Goal: Transaction & Acquisition: Obtain resource

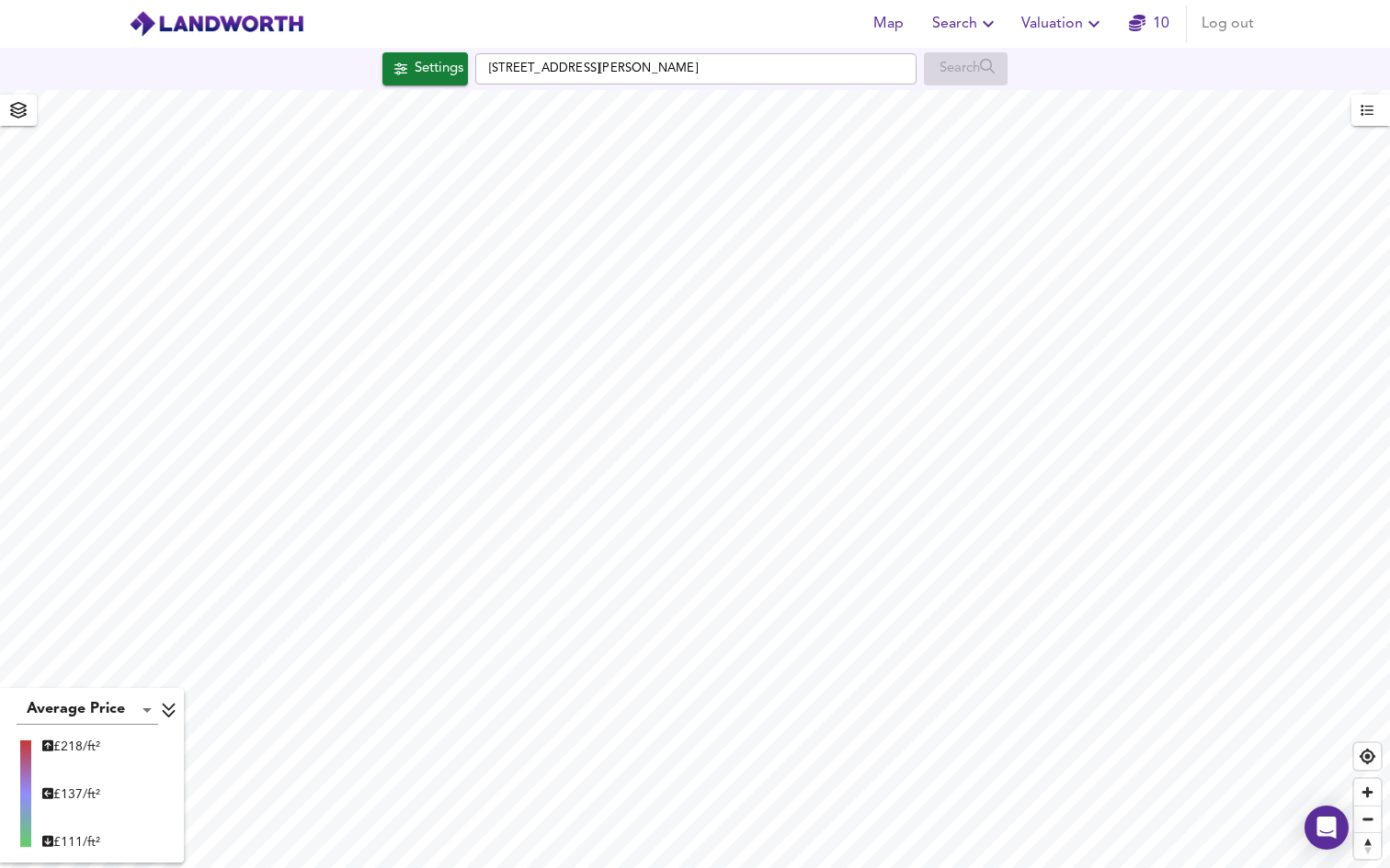
type input "1451"
click at [133, 706] on body "Map Search Valuation 10 Log out Settings Tavistock Road, Bolton BL1 4SG Search …" at bounding box center [695, 434] width 1390 height 868
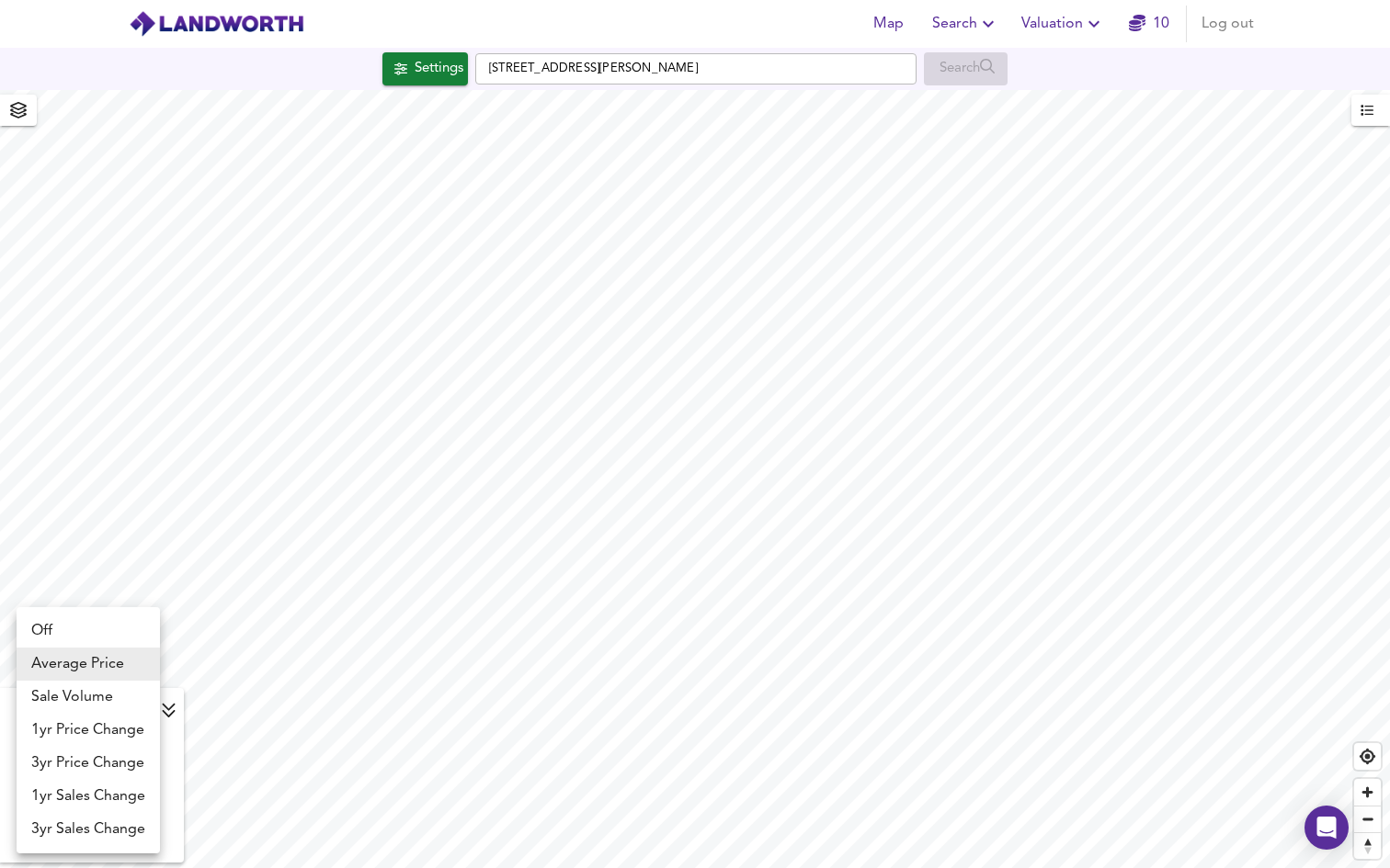
click at [122, 698] on li "Sale Volume" at bounding box center [88, 697] width 143 height 34
type input "weight"
checkbox input "false"
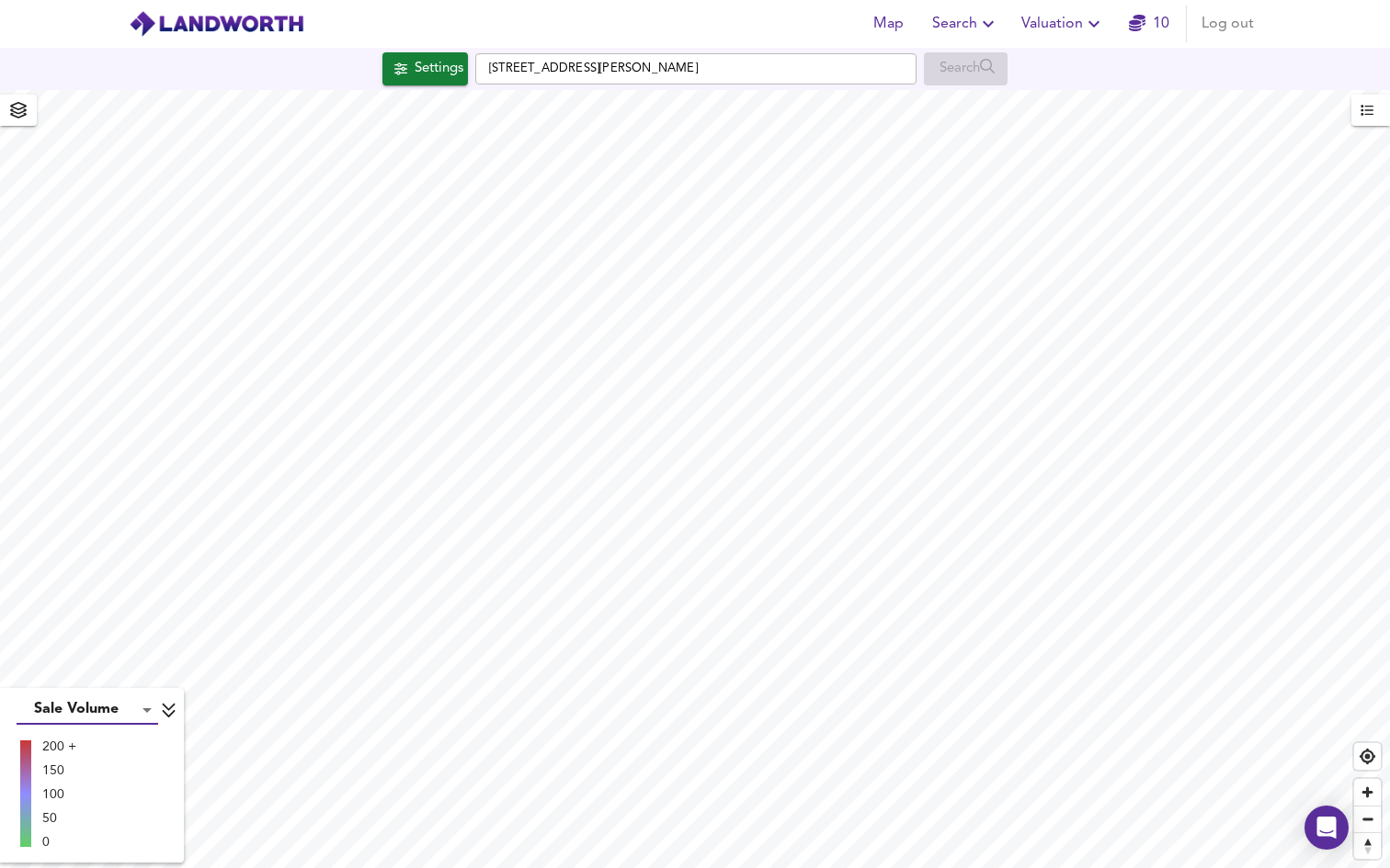
click at [111, 711] on body "Map Search Valuation 10 Log out Settings Tavistock Road, Bolton BL1 4SG Search …" at bounding box center [695, 434] width 1390 height 868
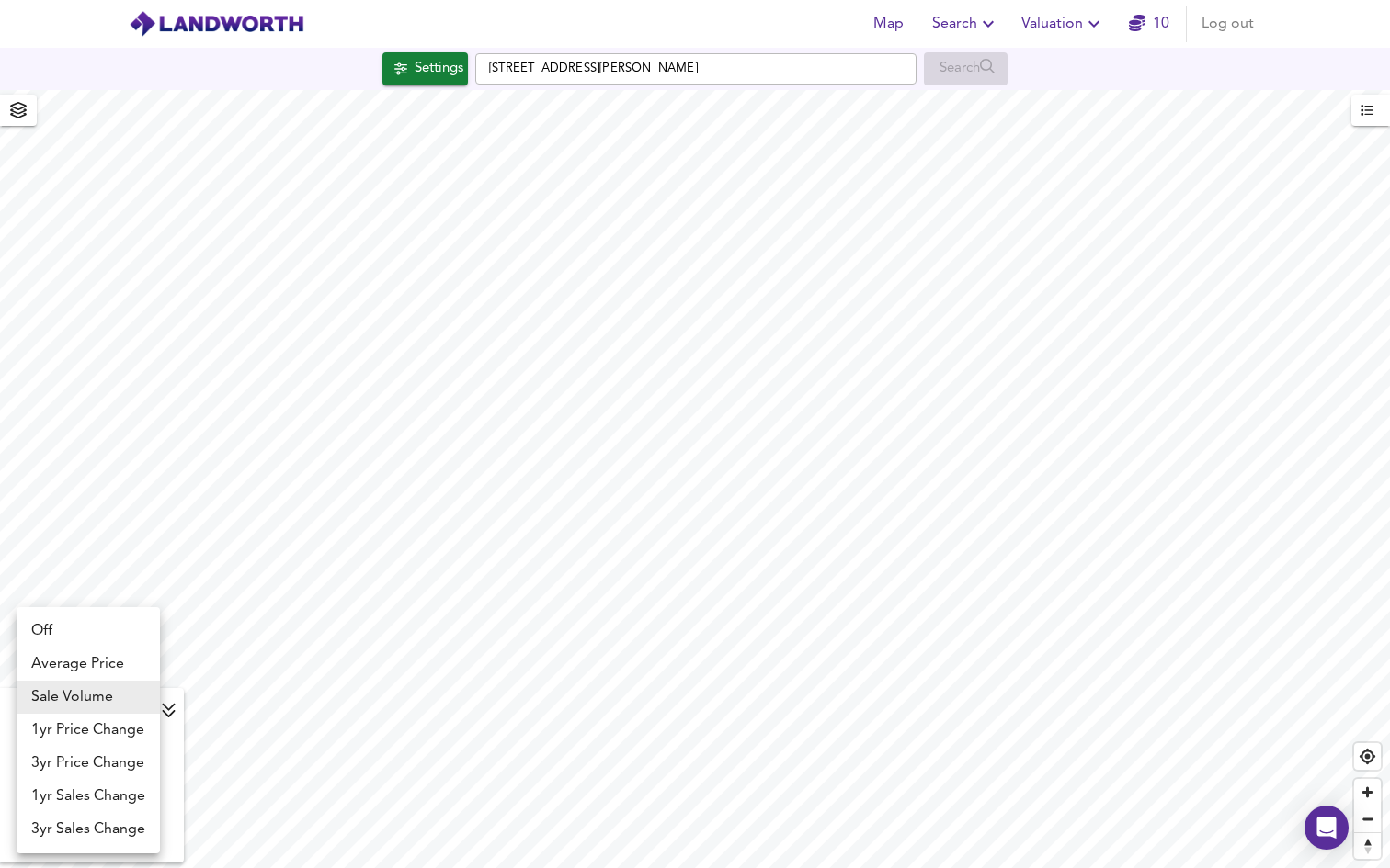
click at [108, 729] on li "1yr Price Change" at bounding box center [88, 731] width 143 height 34
type input "lwc1y"
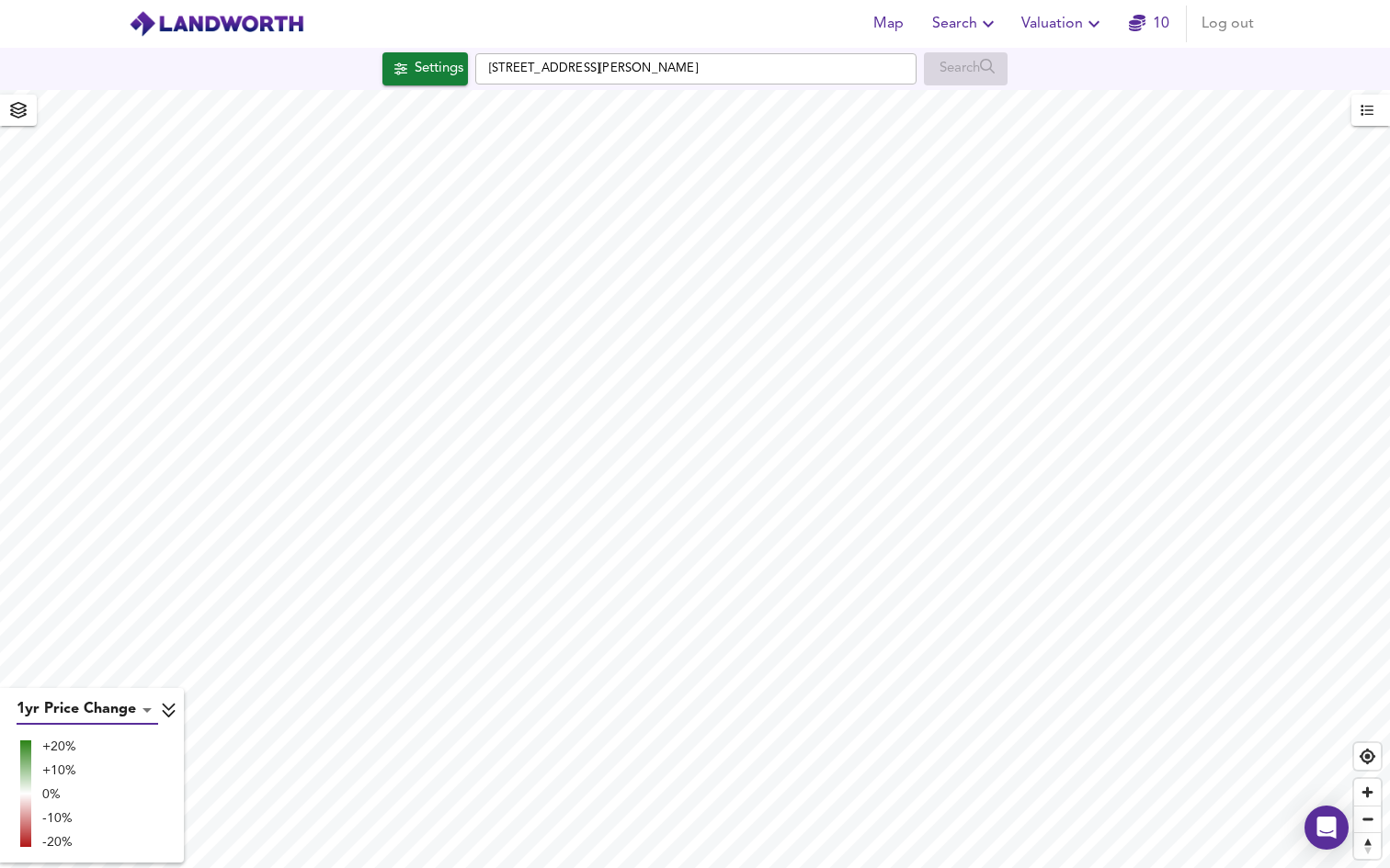
click at [114, 709] on body "Map Search Valuation 10 Log out Settings Tavistock Road, Bolton BL1 4SG Search …" at bounding box center [695, 434] width 1390 height 868
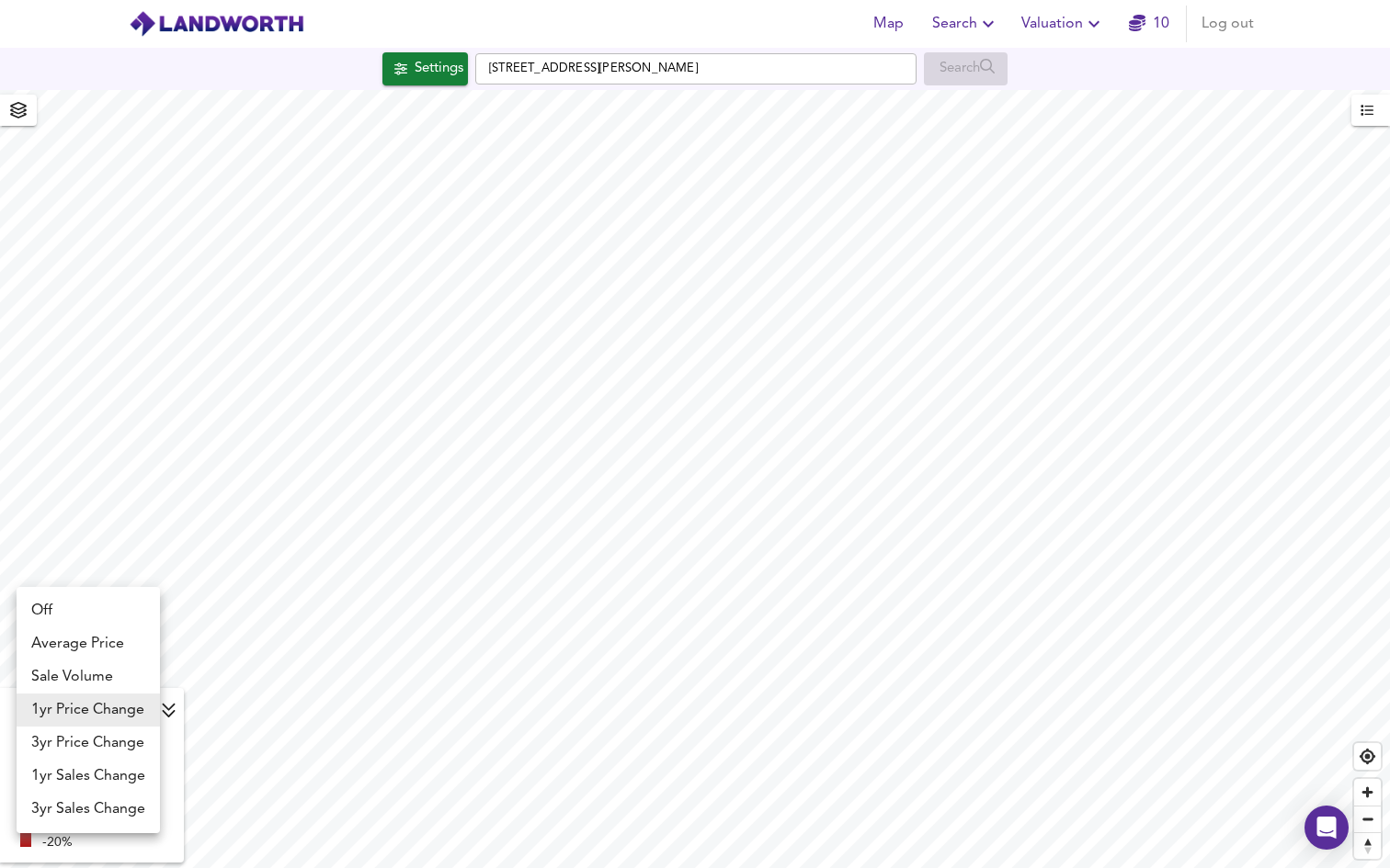
click at [108, 736] on li "3yr Price Change" at bounding box center [88, 744] width 143 height 34
type input "lwc3y"
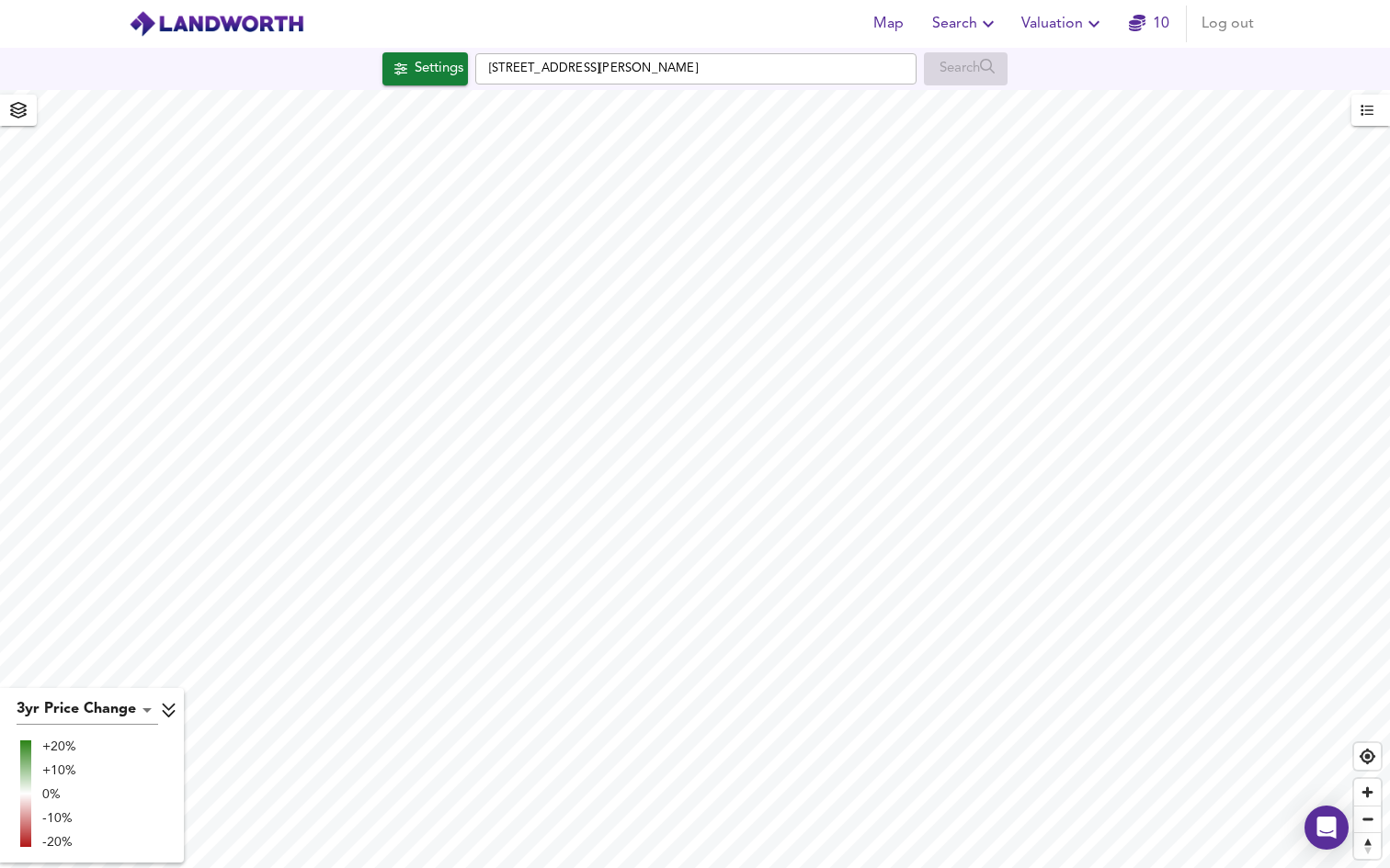
click at [84, 720] on body "Map Search Valuation 10 Log out Settings Tavistock Road, Bolton BL1 4SG Search …" at bounding box center [695, 434] width 1390 height 868
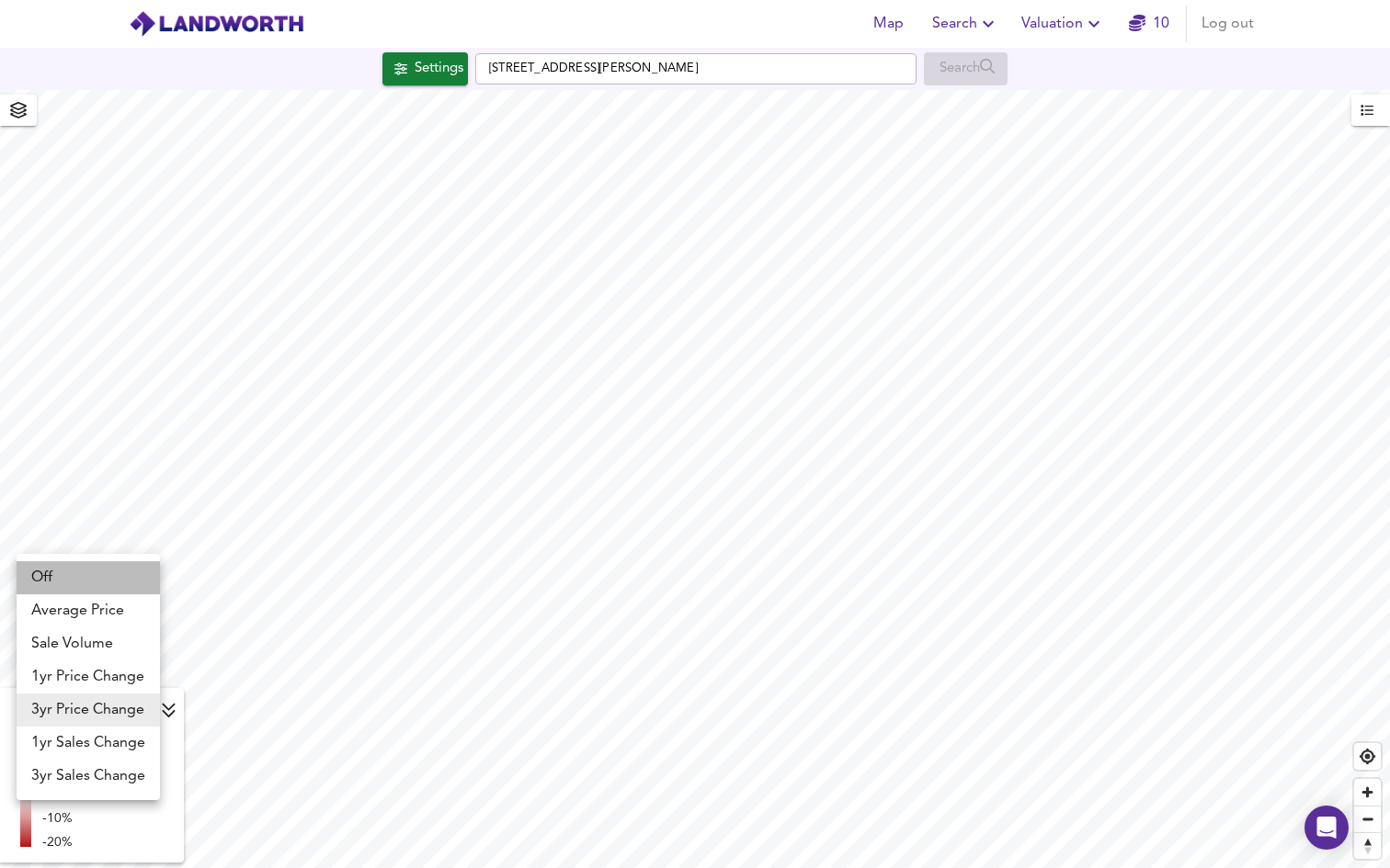
click at [90, 578] on li "Off" at bounding box center [88, 578] width 143 height 34
type input "off"
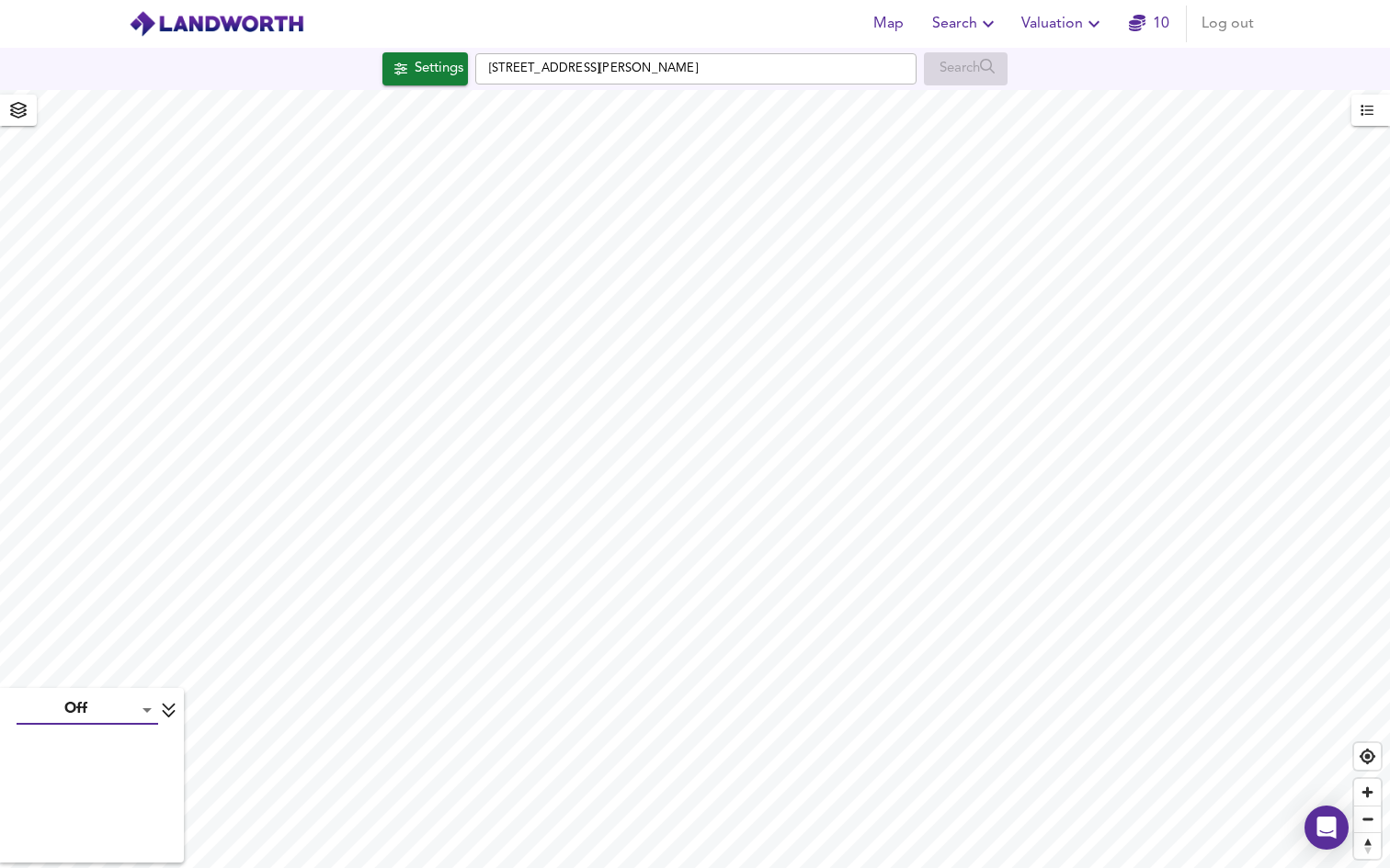
click at [70, 702] on body "Map Search Valuation 10 Log out Settings Tavistock Road, Bolton BL1 4SG Search …" at bounding box center [695, 434] width 1390 height 868
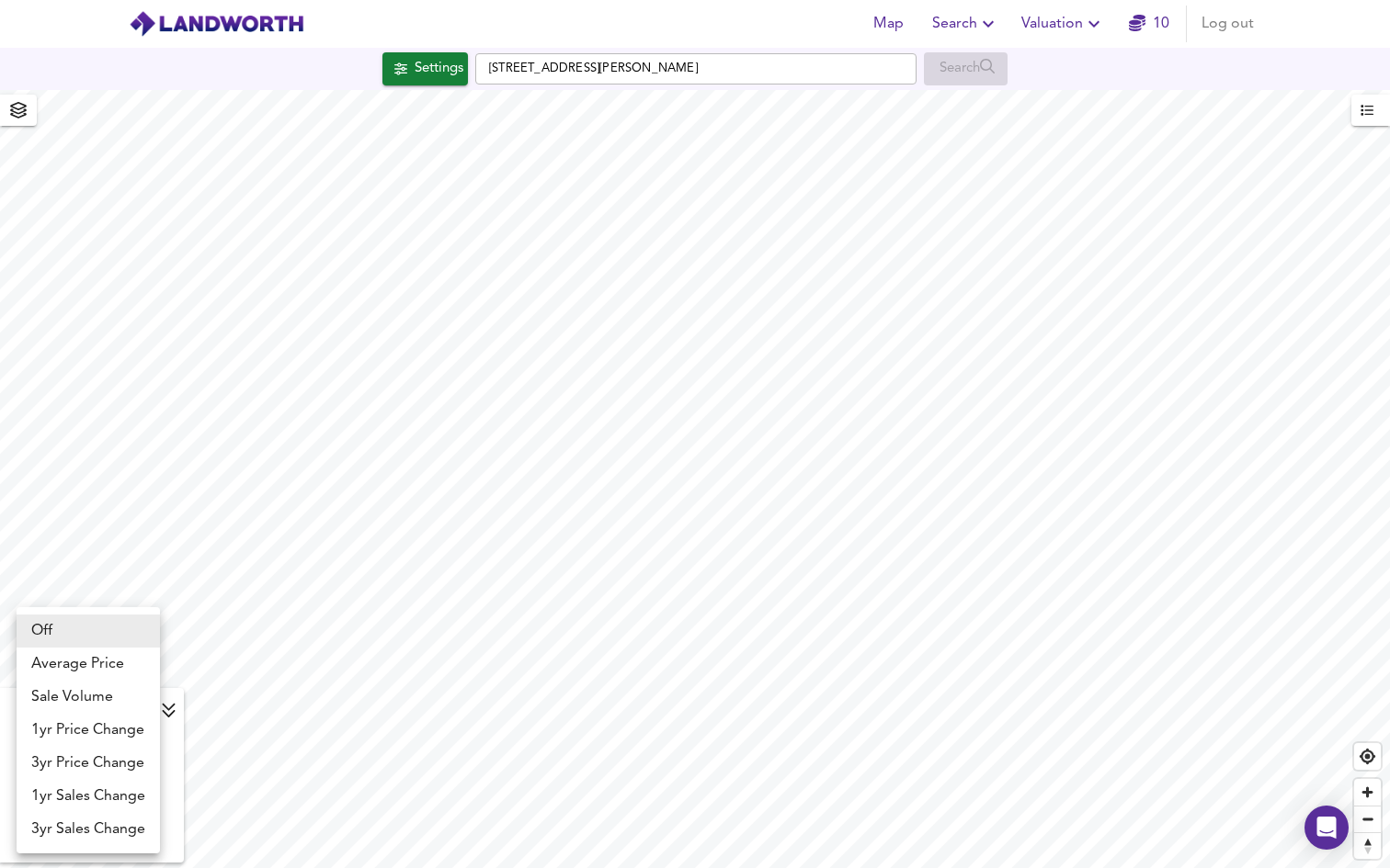
click at [94, 669] on li "Average Price" at bounding box center [88, 665] width 143 height 34
type input "landworth"
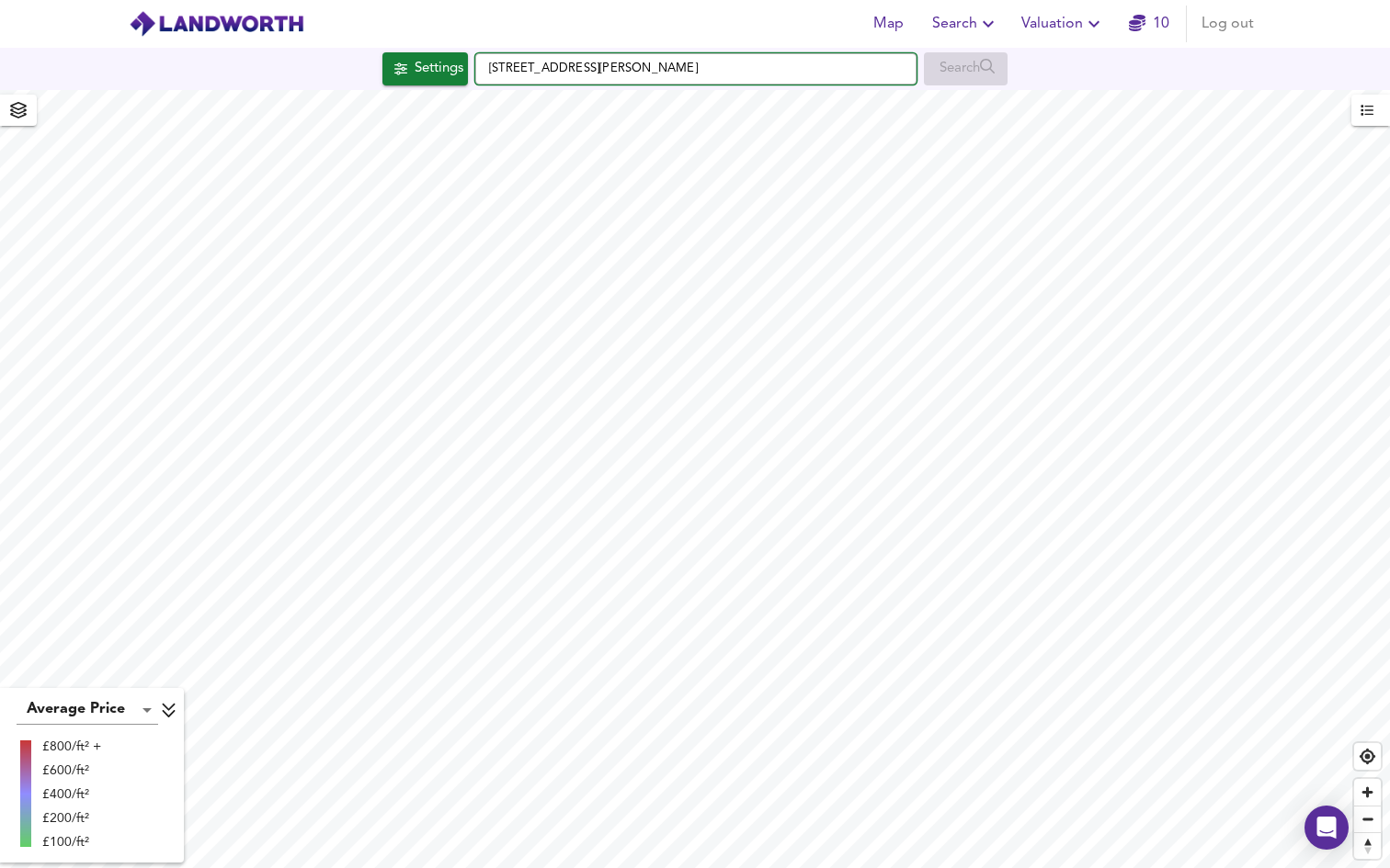
click at [666, 69] on input "Tavistock Road, Bolton BL1 4SG" at bounding box center [695, 69] width 441 height 32
type input "Tavistock Road, Bolton BL1 4SG"
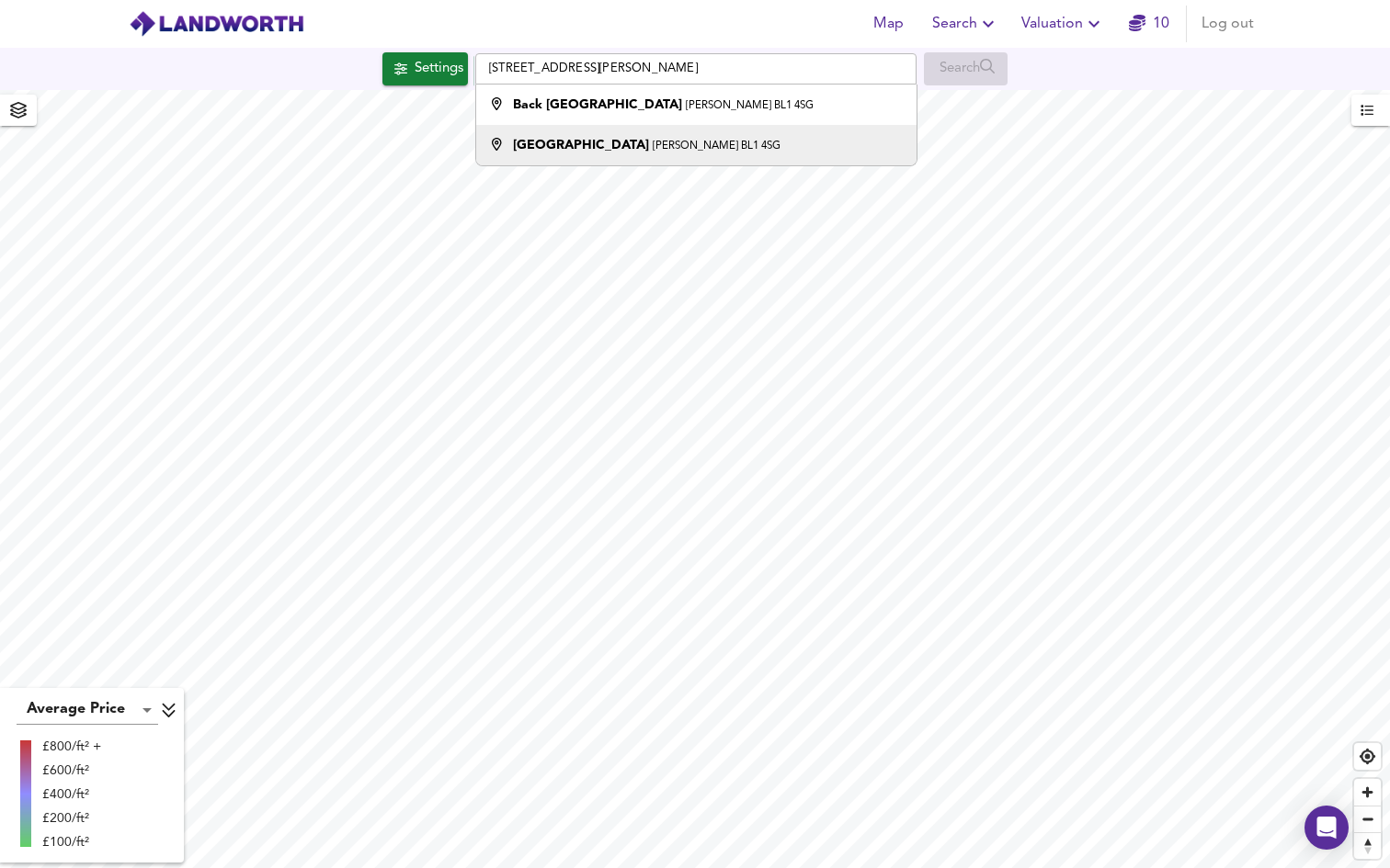
click at [708, 141] on div "Tavistock Road Bolton BL1 4SG" at bounding box center [692, 145] width 422 height 19
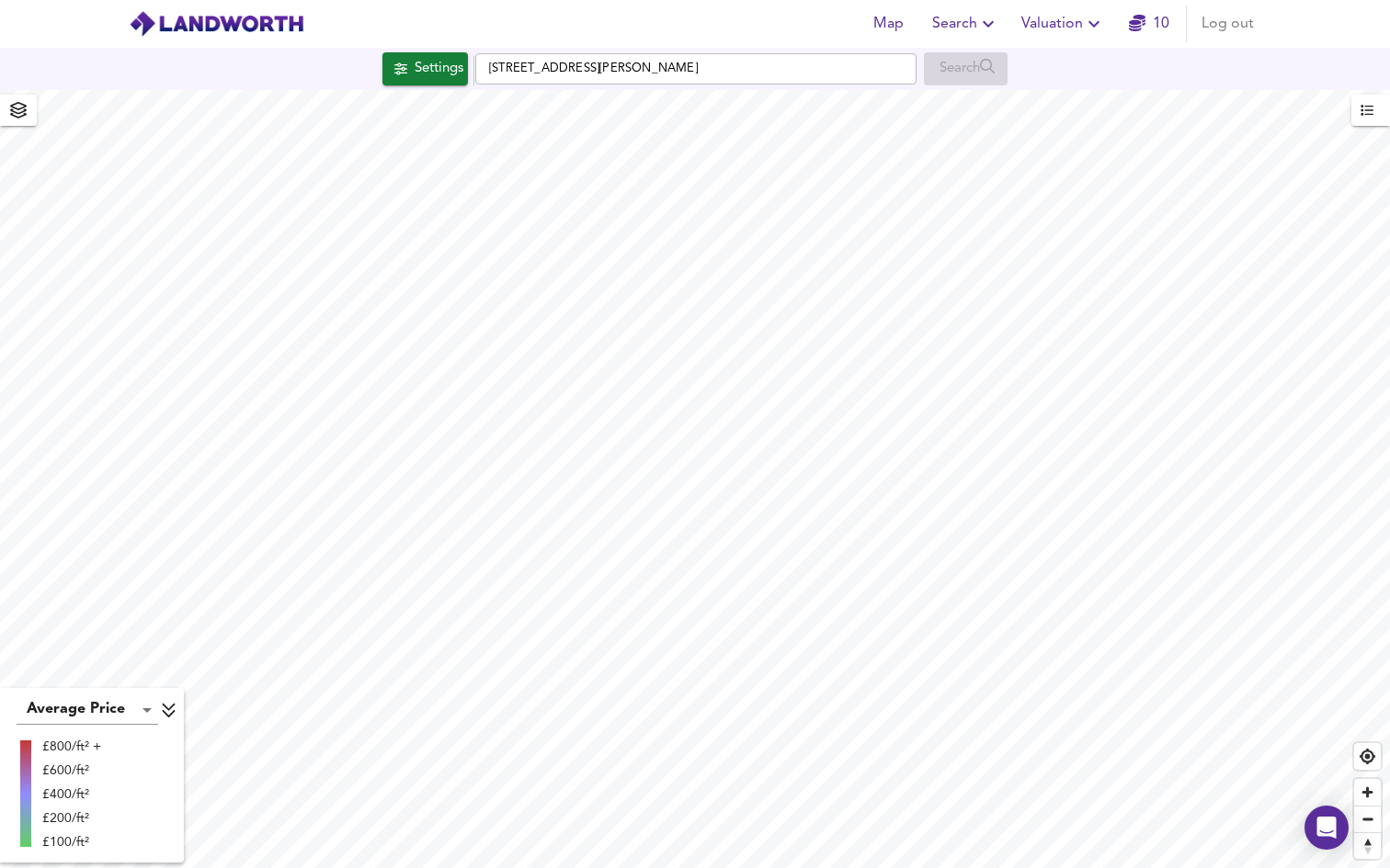
checkbox input "true"
type input "1326"
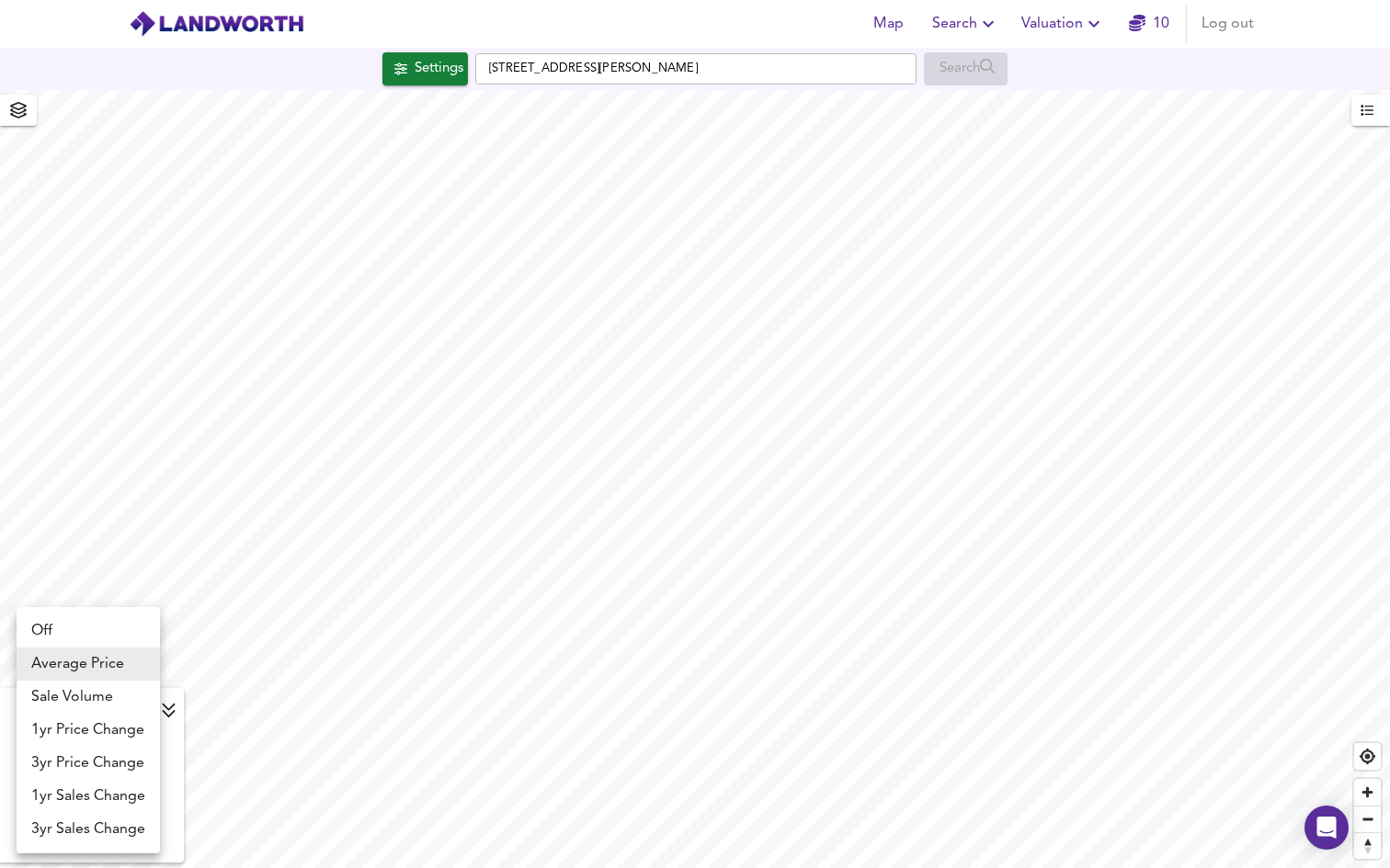
click at [92, 715] on body "Map Search Valuation 10 Log out Settings Tavistock Road, Bolton BL1 4SG Search …" at bounding box center [695, 434] width 1390 height 868
click at [101, 732] on li "1yr Price Change" at bounding box center [88, 731] width 143 height 34
type input "lwc1y"
checkbox input "false"
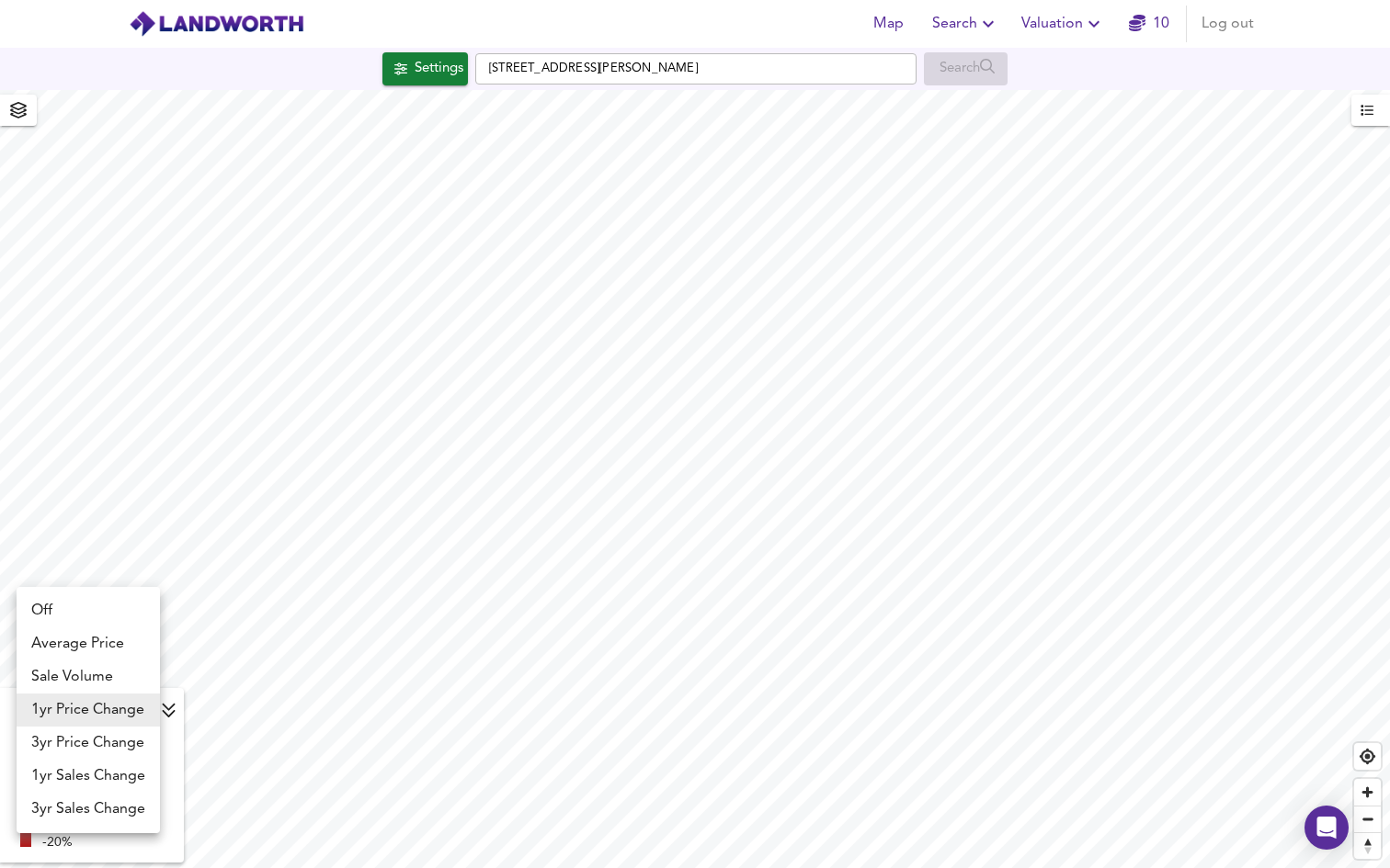
click at [110, 709] on body "Map Search Valuation 10 Log out Settings Tavistock Road, Bolton BL1 4SG Search …" at bounding box center [695, 434] width 1390 height 868
click at [99, 730] on li "3yr Price Change" at bounding box center [88, 744] width 143 height 34
type input "lwc3y"
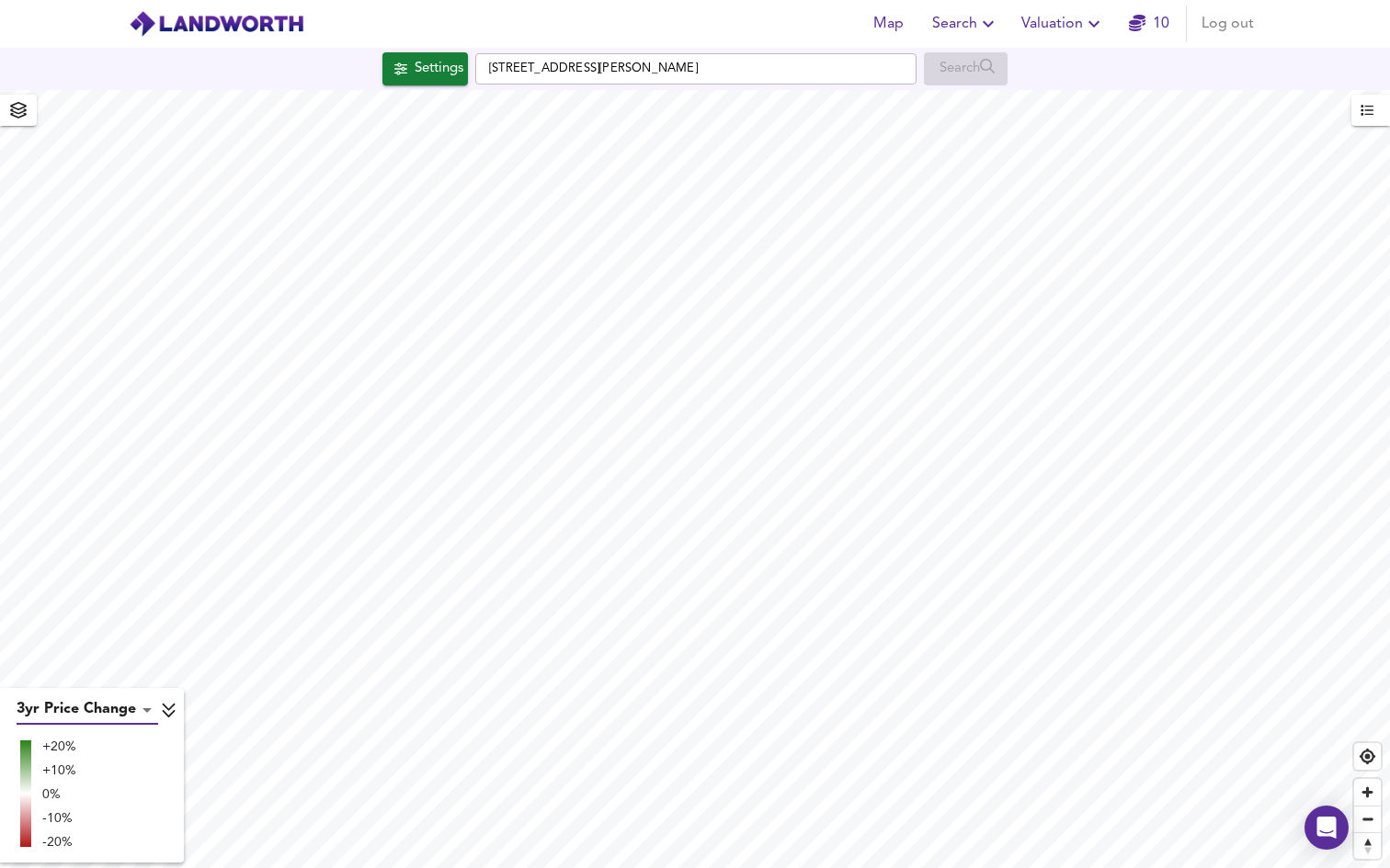
click at [103, 704] on body "Map Search Valuation 10 Log out Settings Tavistock Road, Bolton BL1 4SG Search …" at bounding box center [695, 434] width 1390 height 868
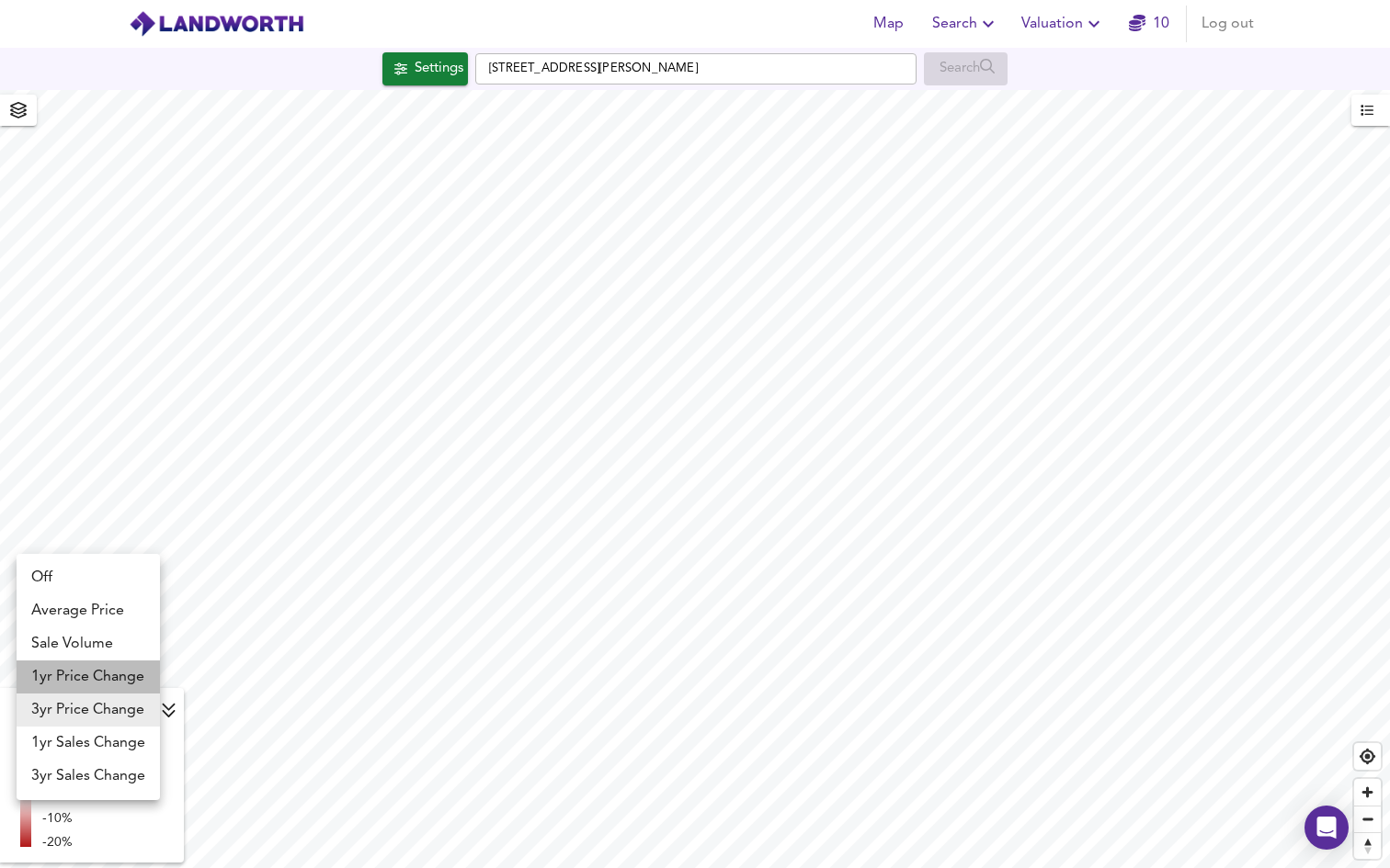
click at [100, 686] on li "1yr Price Change" at bounding box center [88, 678] width 143 height 34
type input "lwc1y"
click at [82, 709] on body "Map Search Valuation 10 Log out Settings Tavistock Road, Bolton BL1 4SG Search …" at bounding box center [695, 434] width 1390 height 868
click at [79, 740] on li "3yr Price Change" at bounding box center [88, 744] width 143 height 34
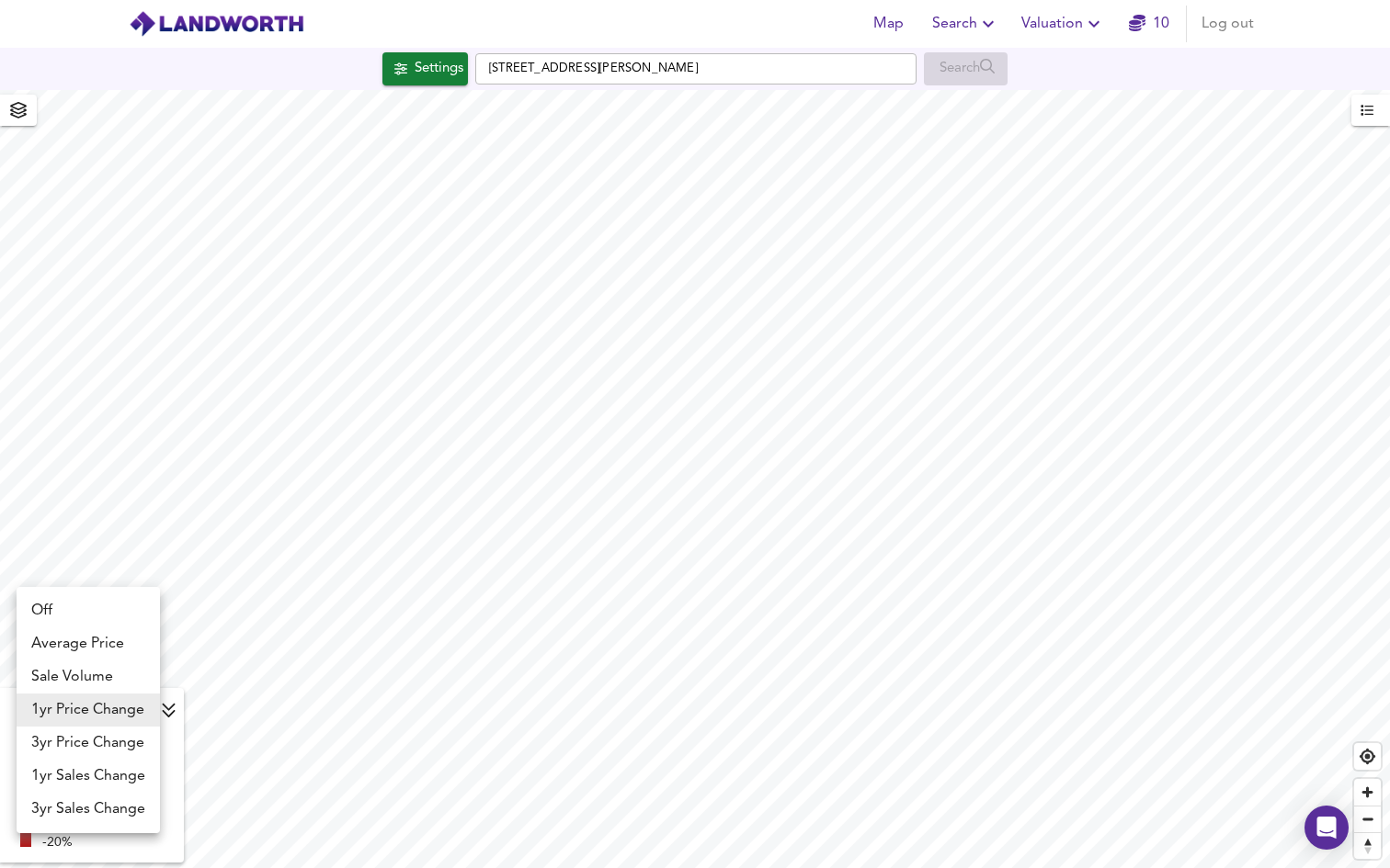
type input "lwc3y"
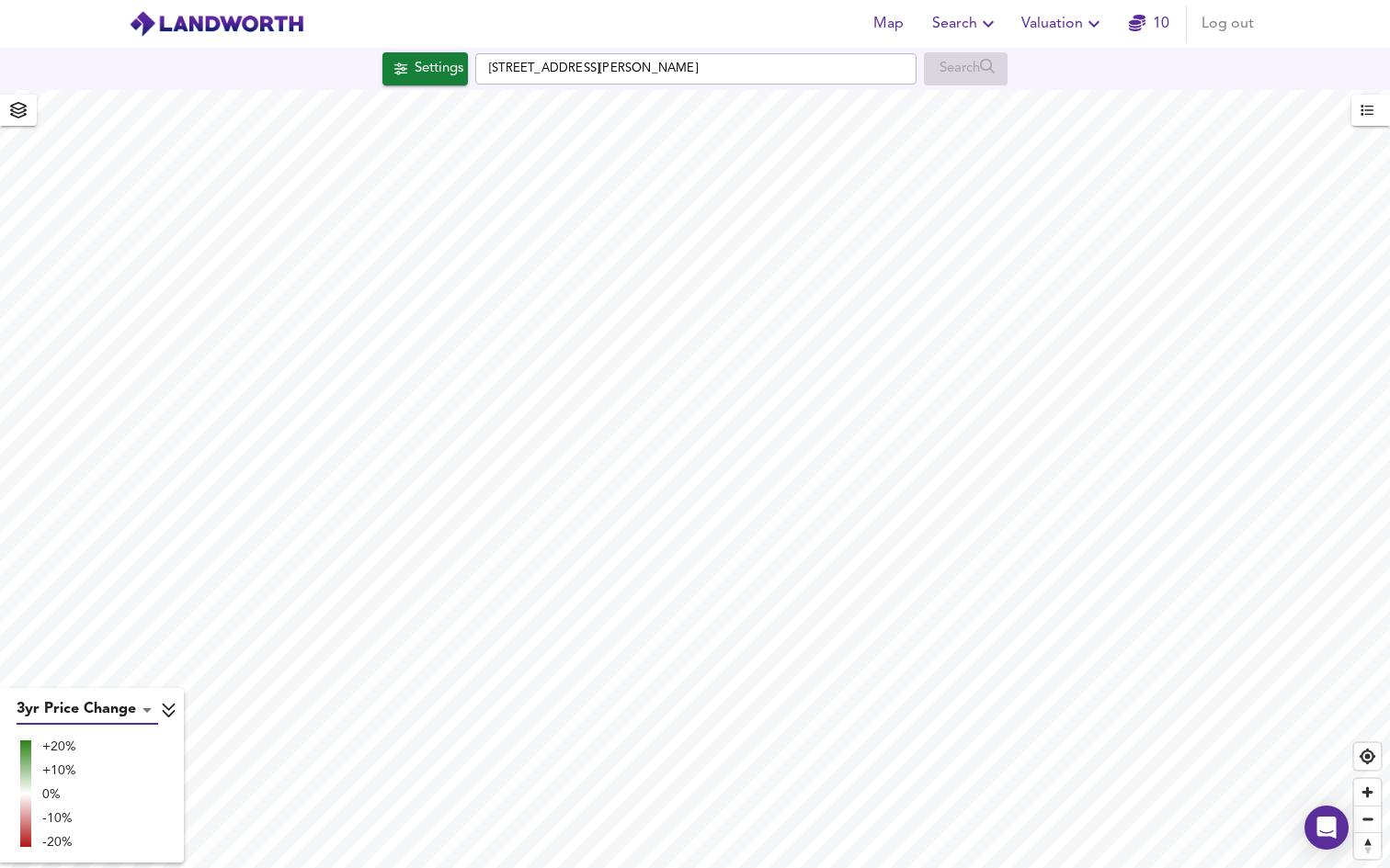
click at [90, 713] on body "Map Search Valuation 10 Log out Settings Tavistock Road, Bolton BL1 4SG Search …" at bounding box center [695, 434] width 1390 height 868
click at [697, 70] on div at bounding box center [695, 434] width 1390 height 868
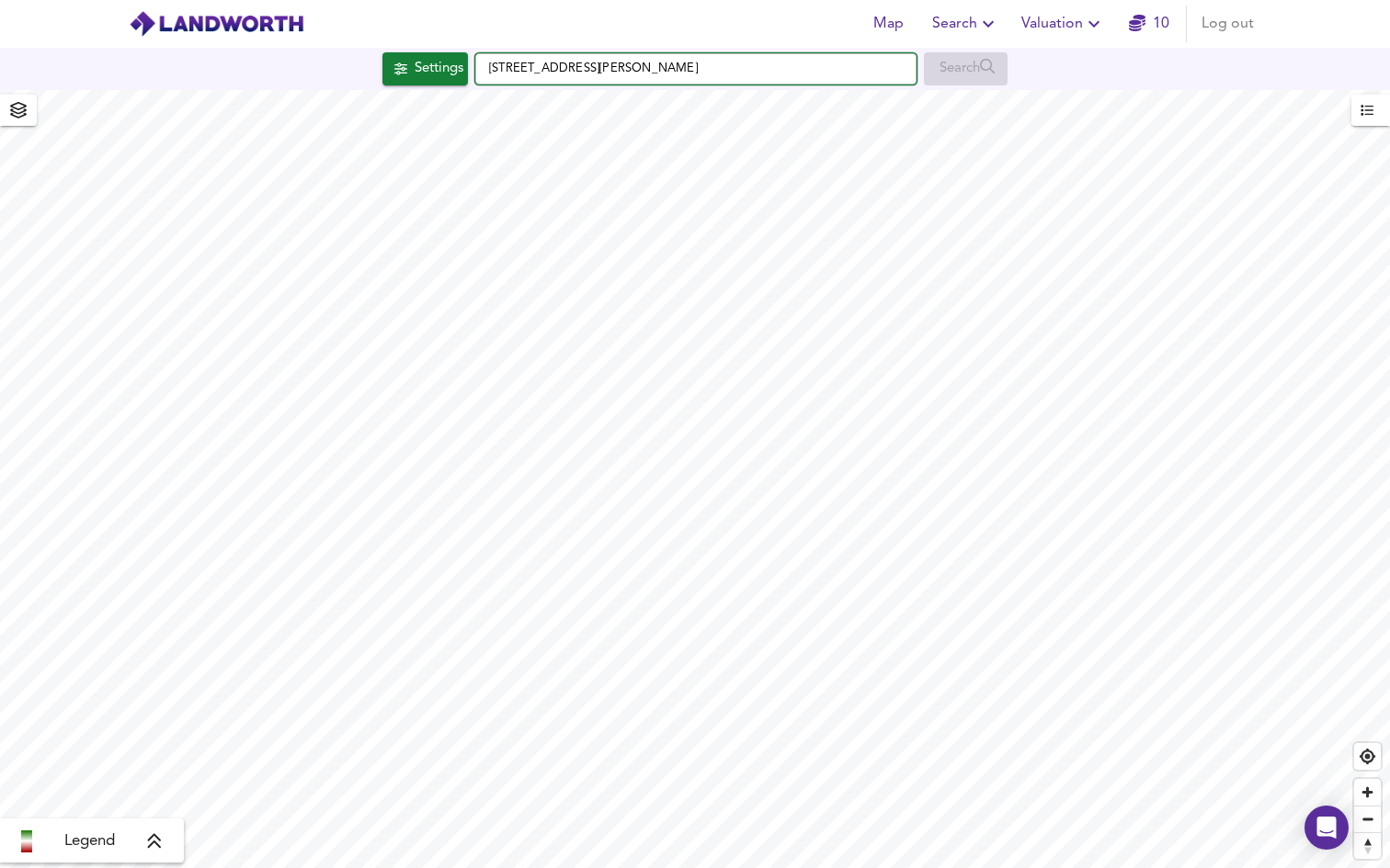
click at [690, 67] on input "Tavistock Road, Bolton BL1 4SG" at bounding box center [695, 69] width 441 height 32
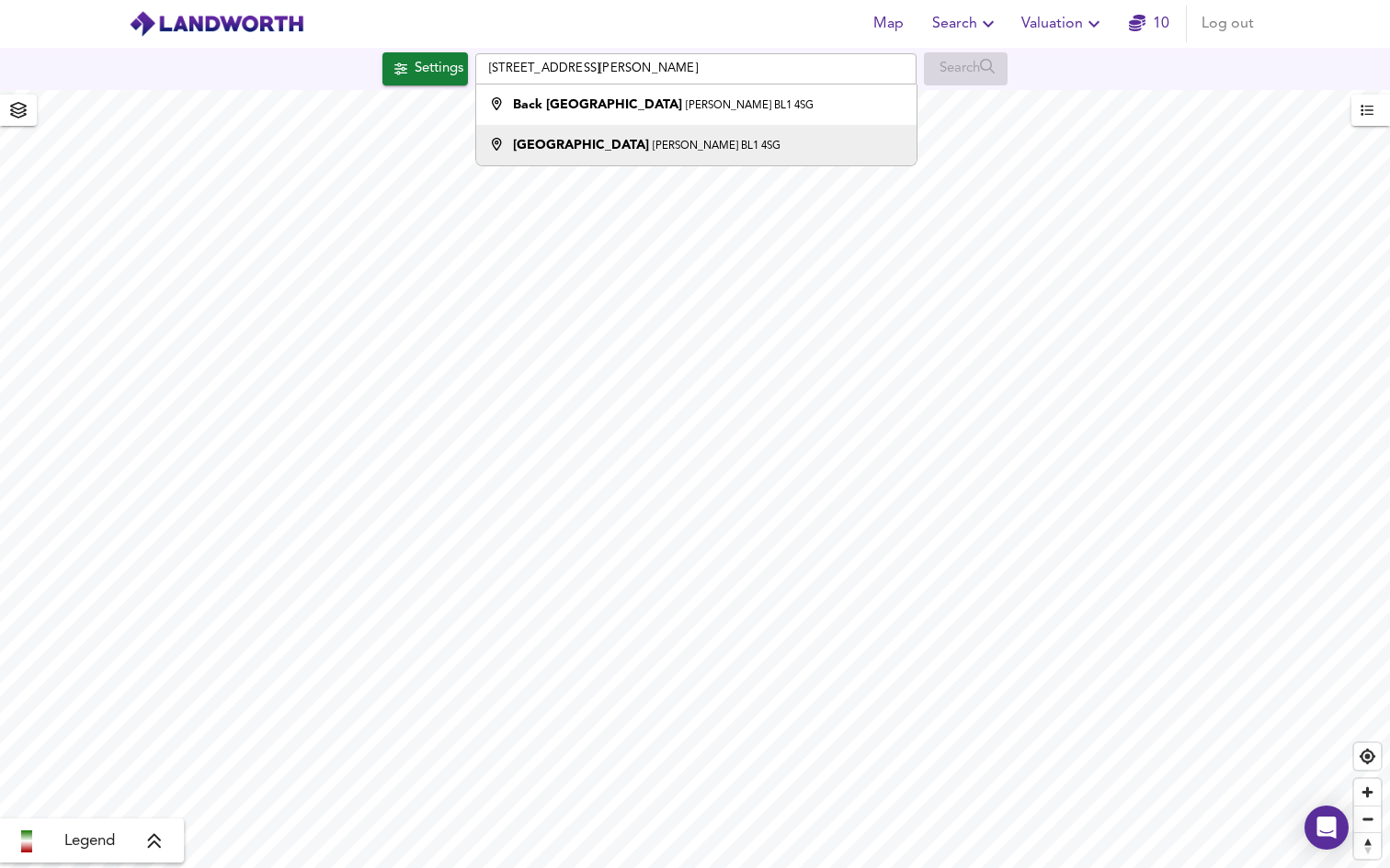
click at [652, 142] on small "Bolton BL1 4SG" at bounding box center [716, 146] width 128 height 11
type input "Tavistock Road, Bolton BL1 4SG"
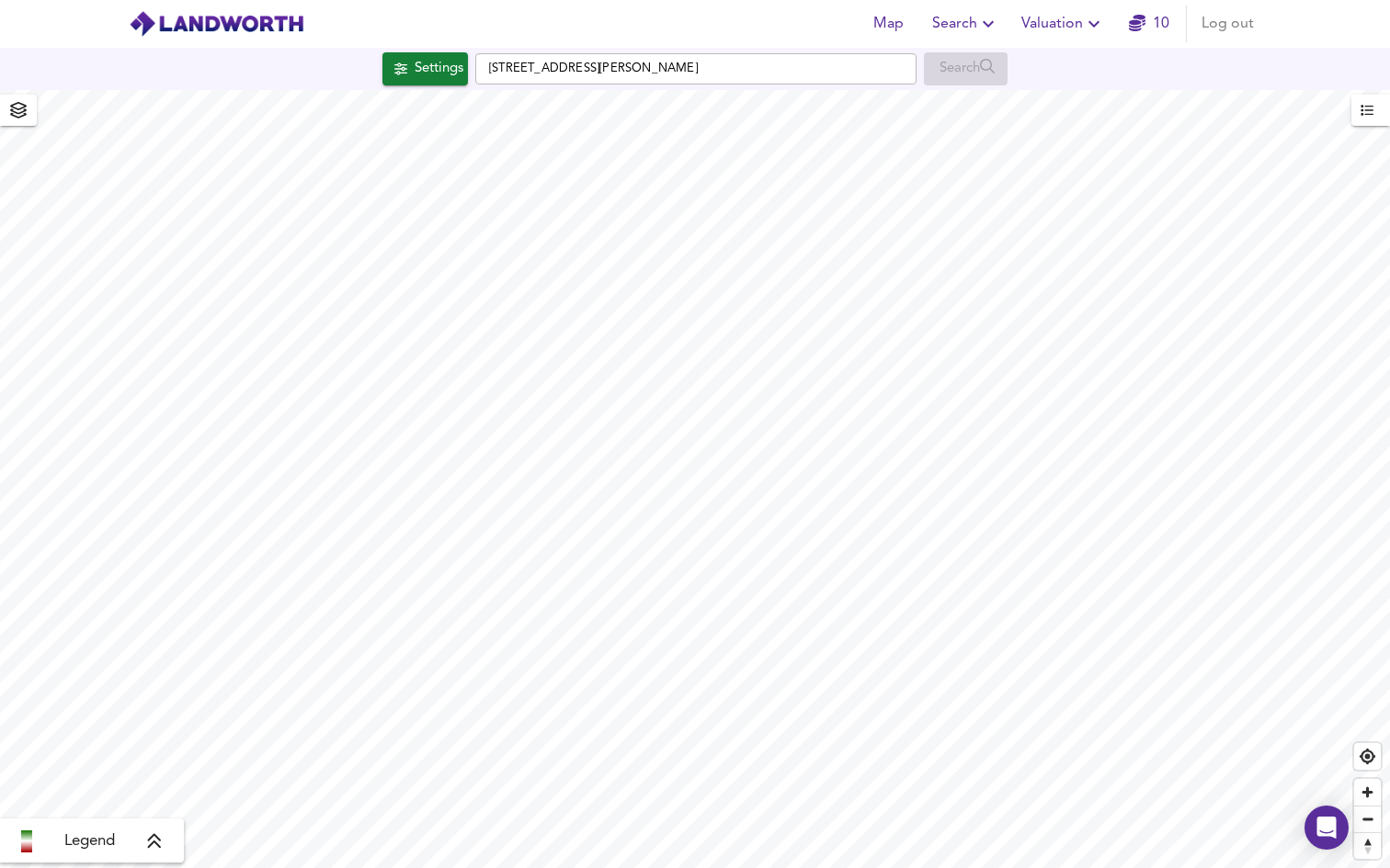
click at [149, 844] on icon at bounding box center [154, 841] width 17 height 19
click at [114, 710] on body "Map Search Valuation 10 Log out Settings Tavistock Road, Bolton BL1 4SG Search …" at bounding box center [695, 434] width 1390 height 868
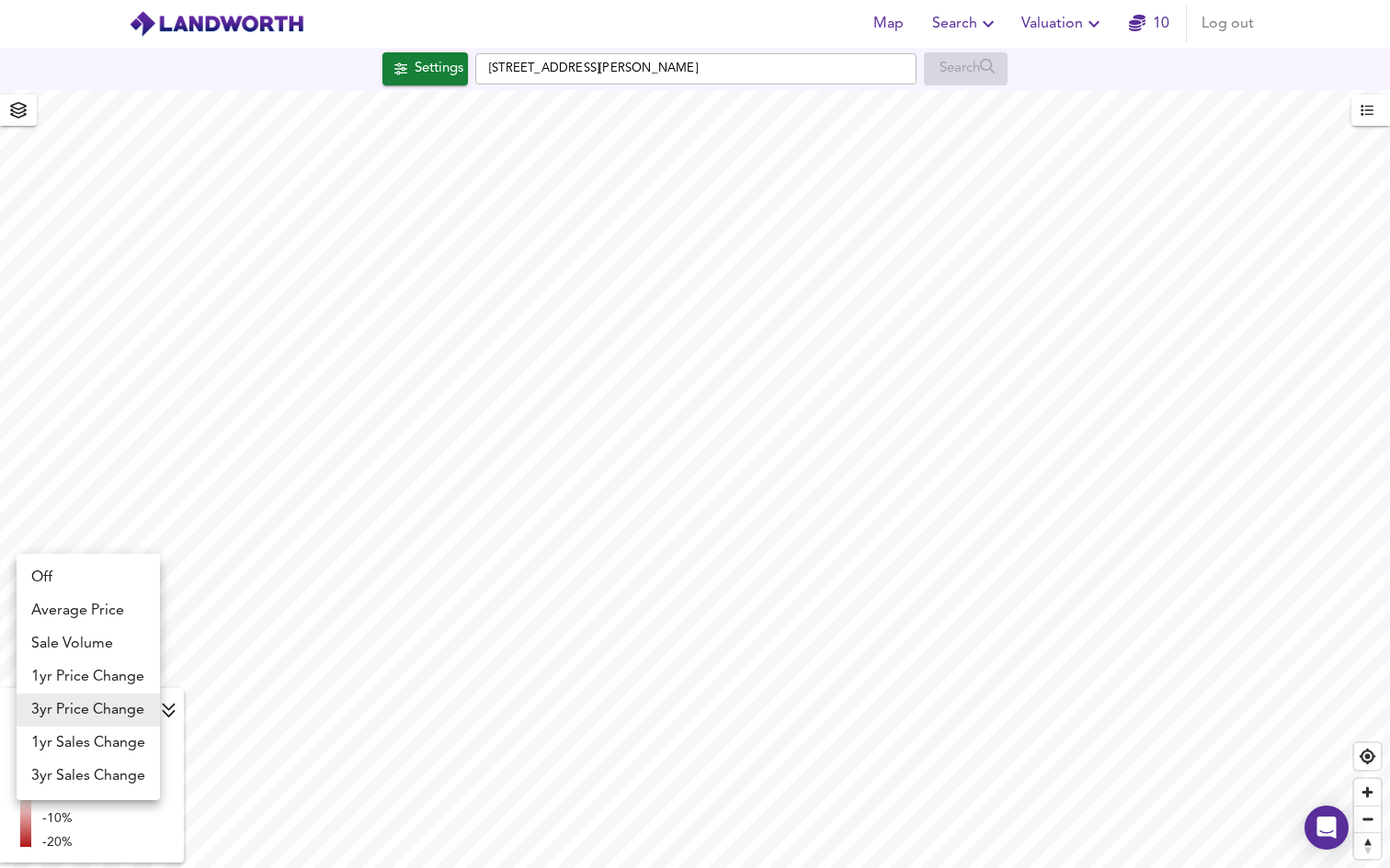
checkbox input "true"
click at [99, 612] on li "Average Price" at bounding box center [88, 612] width 143 height 34
type input "landworth"
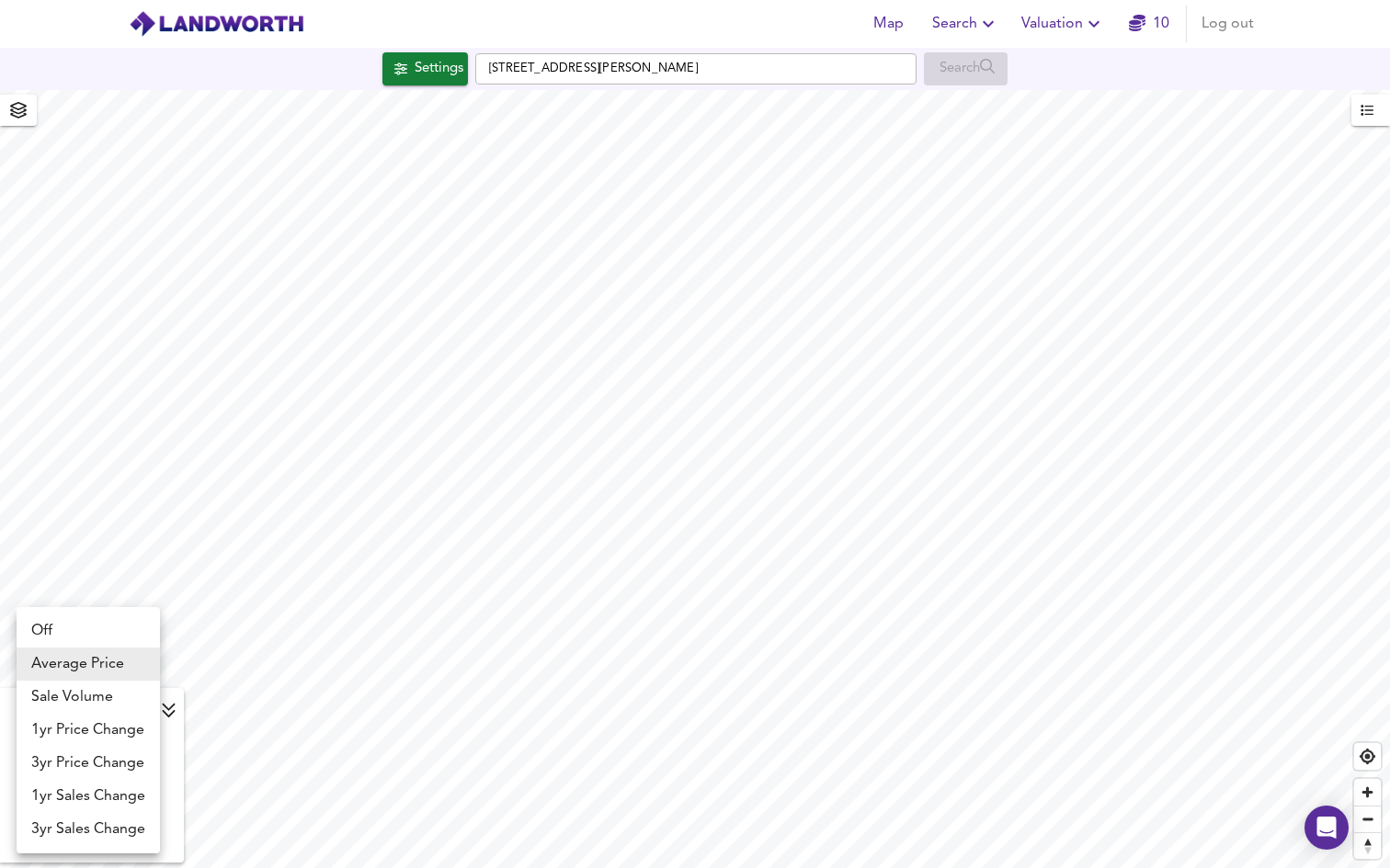
click at [115, 715] on body "Map Search Valuation 10 Log out Settings Tavistock Road, Bolton BL1 4SG Search …" at bounding box center [695, 434] width 1390 height 868
click at [114, 752] on li "3yr Price Change" at bounding box center [88, 763] width 143 height 34
type input "lwc3y"
checkbox input "false"
type input "lwc3y"
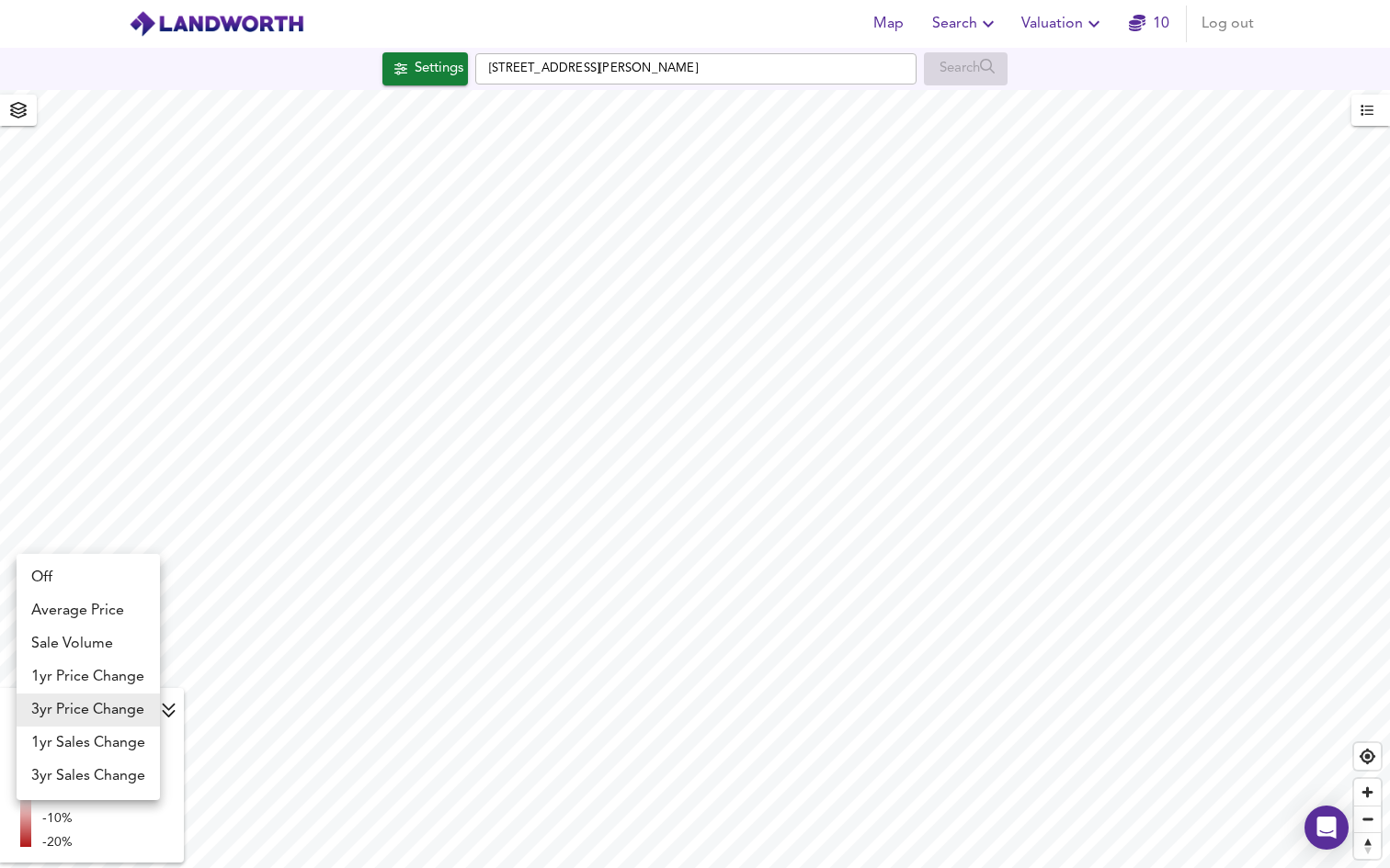
click at [79, 711] on body "Map Search Valuation 10 Log out Settings Tavistock Road, Bolton BL1 4SG Search …" at bounding box center [695, 434] width 1390 height 868
click at [88, 675] on li "1yr Price Change" at bounding box center [88, 678] width 143 height 34
type input "lwc1y"
click at [105, 706] on body "Map Search Valuation 10 Log out Settings Tavistock Road, Bolton BL1 4SG Search …" at bounding box center [695, 434] width 1390 height 868
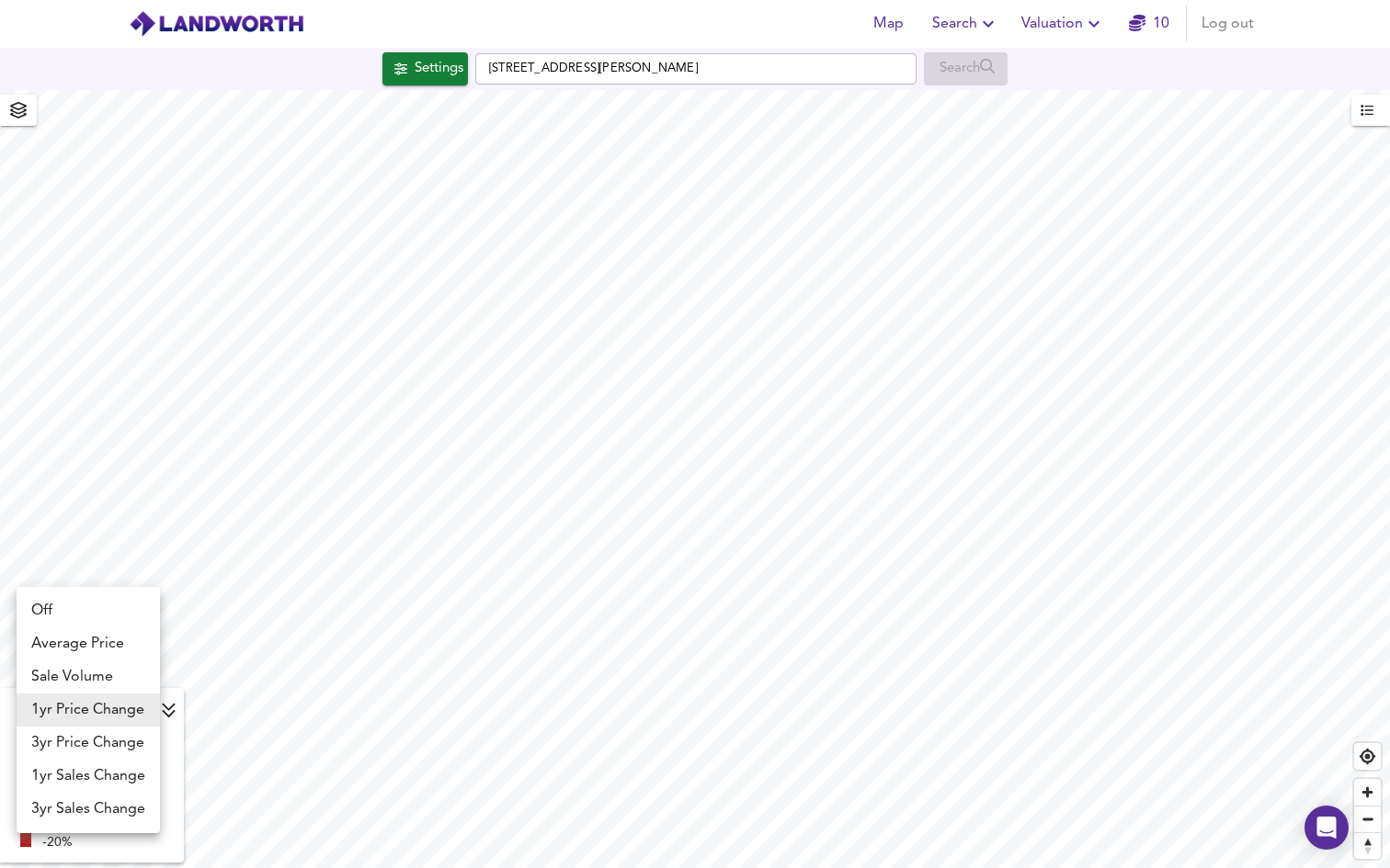
click at [91, 736] on li "3yr Price Change" at bounding box center [88, 744] width 143 height 34
type input "lwc3y"
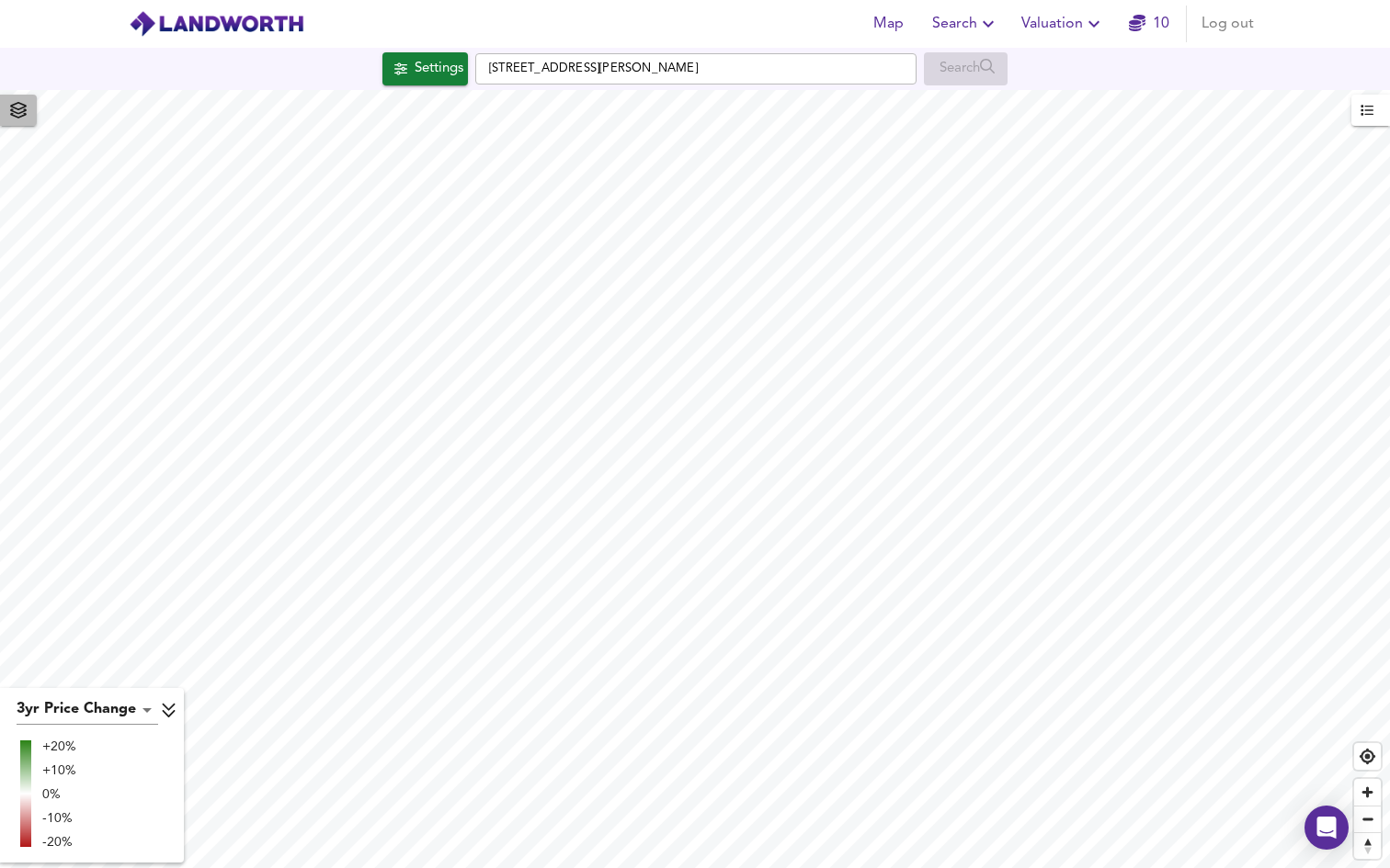
click at [0, 110] on button "button" at bounding box center [18, 110] width 37 height 32
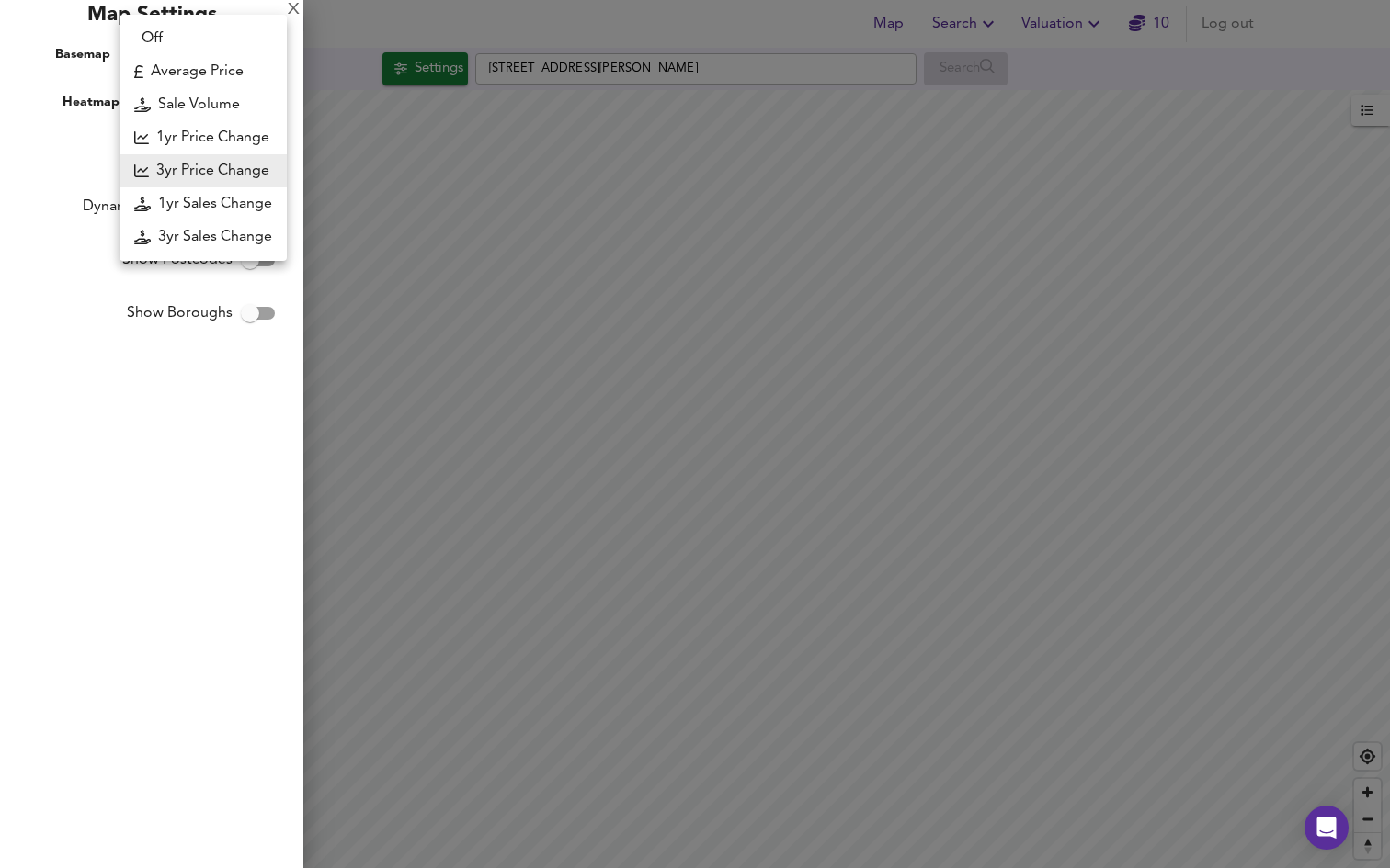
click at [226, 103] on body "Map Search Valuation 10 Log out Settings Tavistock Road, Bolton BL1 4SG Search …" at bounding box center [695, 434] width 1390 height 868
click at [178, 76] on li "Average Price" at bounding box center [203, 72] width 168 height 34
type input "landworth"
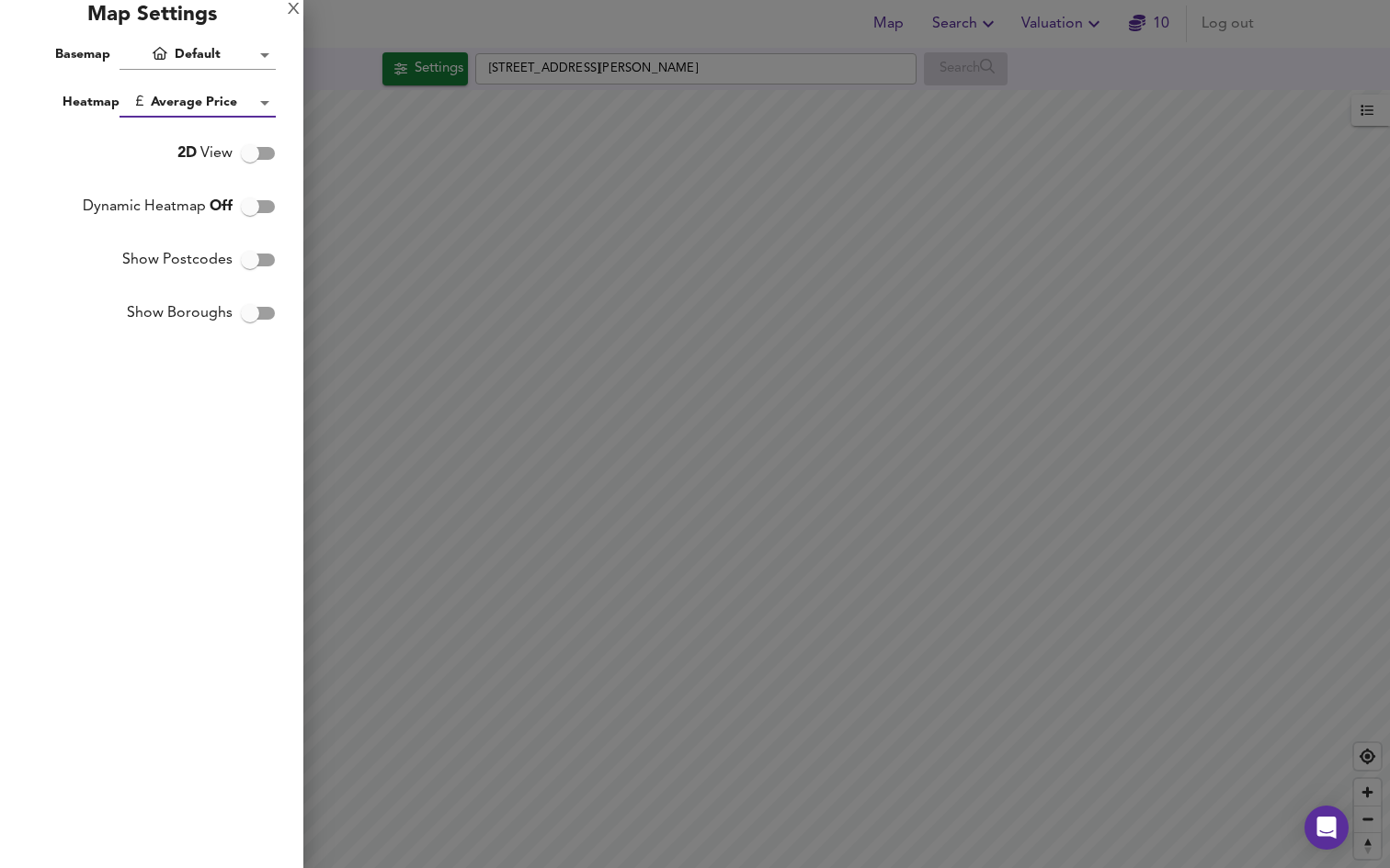
click at [228, 70] on div "X Map Settings Basemap Default hybrid Heatmap Average Price landworth 2D View D…" at bounding box center [151, 434] width 303 height 868
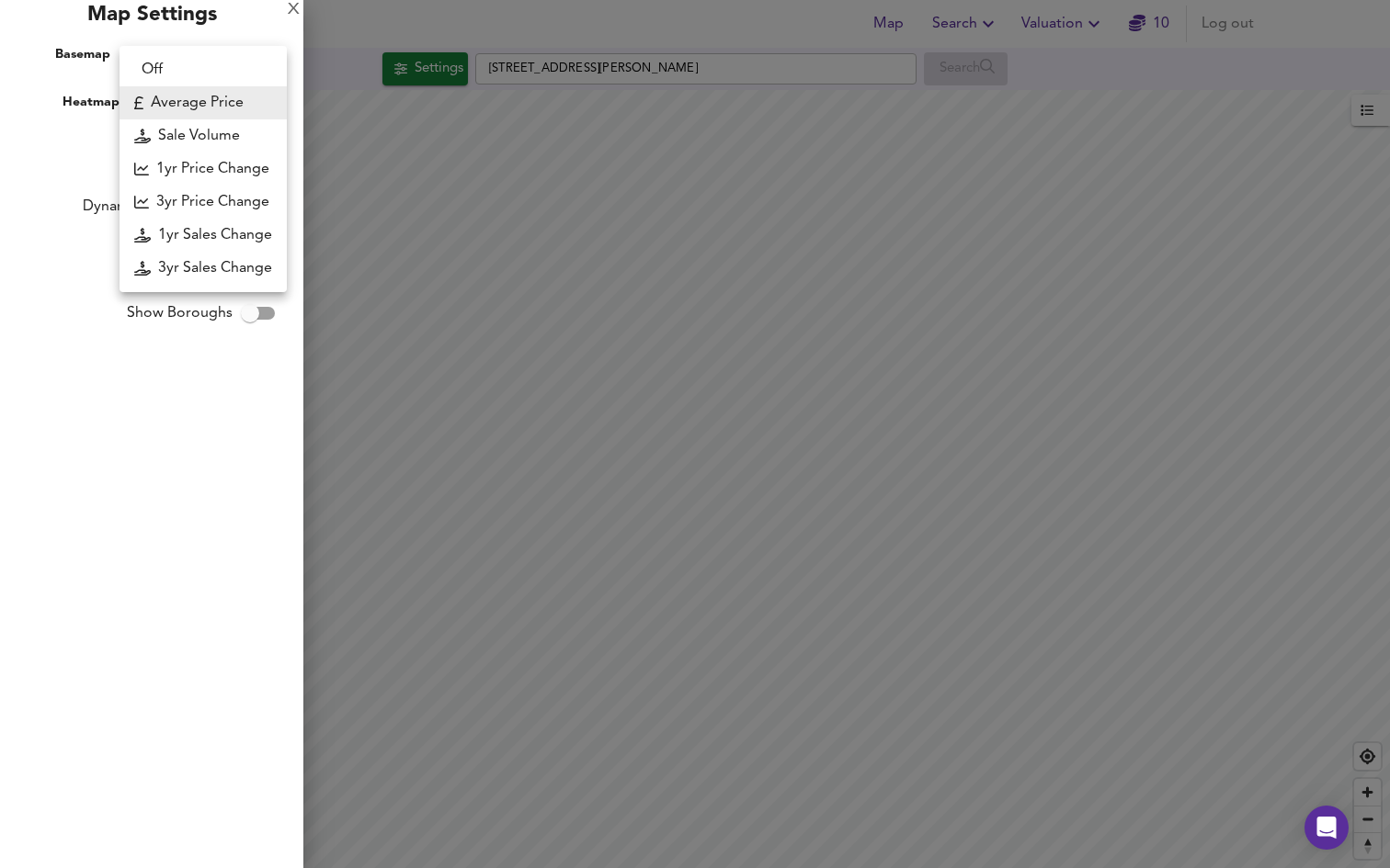
click at [223, 97] on body "Map Search Valuation 10 Log out Settings Tavistock Road, Bolton BL1 4SG Search …" at bounding box center [695, 434] width 1390 height 868
click at [236, 261] on li "3yr Sales Change" at bounding box center [203, 268] width 168 height 34
type input "sc3y"
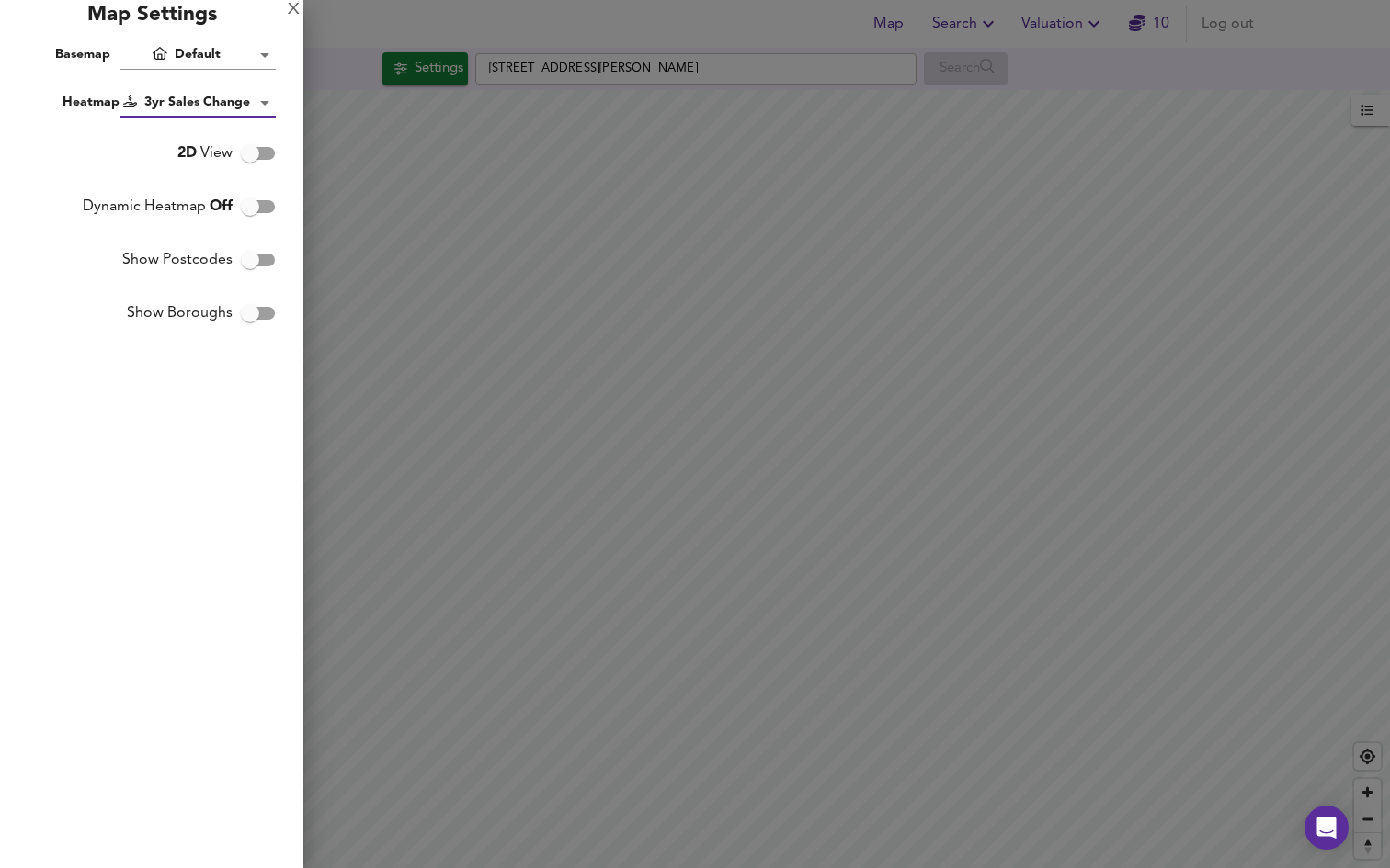
click at [224, 448] on div "X Map Settings Basemap Default hybrid Heatmap 3yr Sales Change sc3y 2D View Dyn…" at bounding box center [151, 434] width 303 height 868
click at [457, 415] on div at bounding box center [695, 434] width 1390 height 868
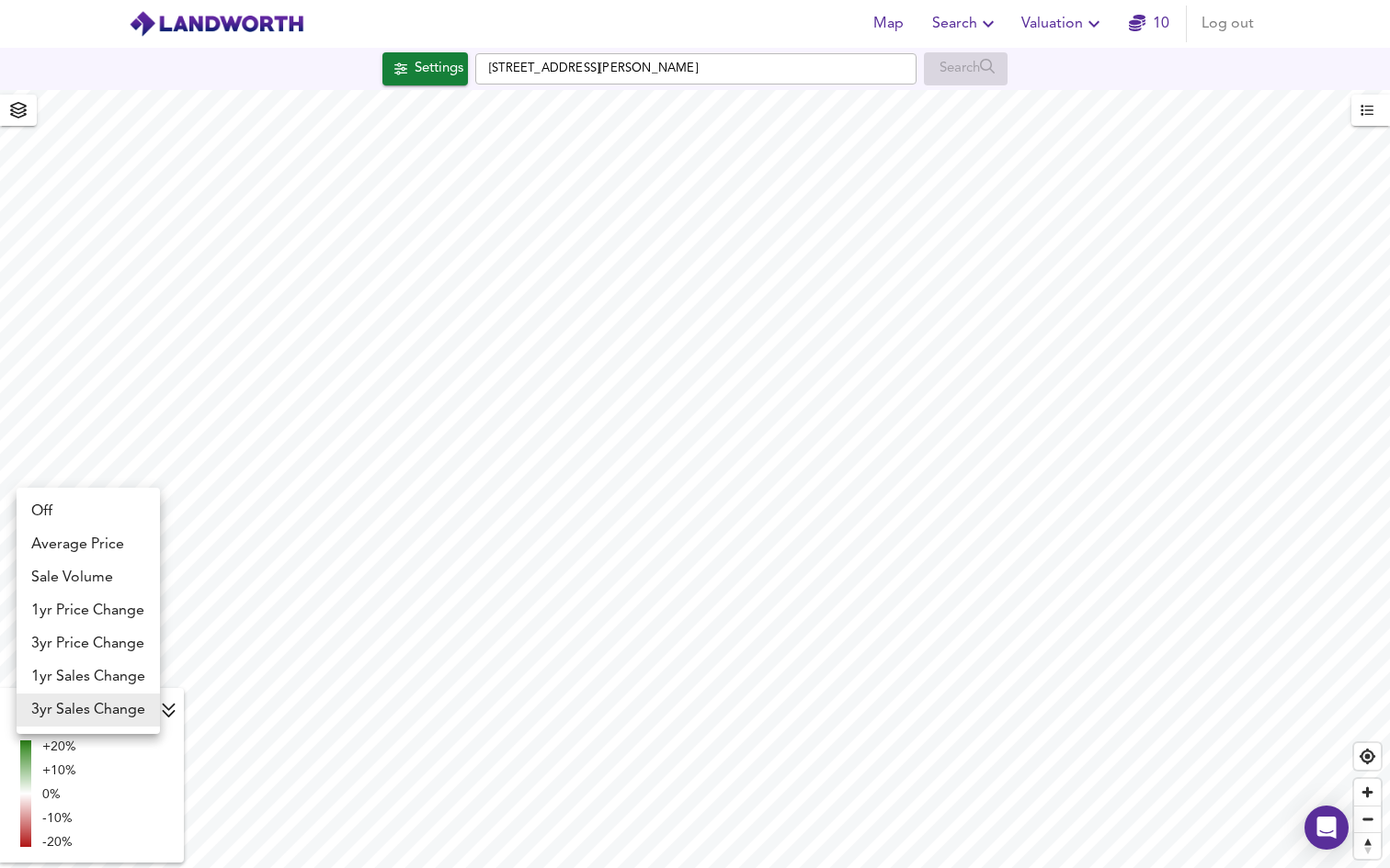
click at [95, 710] on body "Map Search Valuation 10 Log out Settings Tavistock Road, Bolton BL1 4SG Search …" at bounding box center [695, 434] width 1390 height 868
click at [105, 680] on li "1yr Sales Change" at bounding box center [88, 678] width 143 height 34
type input "sc1y"
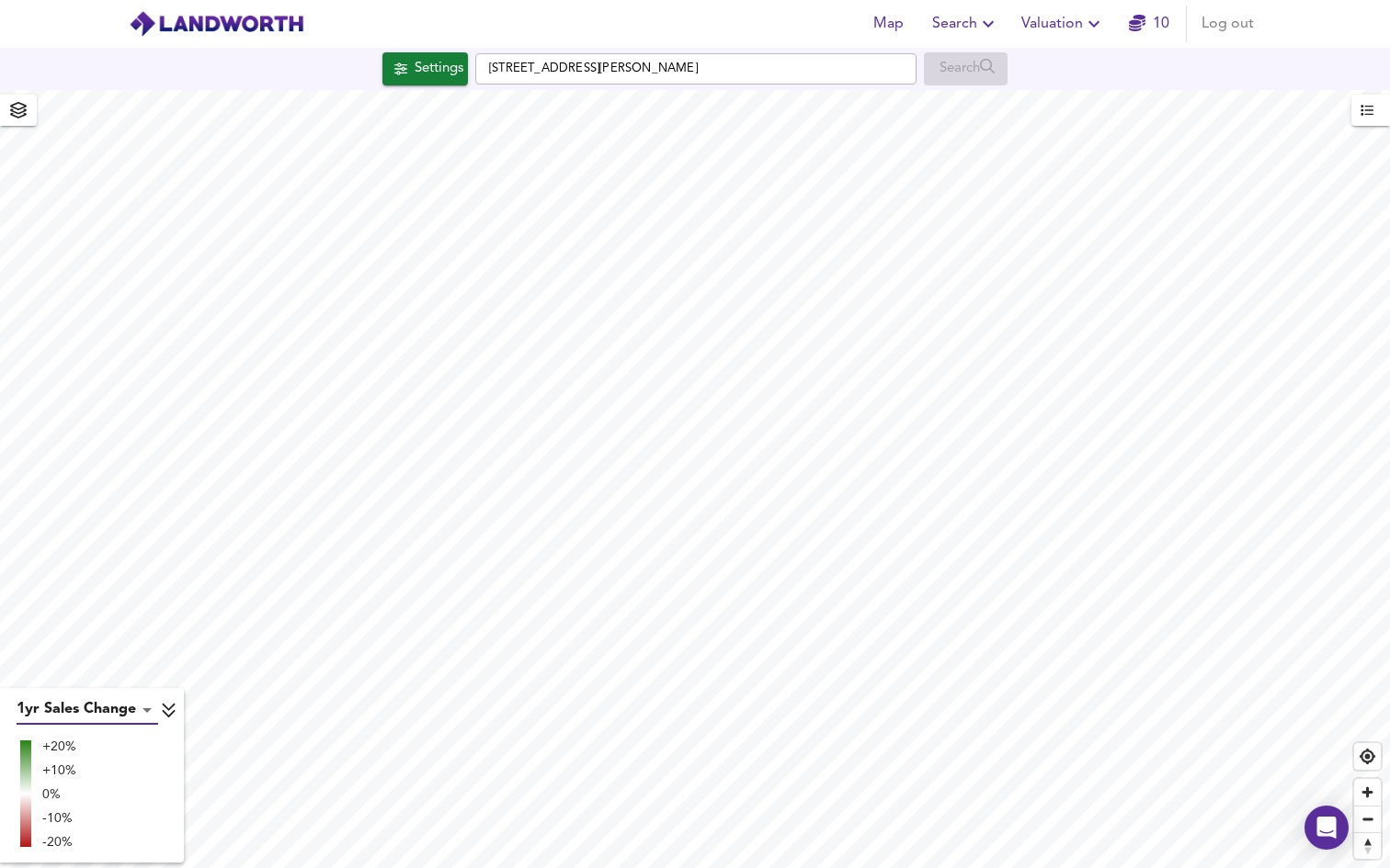
click at [105, 703] on body "Map Search Valuation 10 Log out Settings Tavistock Road, Bolton BL1 4SG Search …" at bounding box center [695, 434] width 1390 height 868
click at [100, 744] on li "3yr Sales Change" at bounding box center [88, 744] width 143 height 34
type input "sc3y"
click at [110, 707] on body "Map Search Valuation 10 Log out Settings Tavistock Road, Bolton BL1 4SG Search …" at bounding box center [695, 434] width 1390 height 868
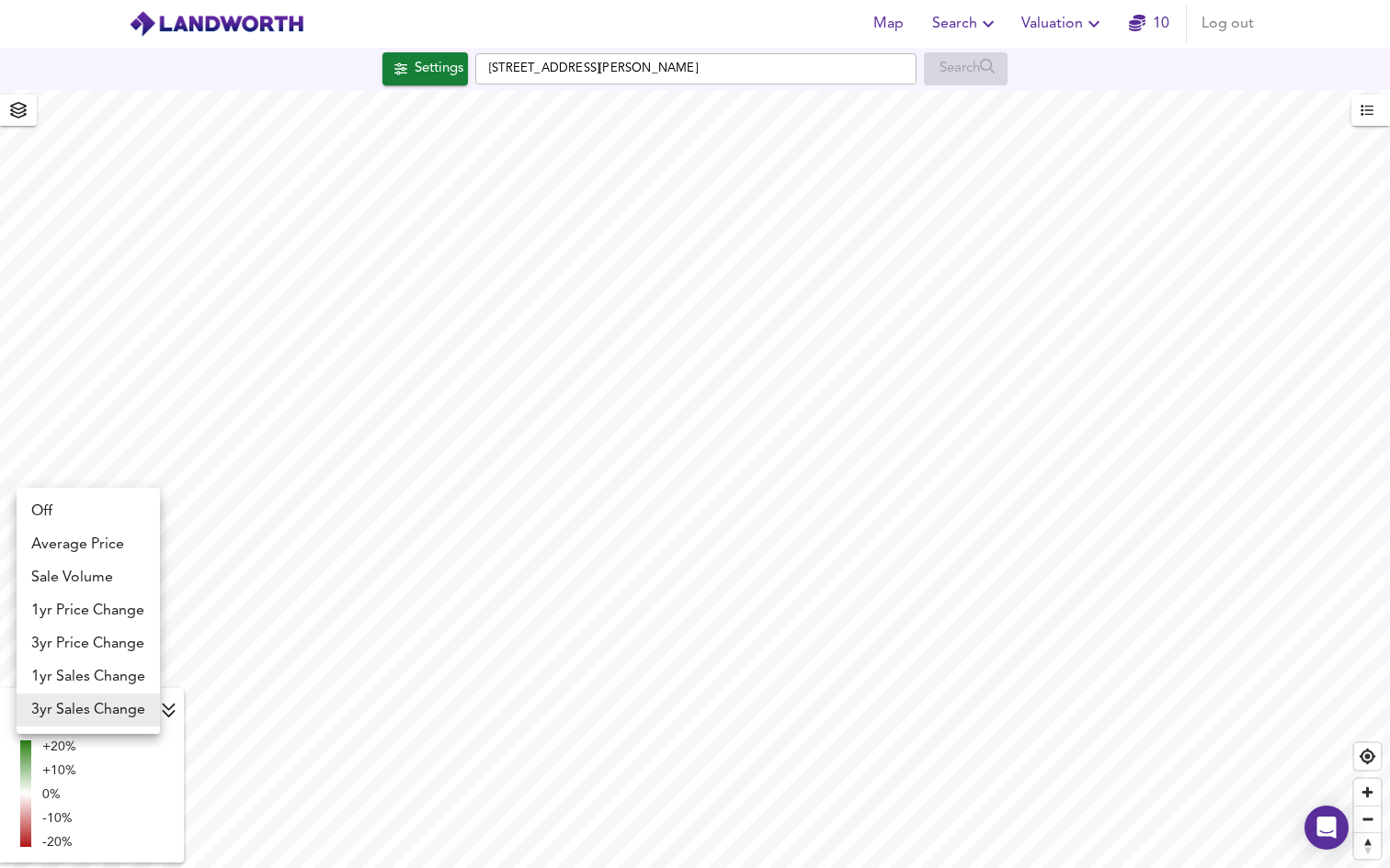
click at [117, 648] on li "3yr Price Change" at bounding box center [88, 644] width 143 height 34
type input "lwc3y"
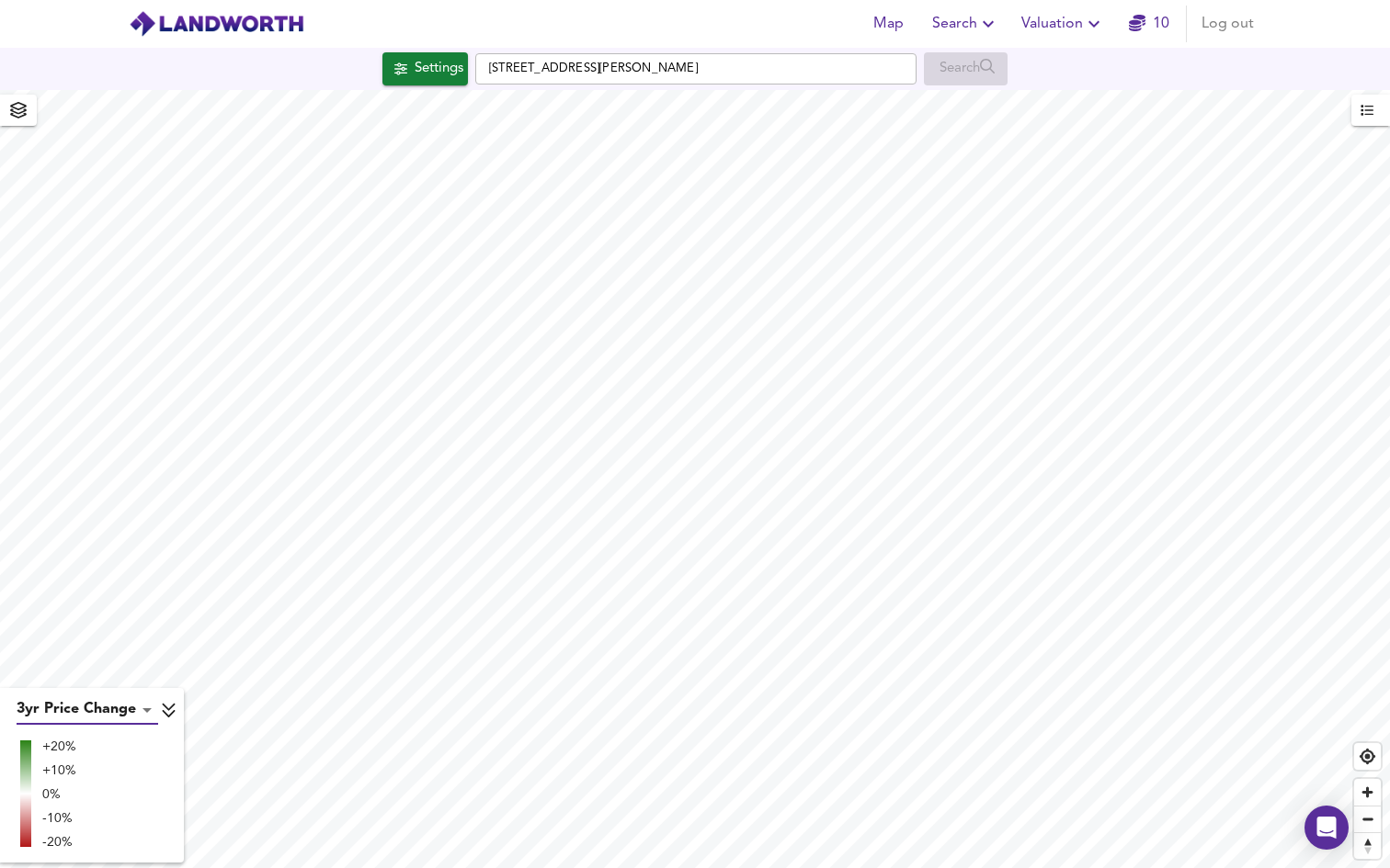
click at [108, 710] on body "Map Search Valuation 10 Log out Settings Tavistock Road, Bolton BL1 4SG Search …" at bounding box center [695, 434] width 1390 height 868
click at [111, 613] on li "Average Price" at bounding box center [88, 612] width 143 height 34
type input "landworth"
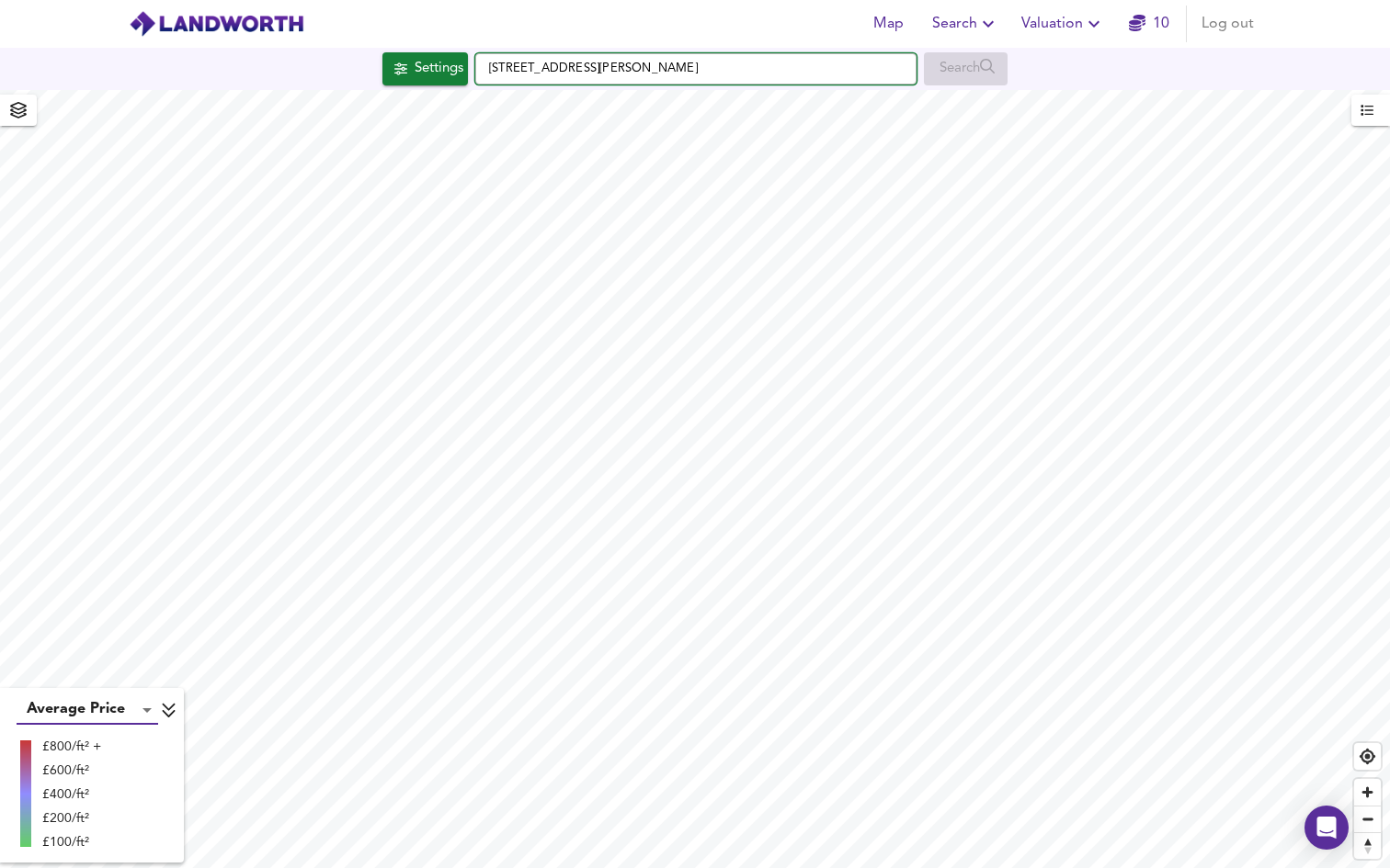
click at [778, 73] on input "Tavistock Road, Bolton BL1 4SG" at bounding box center [695, 69] width 441 height 32
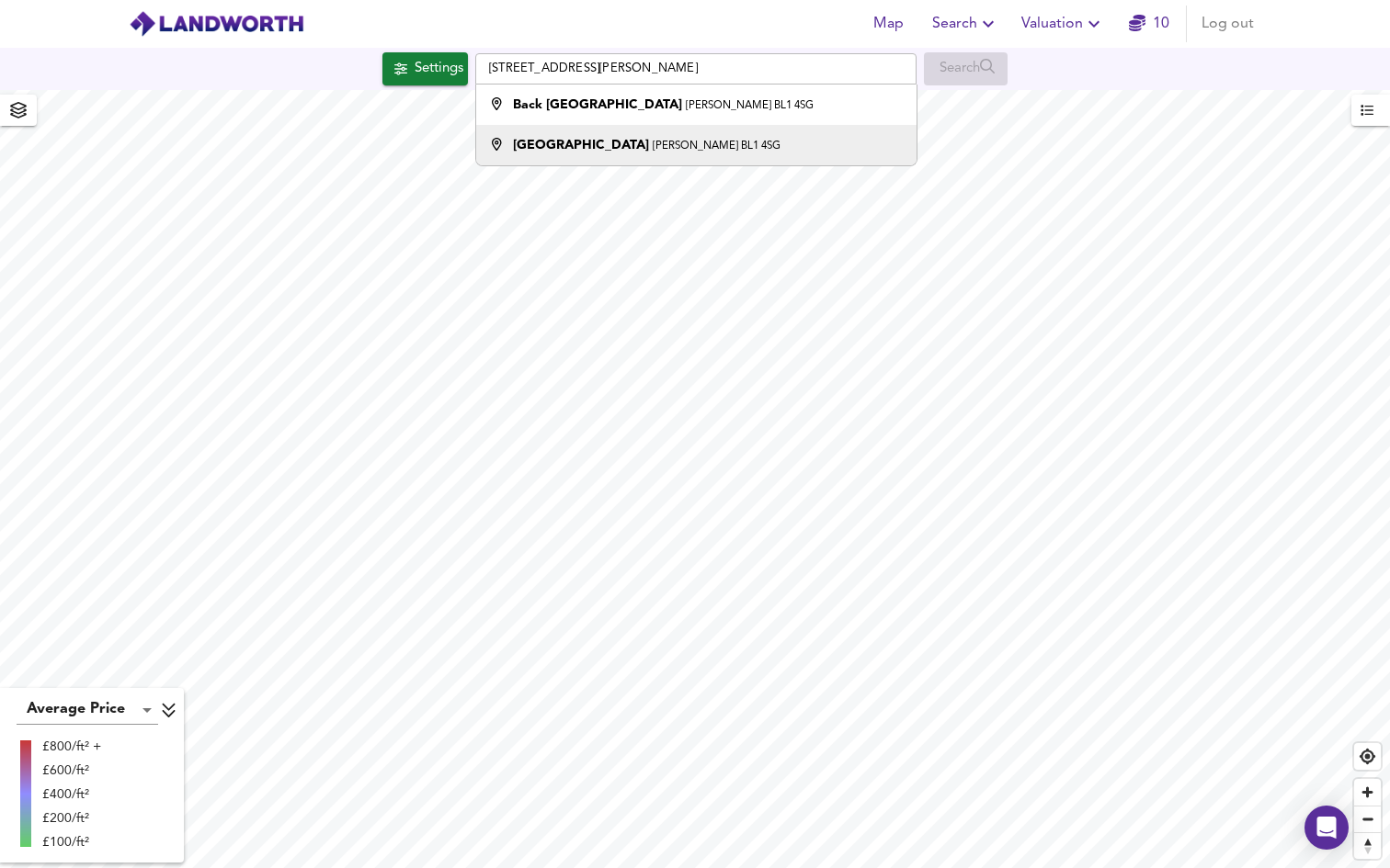
click at [720, 142] on div "Tavistock Road Bolton BL1 4SG" at bounding box center [692, 145] width 422 height 19
type input "Tavistock Road, Bolton BL1 4SG"
checkbox input "true"
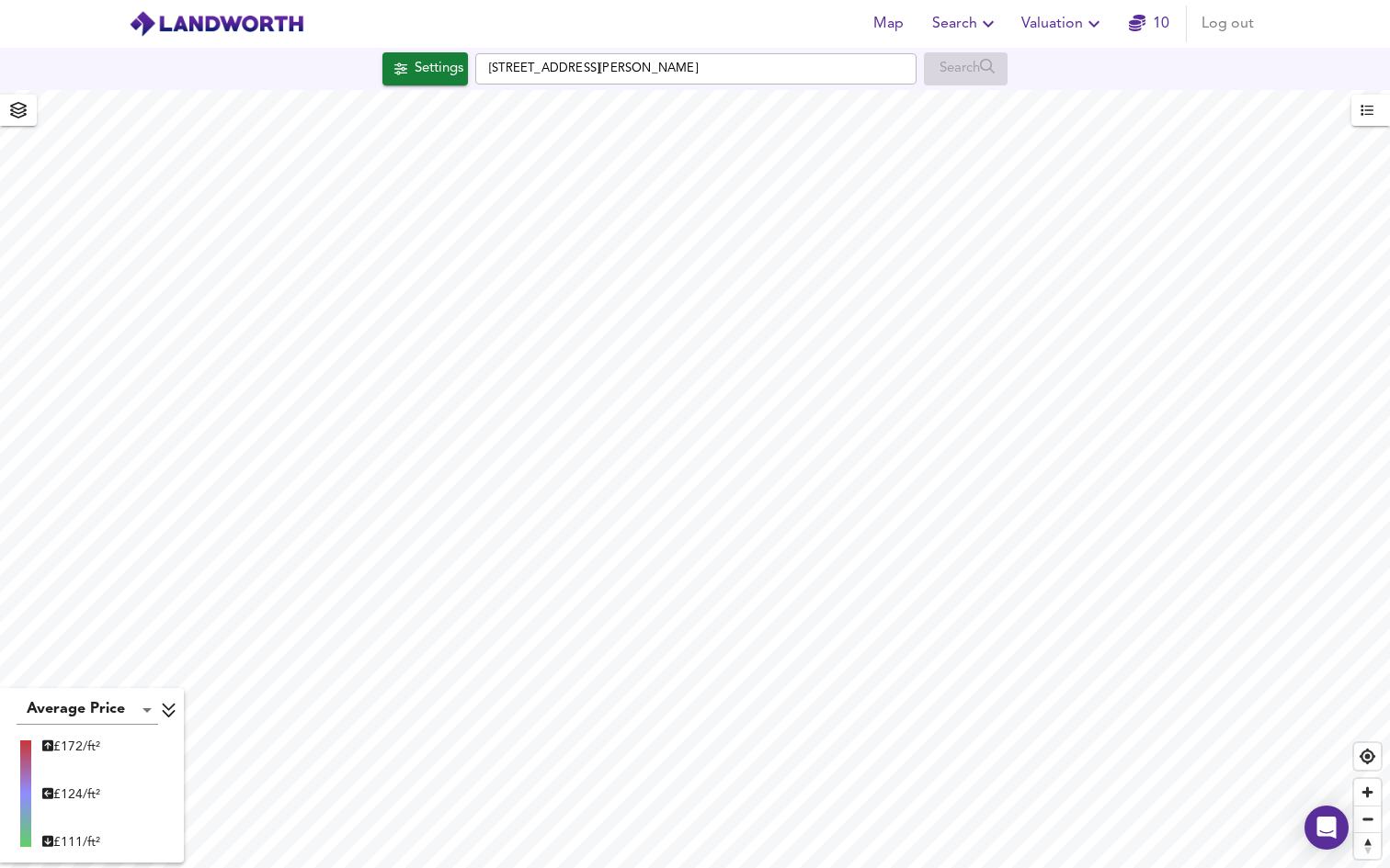
click at [18, 114] on icon "button" at bounding box center [18, 109] width 17 height 17
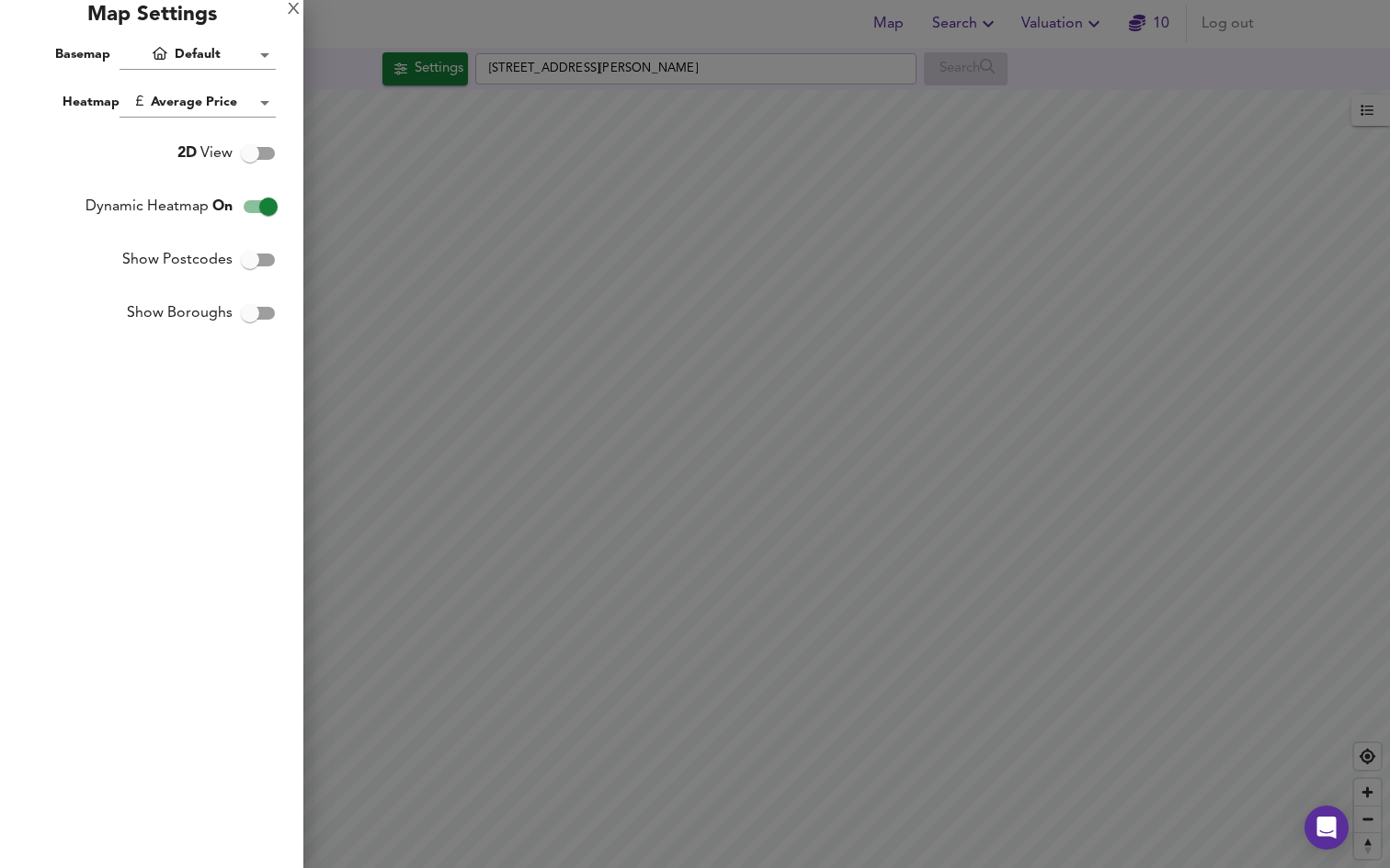
click at [213, 54] on body "Map Search Valuation 10 Log out Settings Tavistock Road, Bolton BL1 4SG Search …" at bounding box center [695, 434] width 1390 height 868
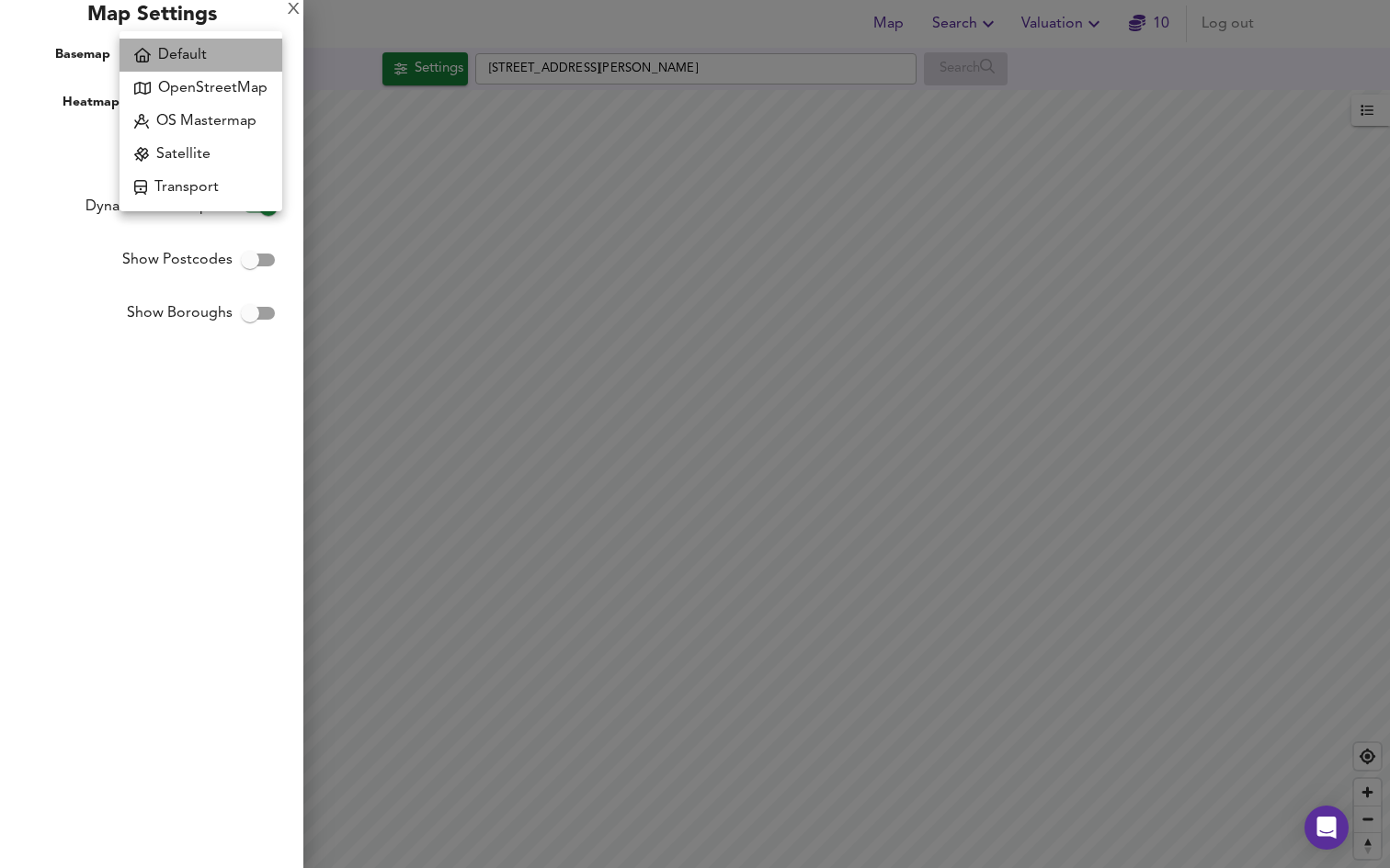
click at [211, 54] on li "Default" at bounding box center [200, 55] width 163 height 34
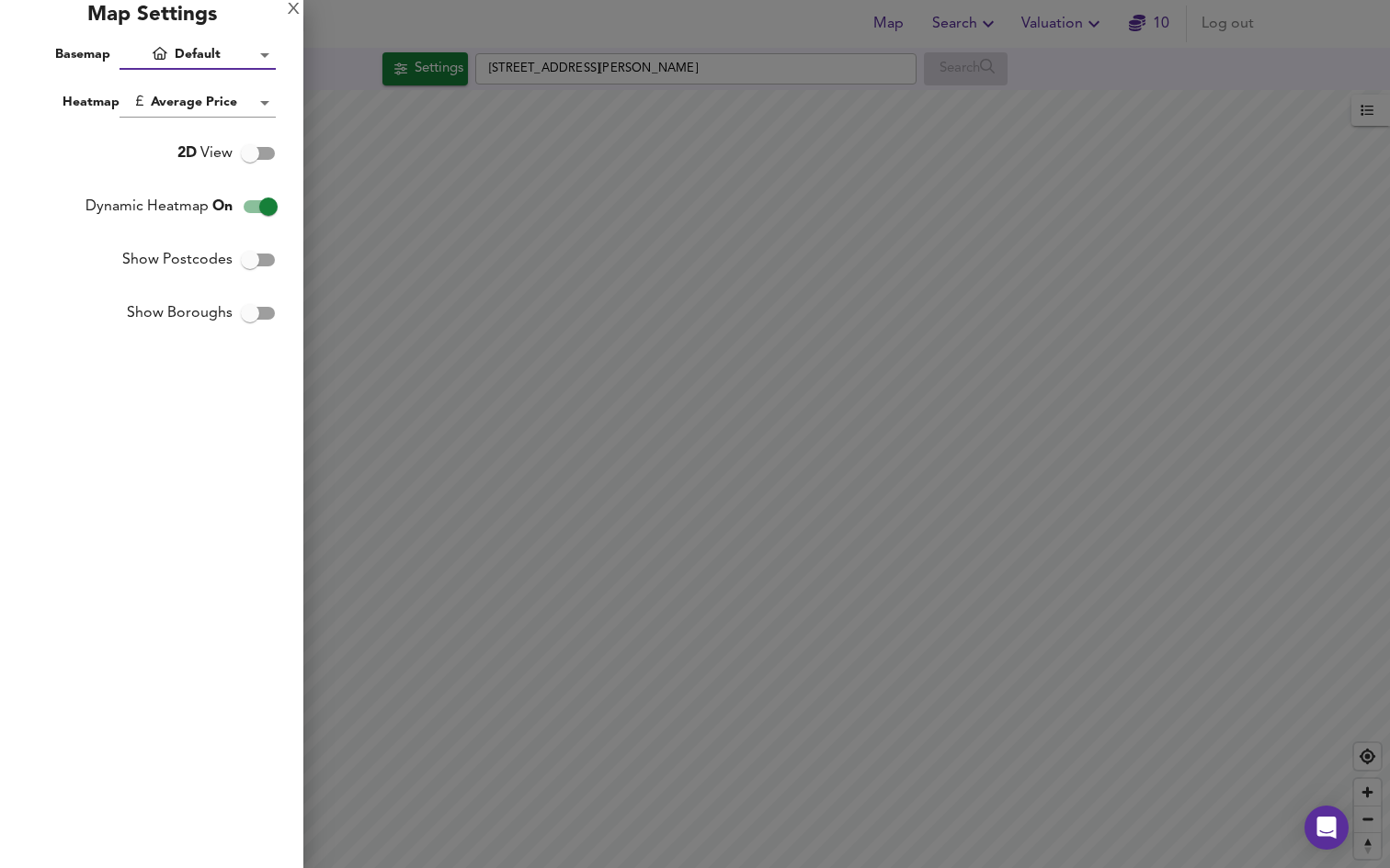
click at [256, 257] on input "Show Postcodes" at bounding box center [250, 259] width 105 height 35
checkbox input "true"
click at [249, 316] on input "Show Boroughs" at bounding box center [250, 313] width 105 height 35
click at [249, 316] on input "Show Boroughs" at bounding box center [268, 313] width 105 height 35
checkbox input "false"
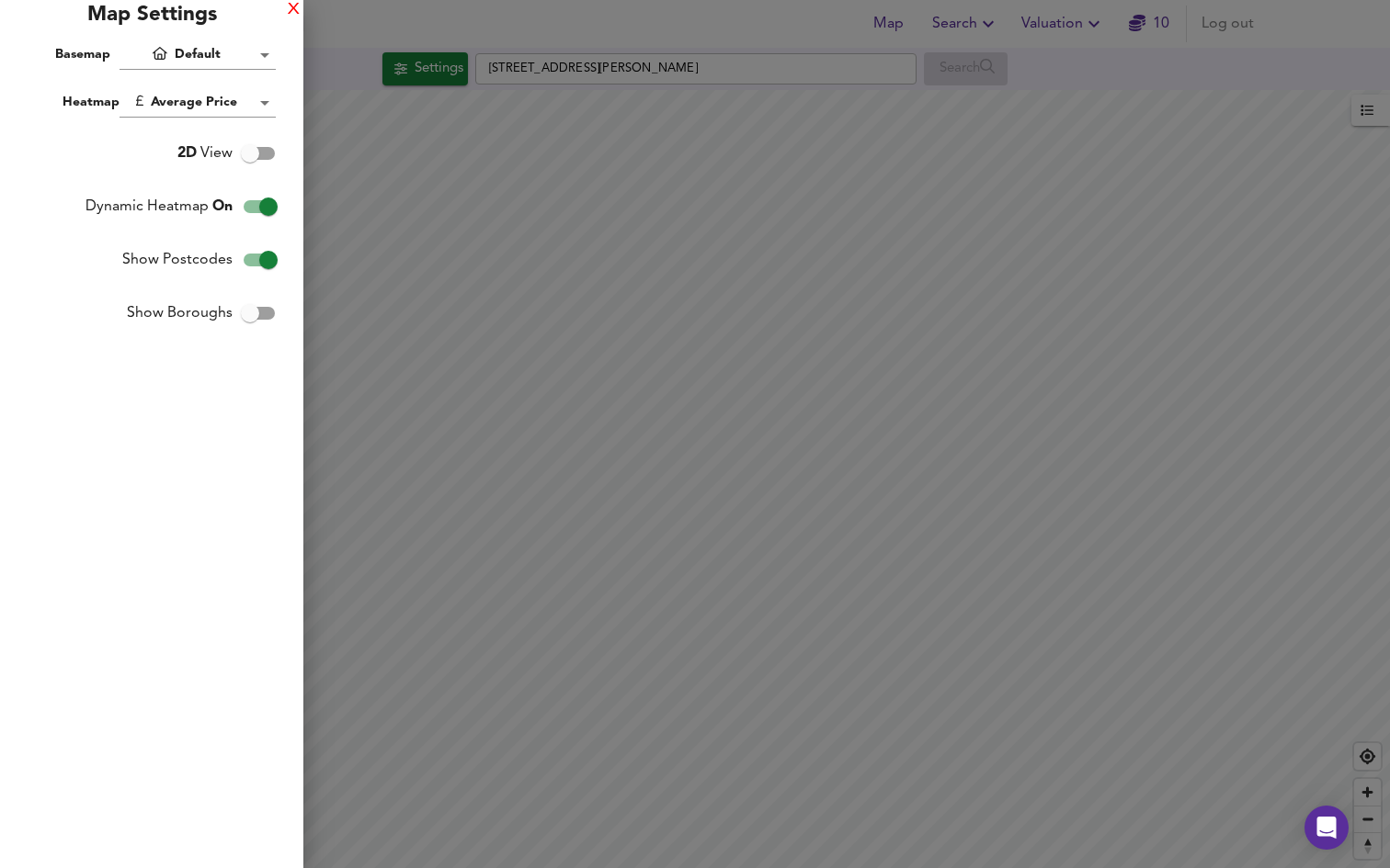
click at [292, 9] on div "X" at bounding box center [294, 10] width 12 height 13
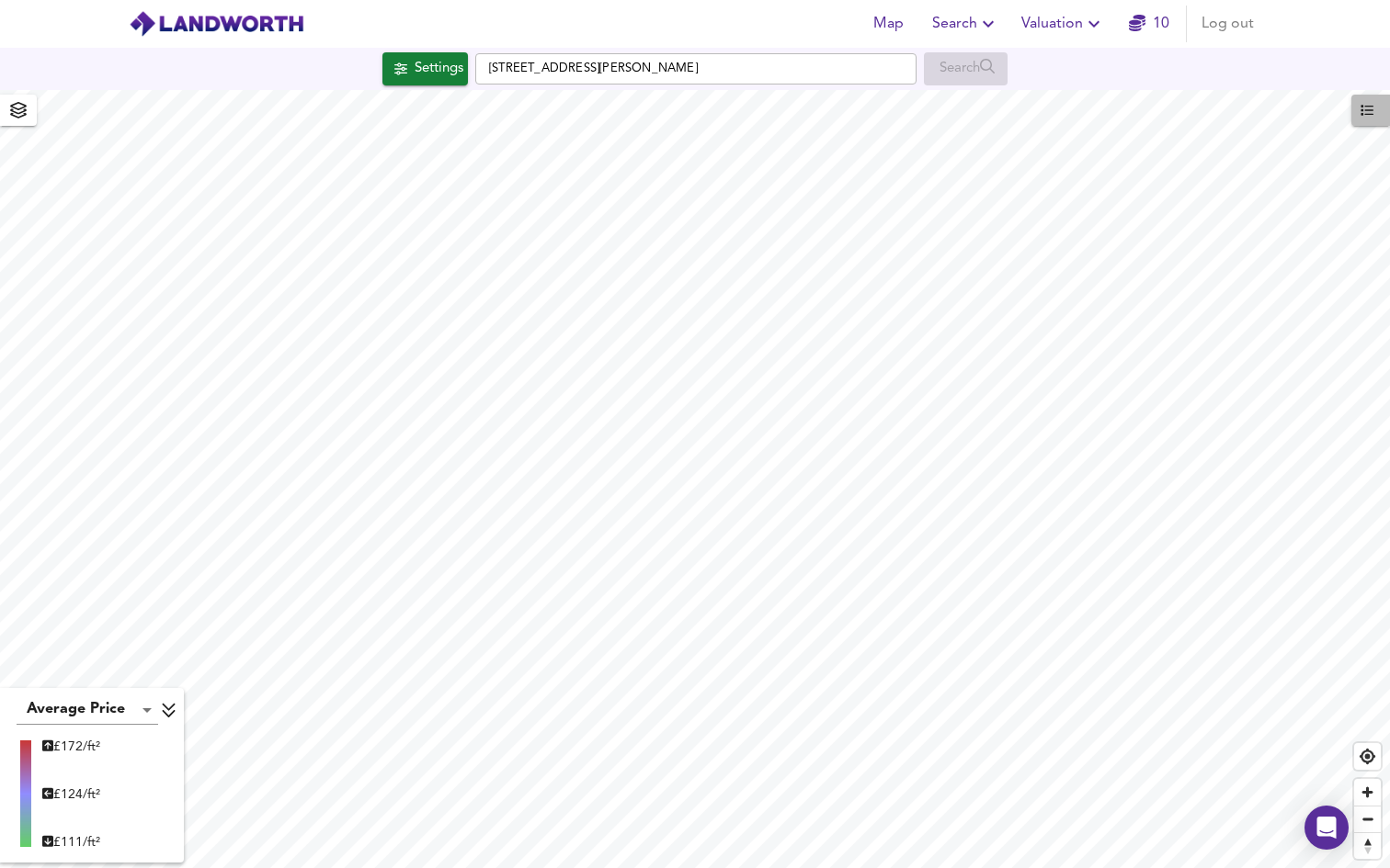
click at [1364, 96] on button "button" at bounding box center [1370, 110] width 38 height 32
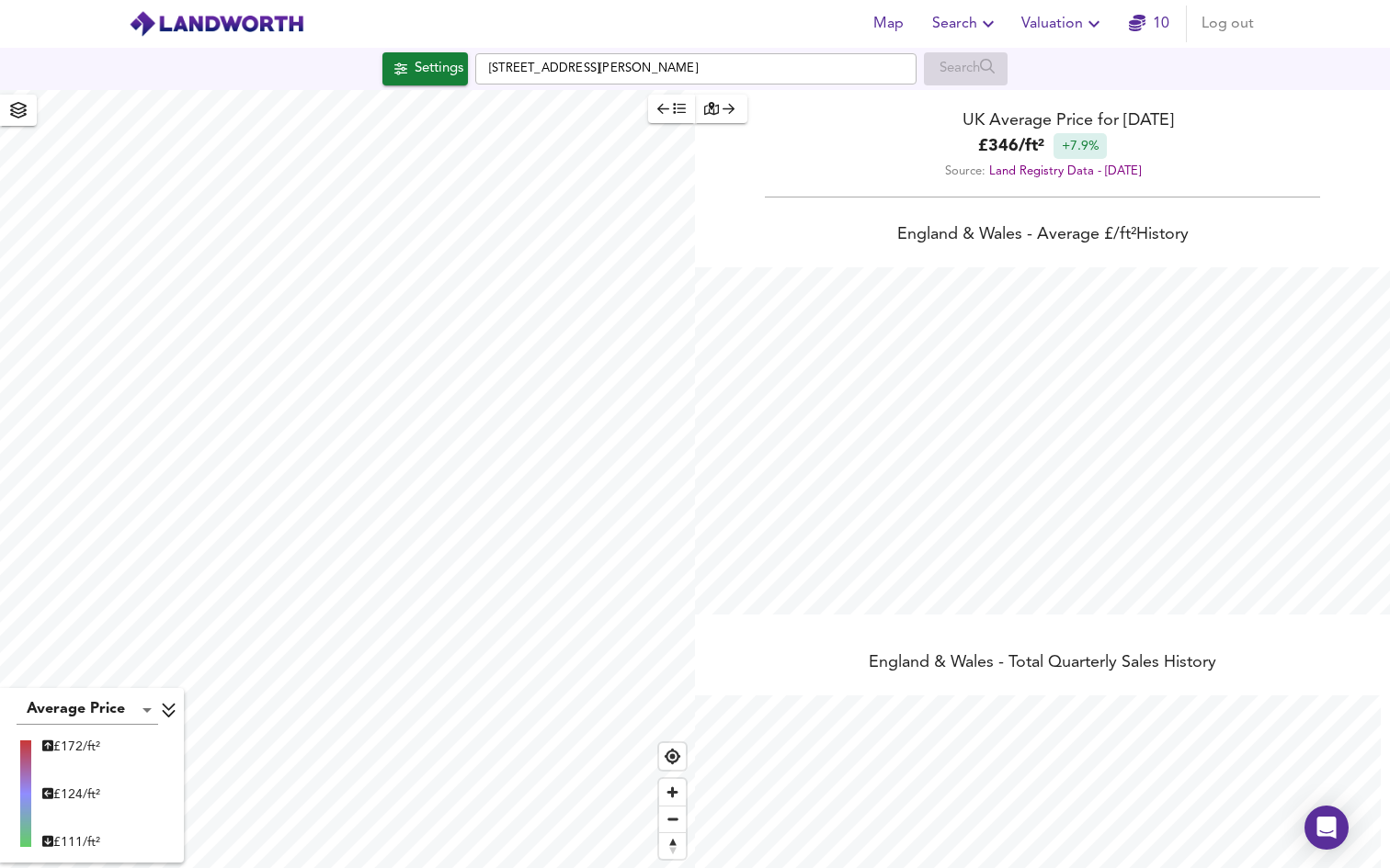
click at [717, 111] on icon "button" at bounding box center [711, 108] width 15 height 13
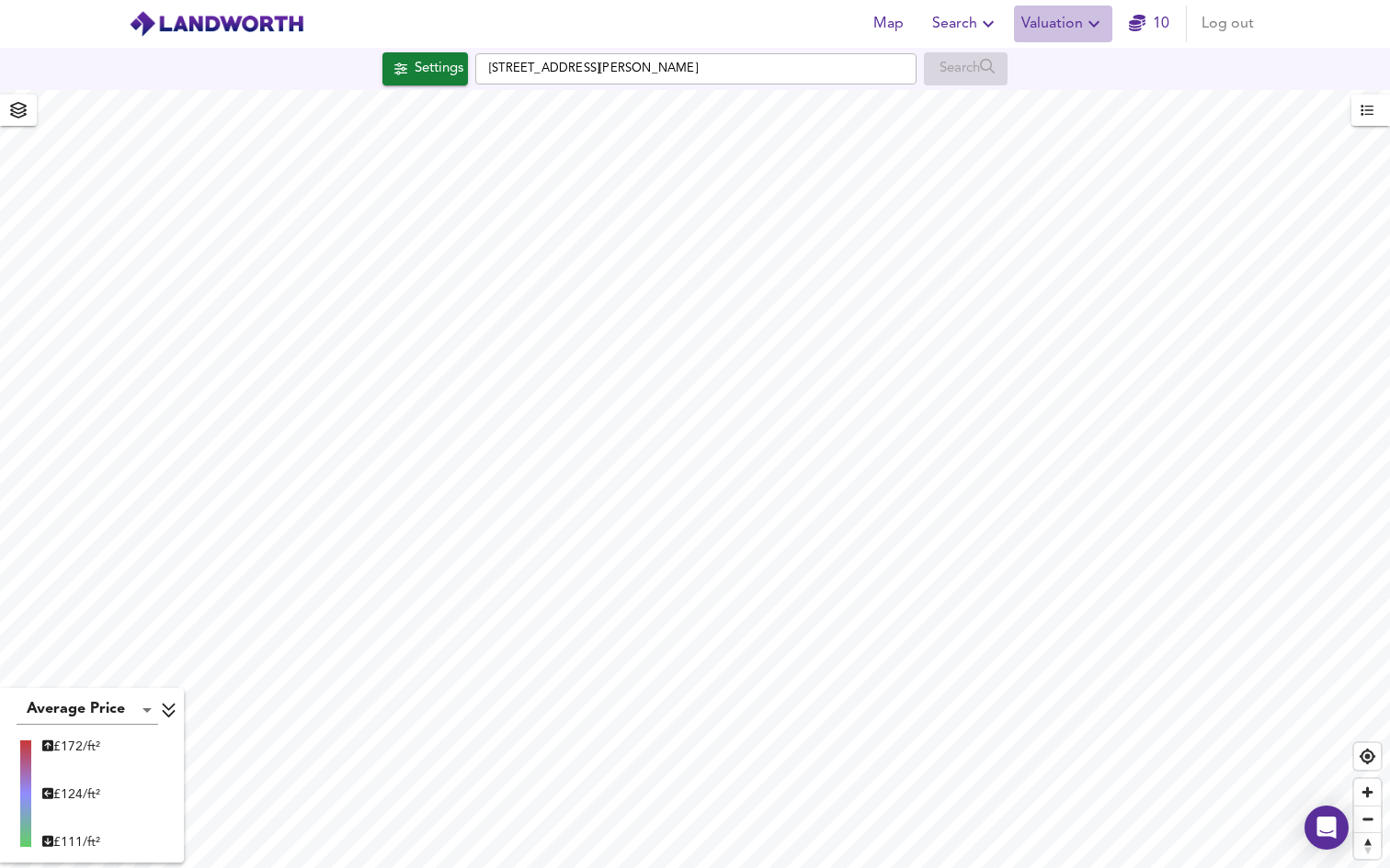
click at [1083, 21] on icon "button" at bounding box center [1094, 24] width 22 height 22
click at [1002, 29] on button "Search" at bounding box center [965, 24] width 82 height 36
click at [1062, 24] on span "Valuation" at bounding box center [1062, 24] width 84 height 26
click at [1016, 71] on li "New Valuation Report" at bounding box center [1062, 66] width 220 height 34
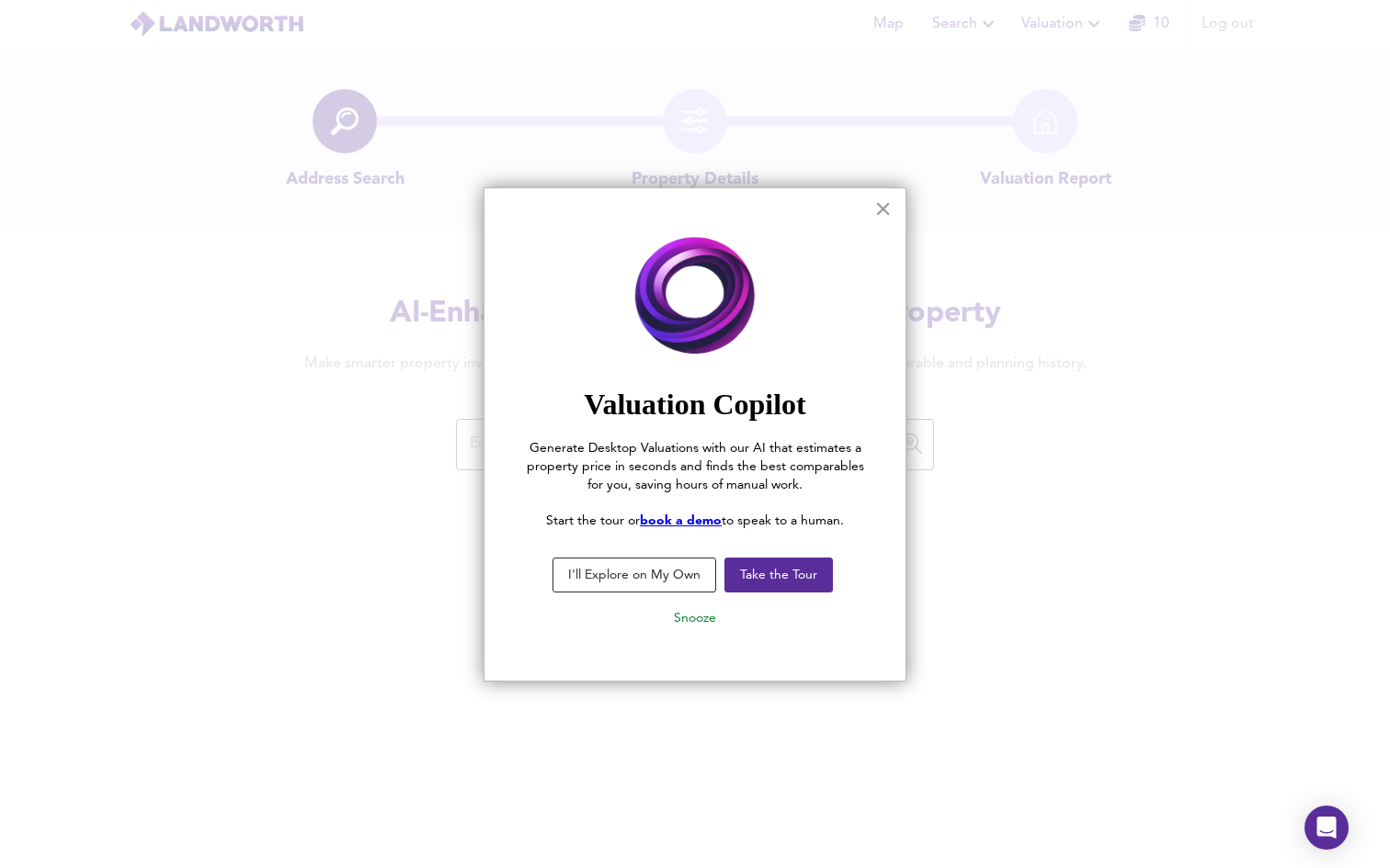
click at [671, 583] on button "I'll Explore on My Own" at bounding box center [634, 575] width 164 height 35
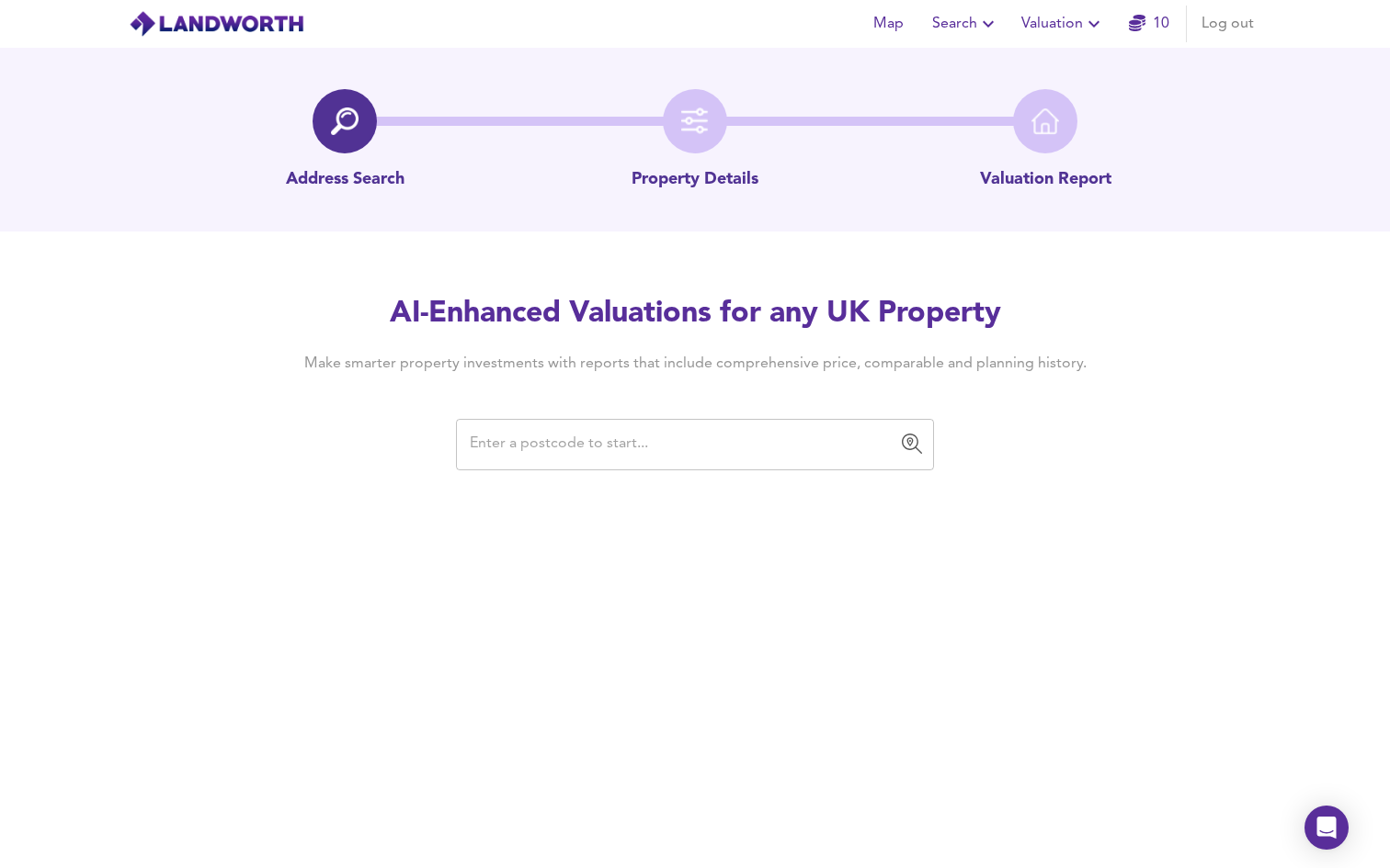
click at [635, 439] on input "text" at bounding box center [682, 444] width 434 height 35
click at [667, 456] on input "text" at bounding box center [682, 444] width 434 height 35
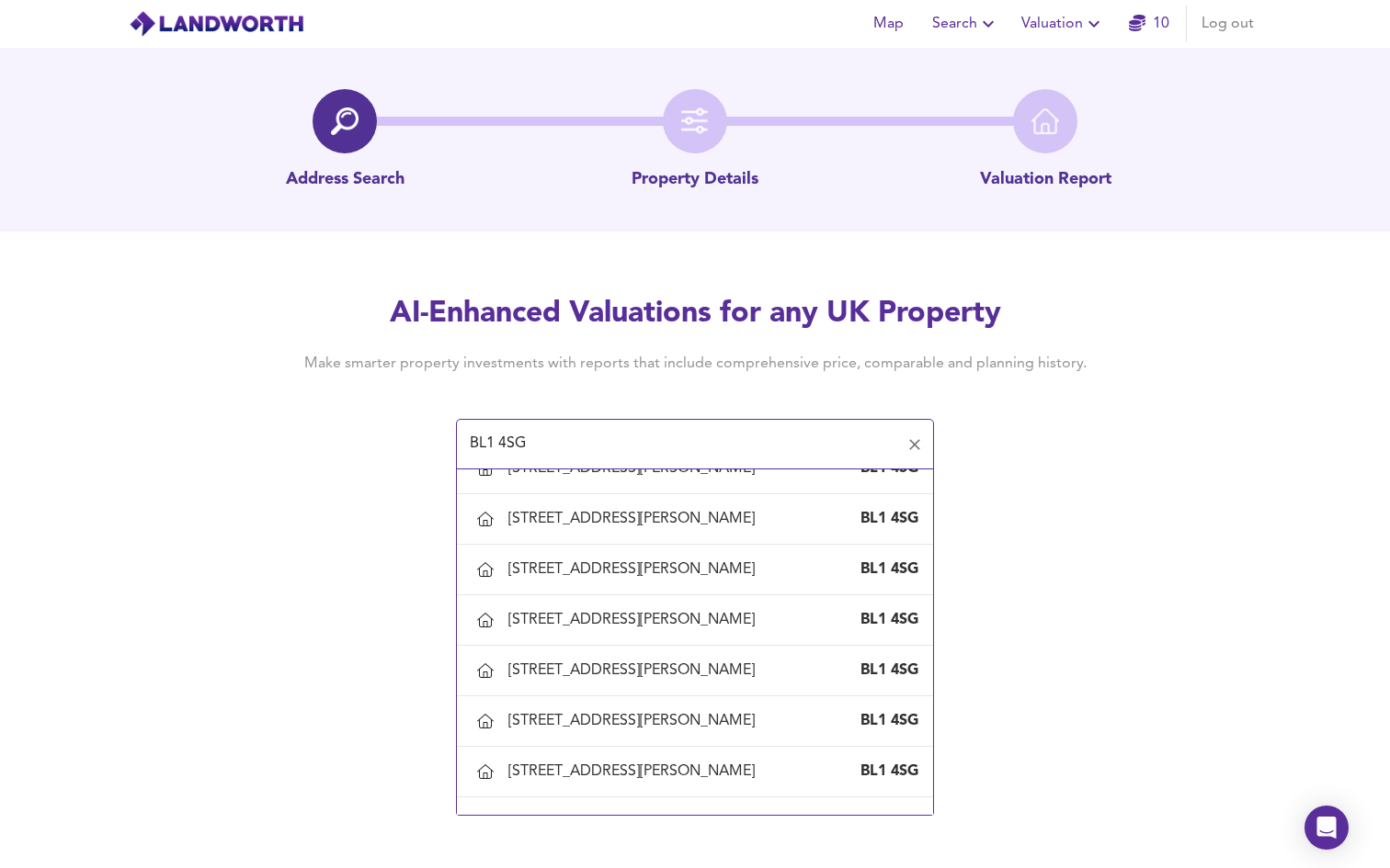
scroll to position [1343, 0]
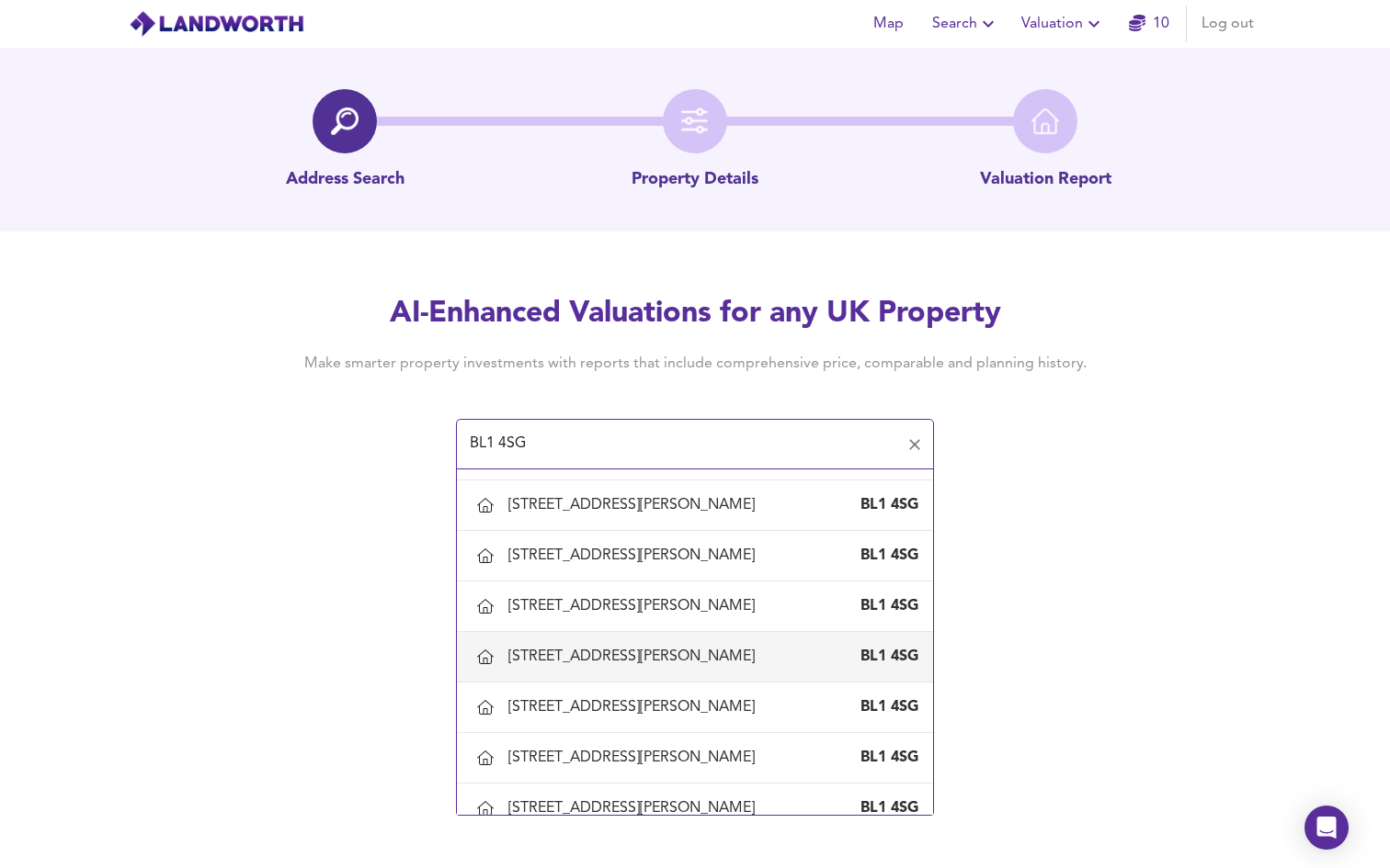
click at [639, 647] on div "30 Tavistock Road, Bolton" at bounding box center [634, 657] width 254 height 20
type input "30 Tavistock Road, Bolton"
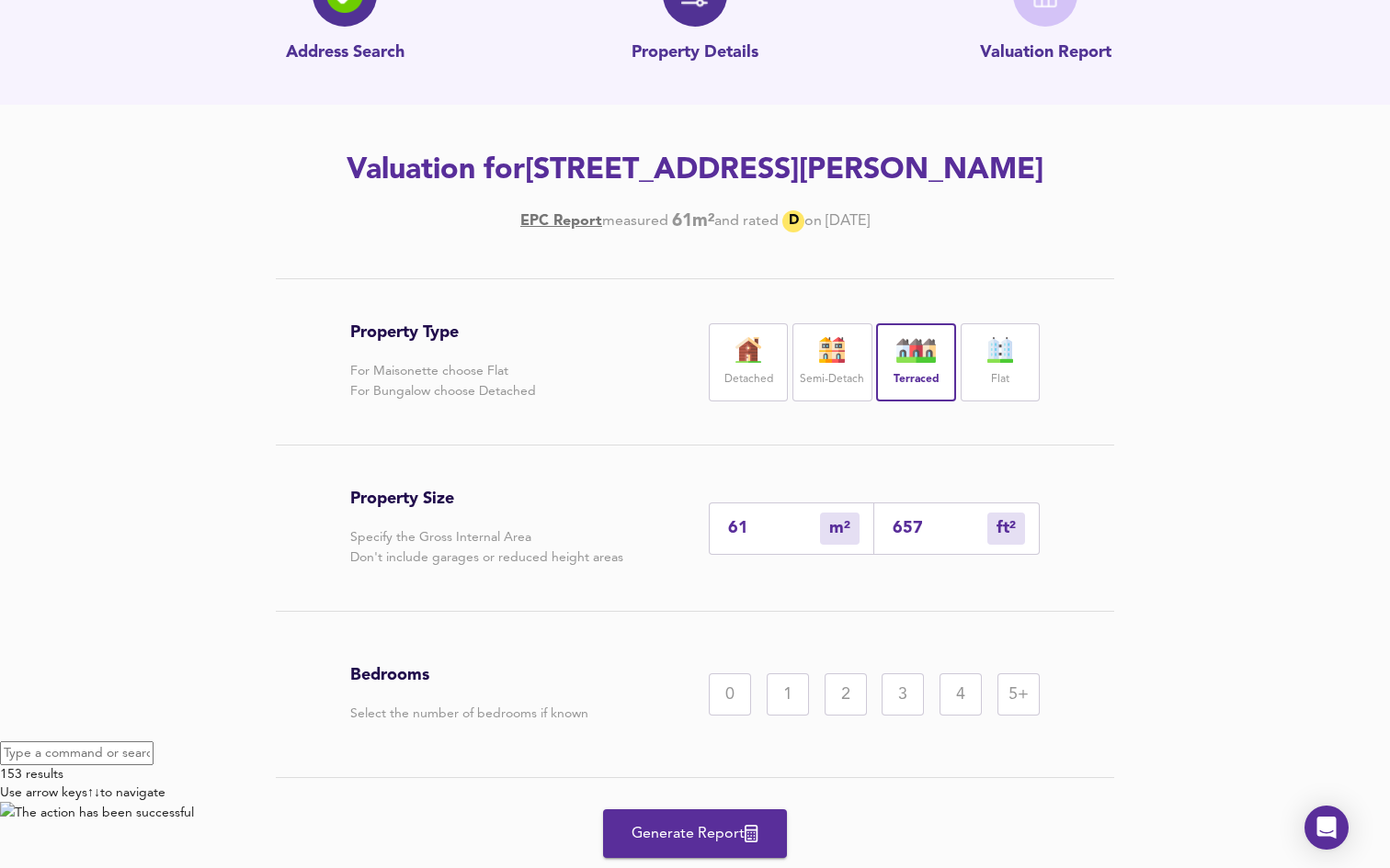
scroll to position [132, 0]
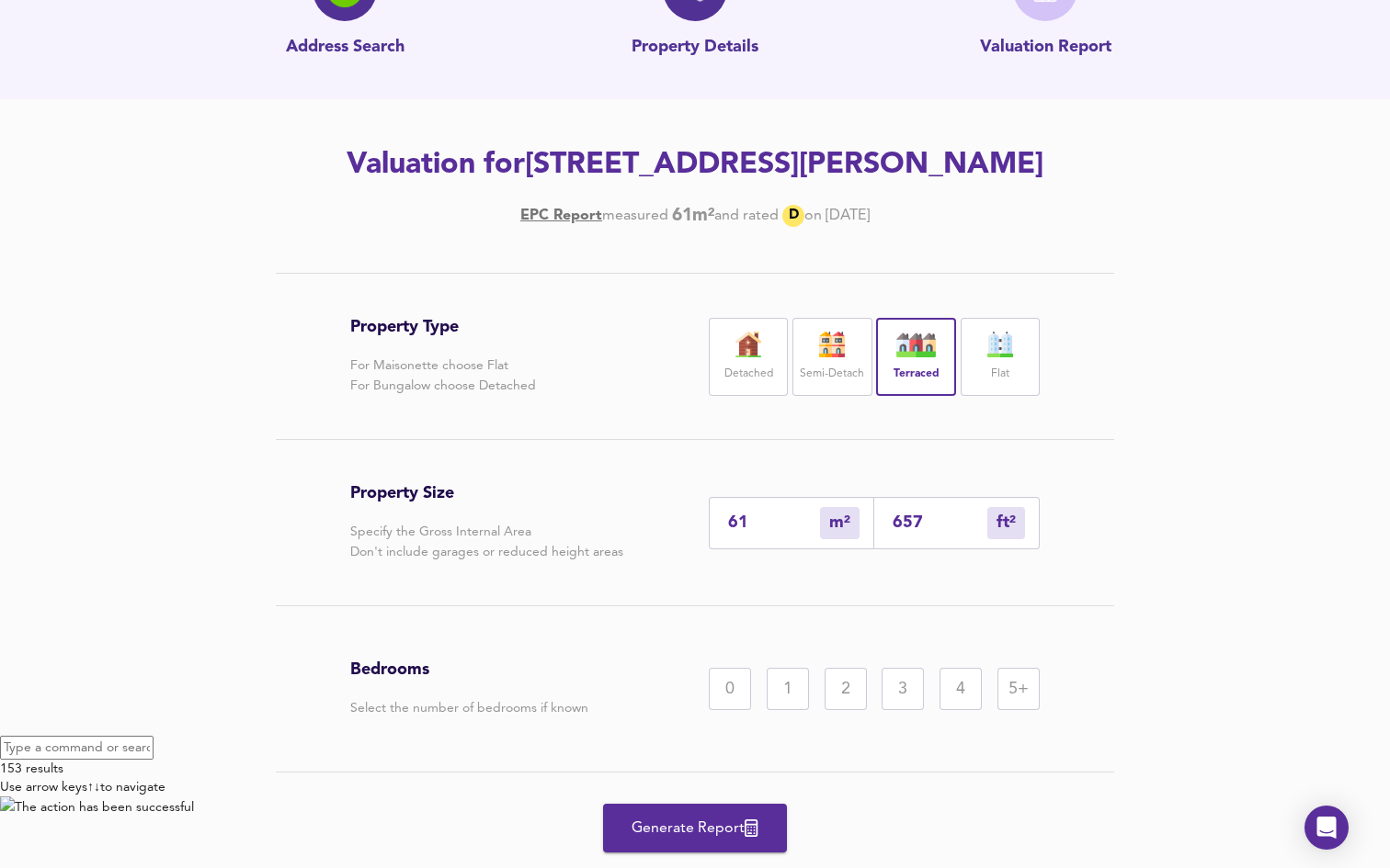
click at [939, 527] on input "657" at bounding box center [940, 524] width 95 height 20
click at [910, 524] on input "657" at bounding box center [940, 524] width 95 height 20
paste input "548.85"
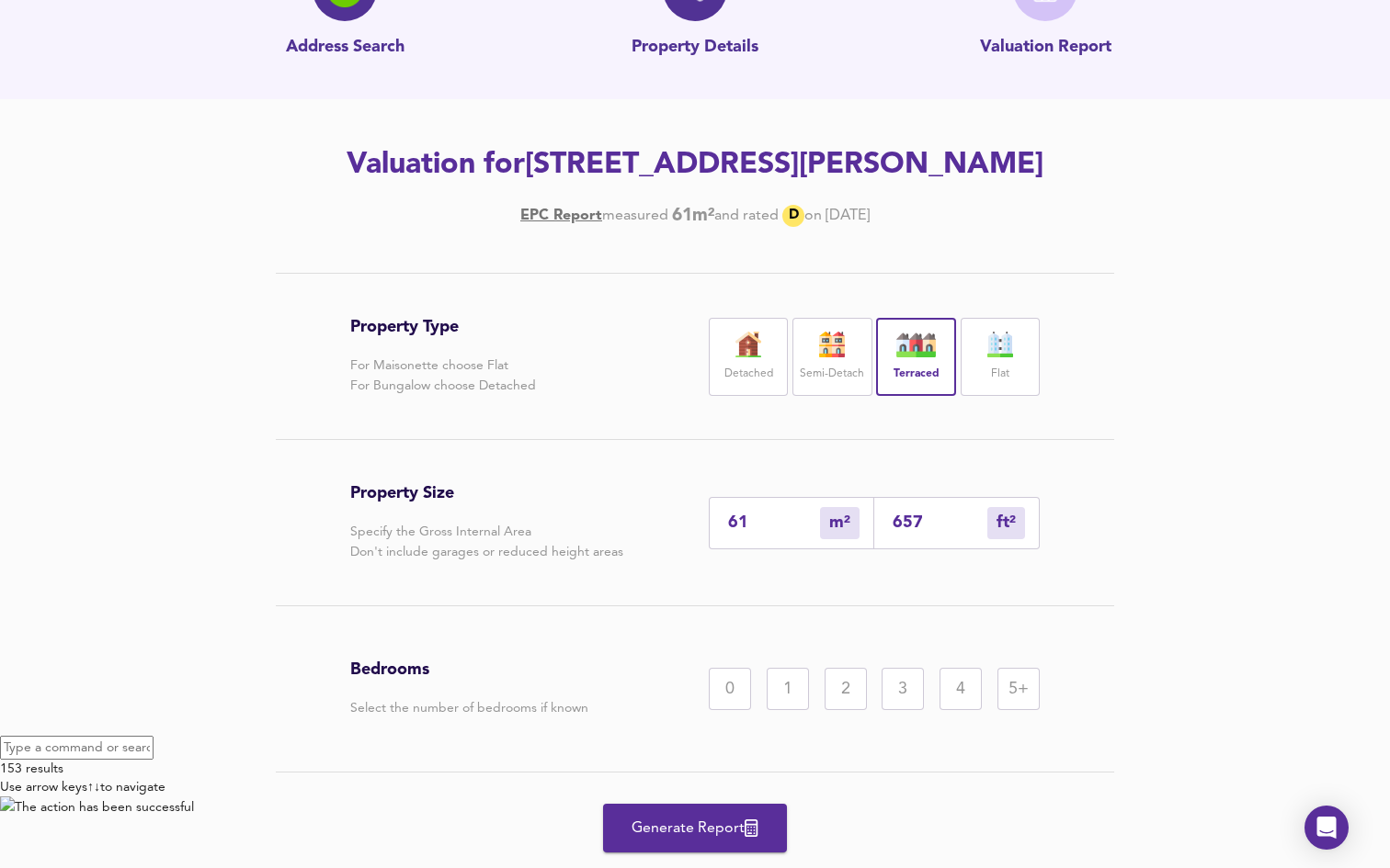
type input "51"
type input "548.85"
click at [1094, 480] on div "Property Type For Maisonette choose Flat For Bungalow choose Detached Detached …" at bounding box center [695, 579] width 882 height 612
click at [925, 522] on input "548.85" at bounding box center [940, 524] width 95 height 20
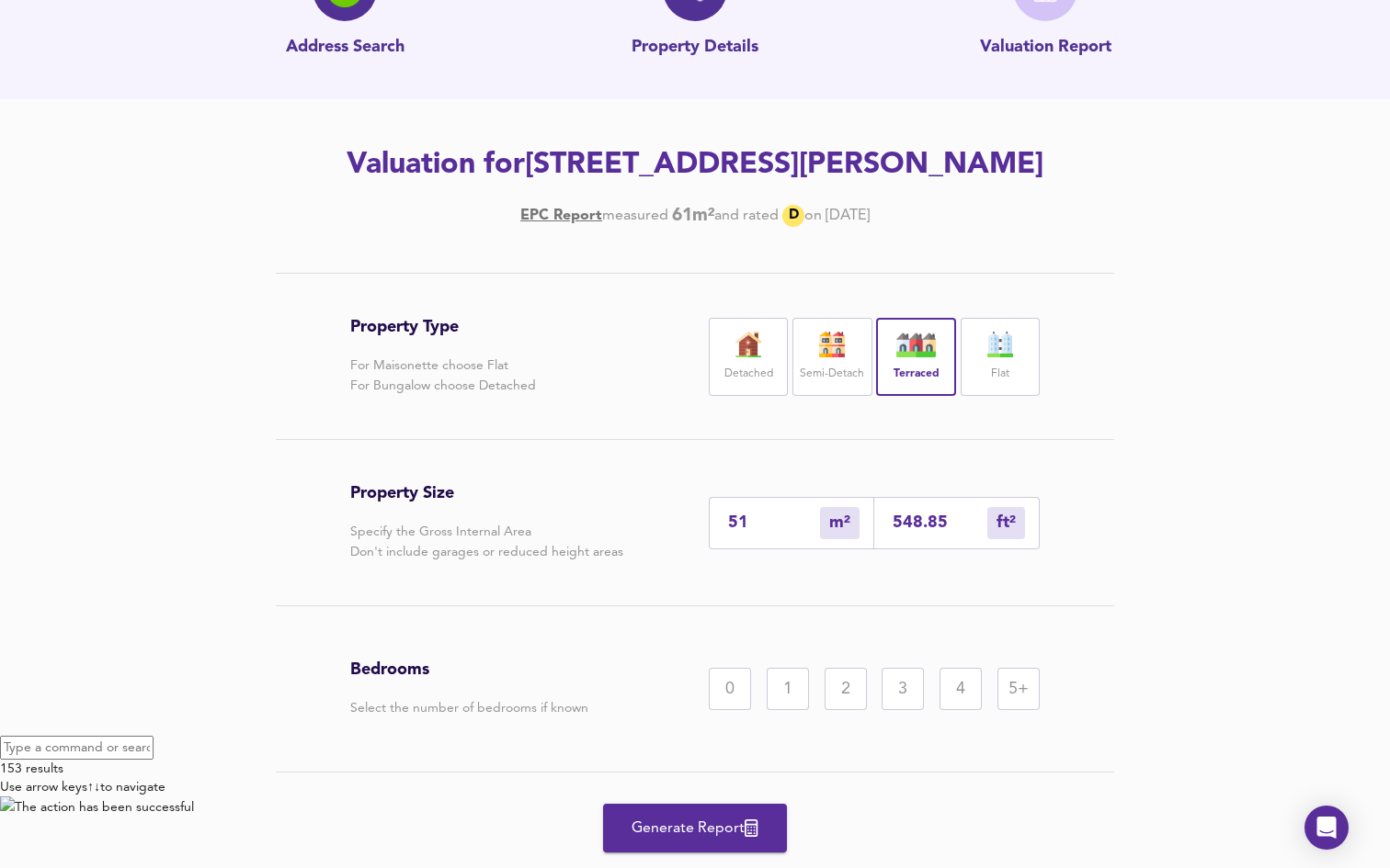
type input "61"
type input "657"
type input "0"
type input "5"
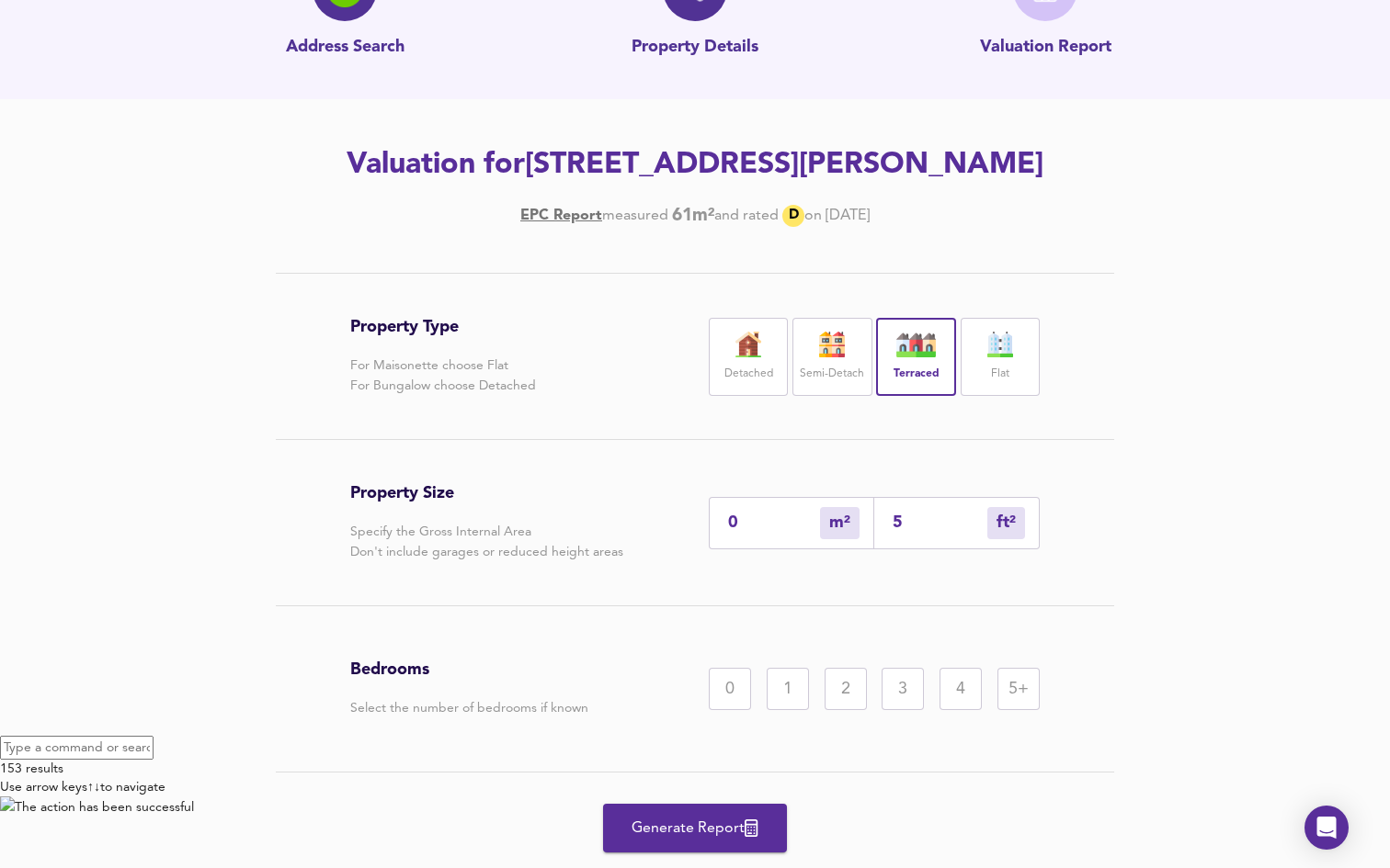
type input "55"
type input "51"
type input "550"
type input "5"
type input "55"
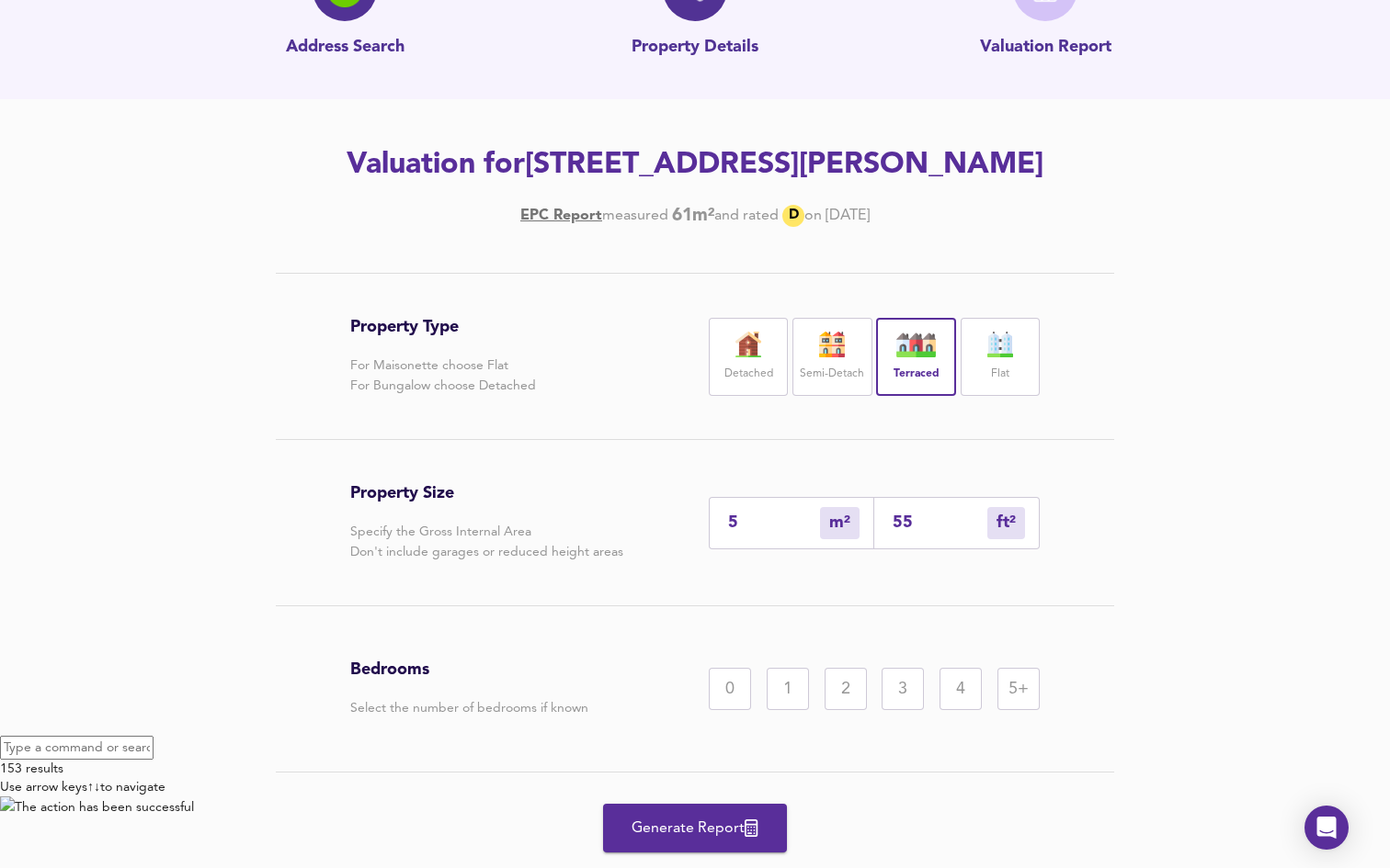
type input "51"
type input "550"
click at [1069, 513] on div "Property Type For Maisonette choose Flat For Bungalow choose Detached Detached …" at bounding box center [695, 579] width 882 height 612
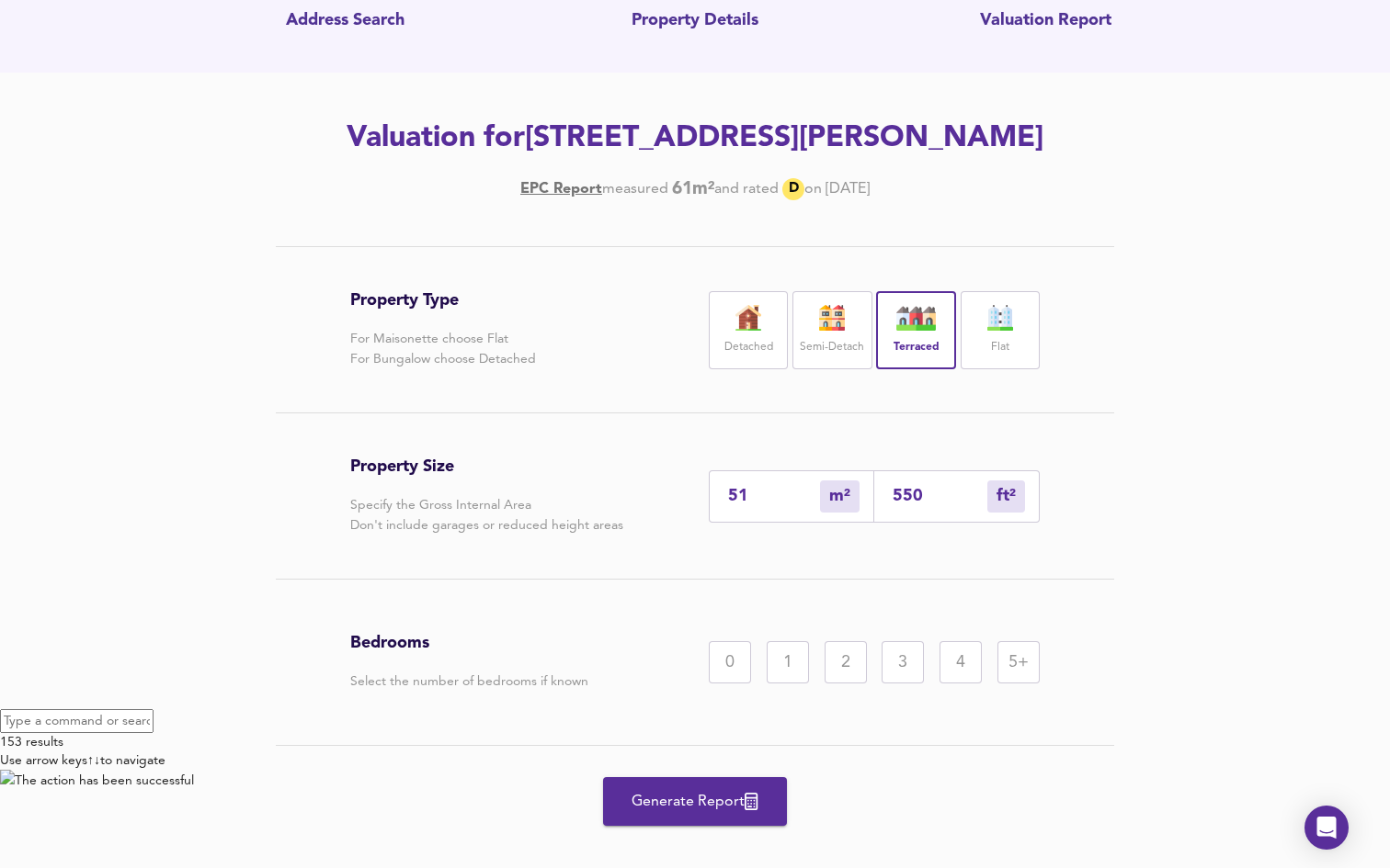
scroll to position [184, 0]
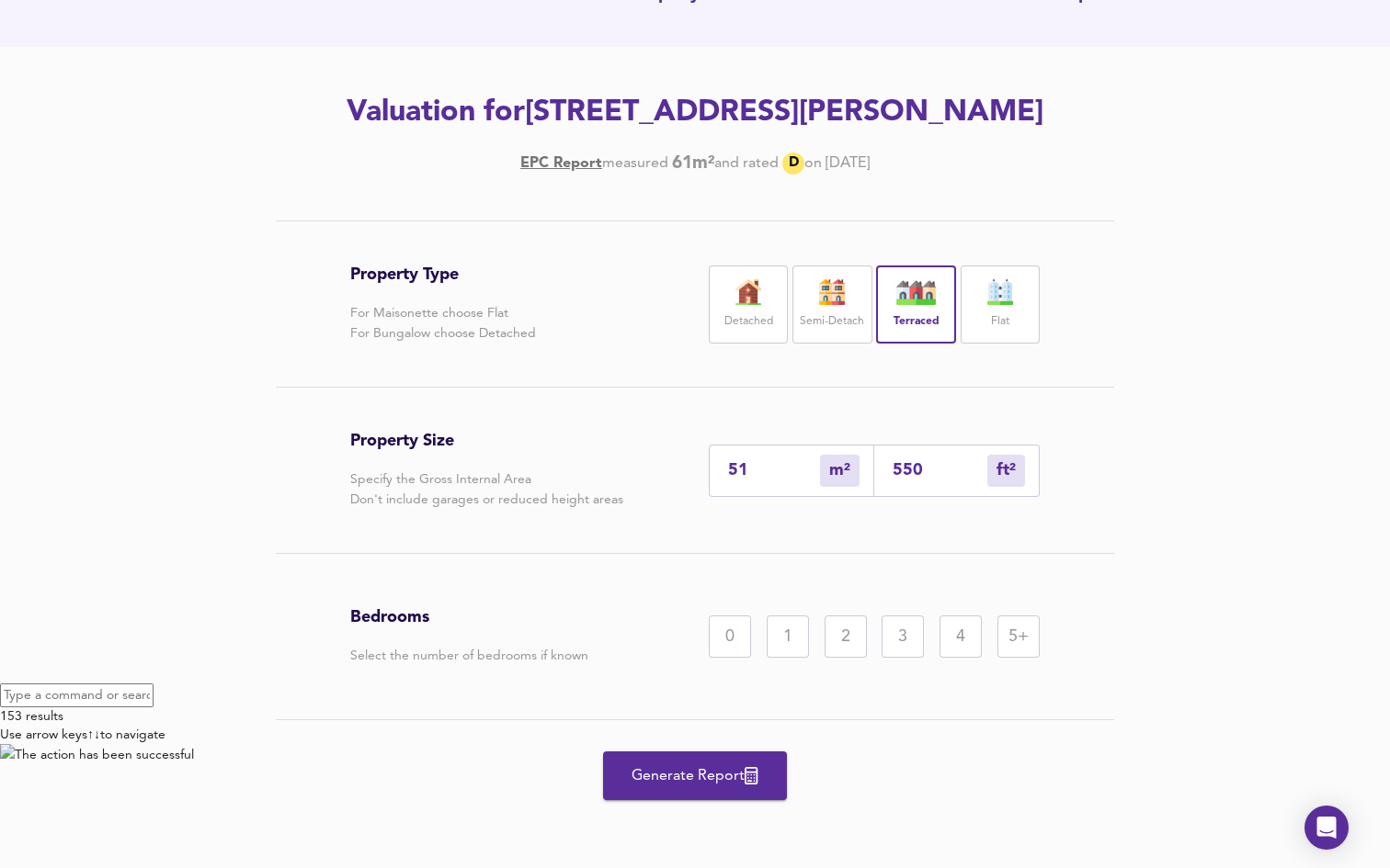
click at [825, 641] on div "2" at bounding box center [845, 636] width 42 height 42
click at [919, 465] on input "550" at bounding box center [940, 471] width 95 height 20
click at [739, 469] on input "51" at bounding box center [773, 471] width 92 height 20
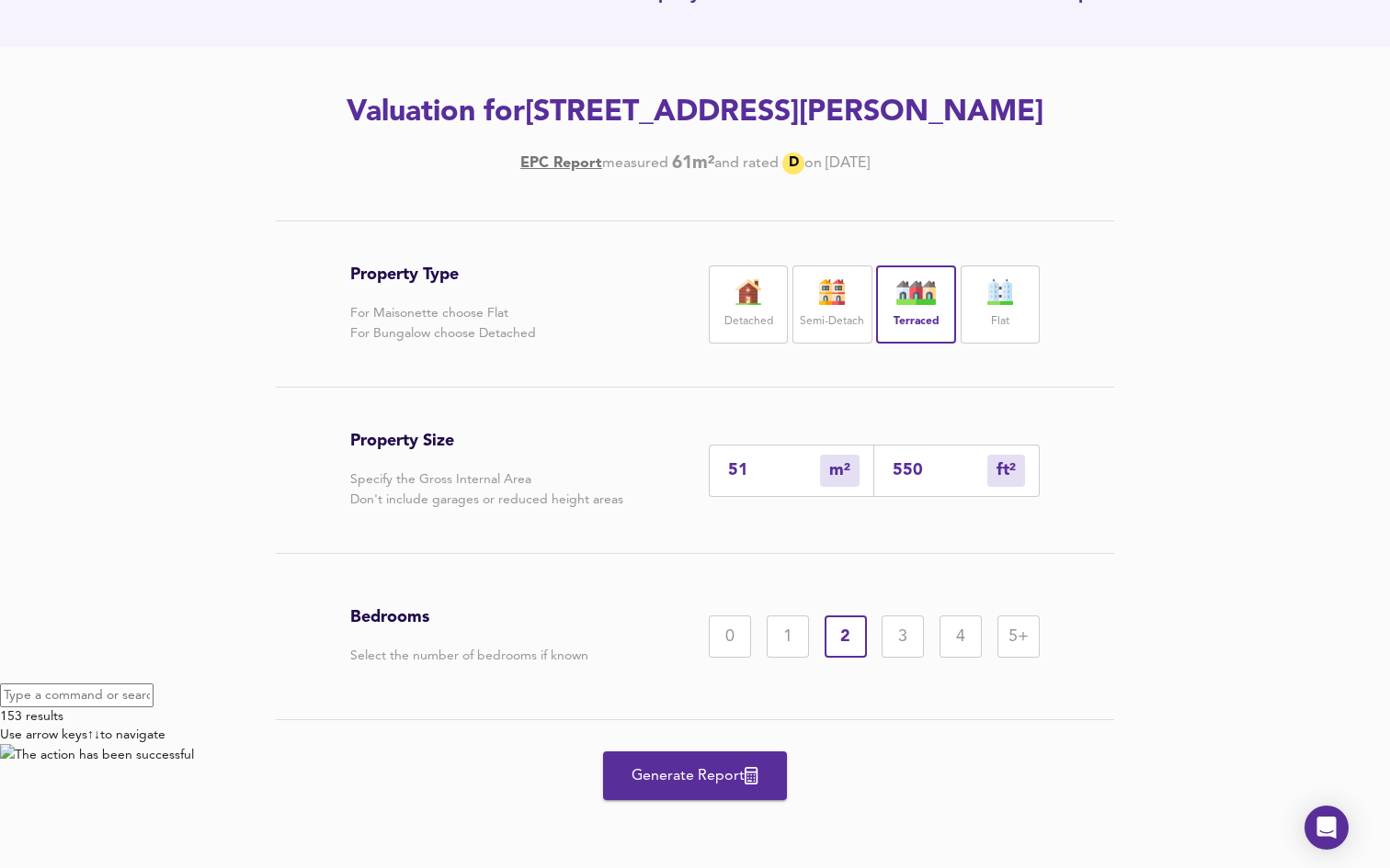
type input "6"
type input "65"
type input "61"
type input "657"
type input "61"
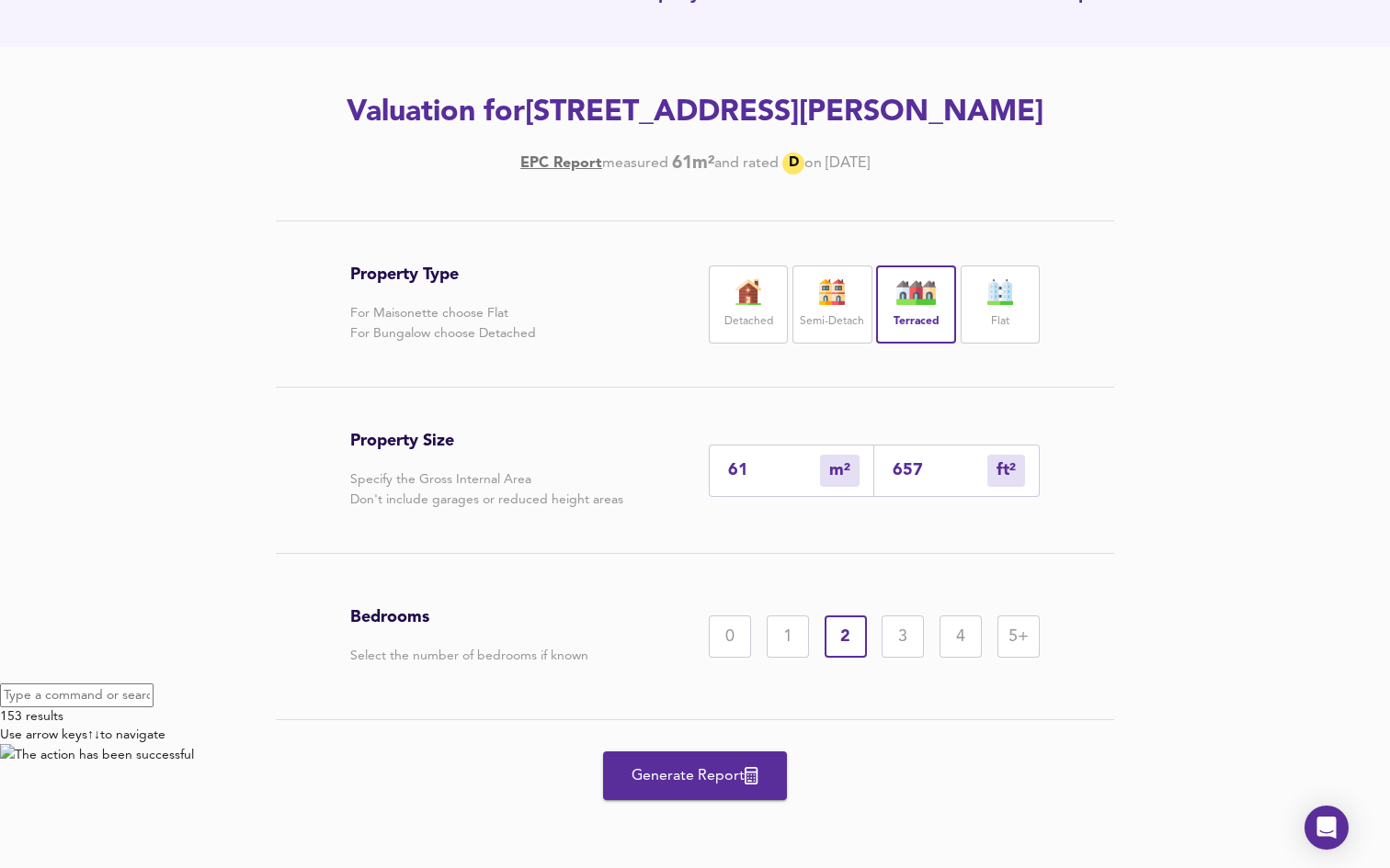
click at [666, 423] on div "Property Size Specify the Gross Internal Area Don't include garages or reduced …" at bounding box center [695, 470] width 690 height 166
click at [700, 760] on button "Generate Report" at bounding box center [695, 775] width 183 height 48
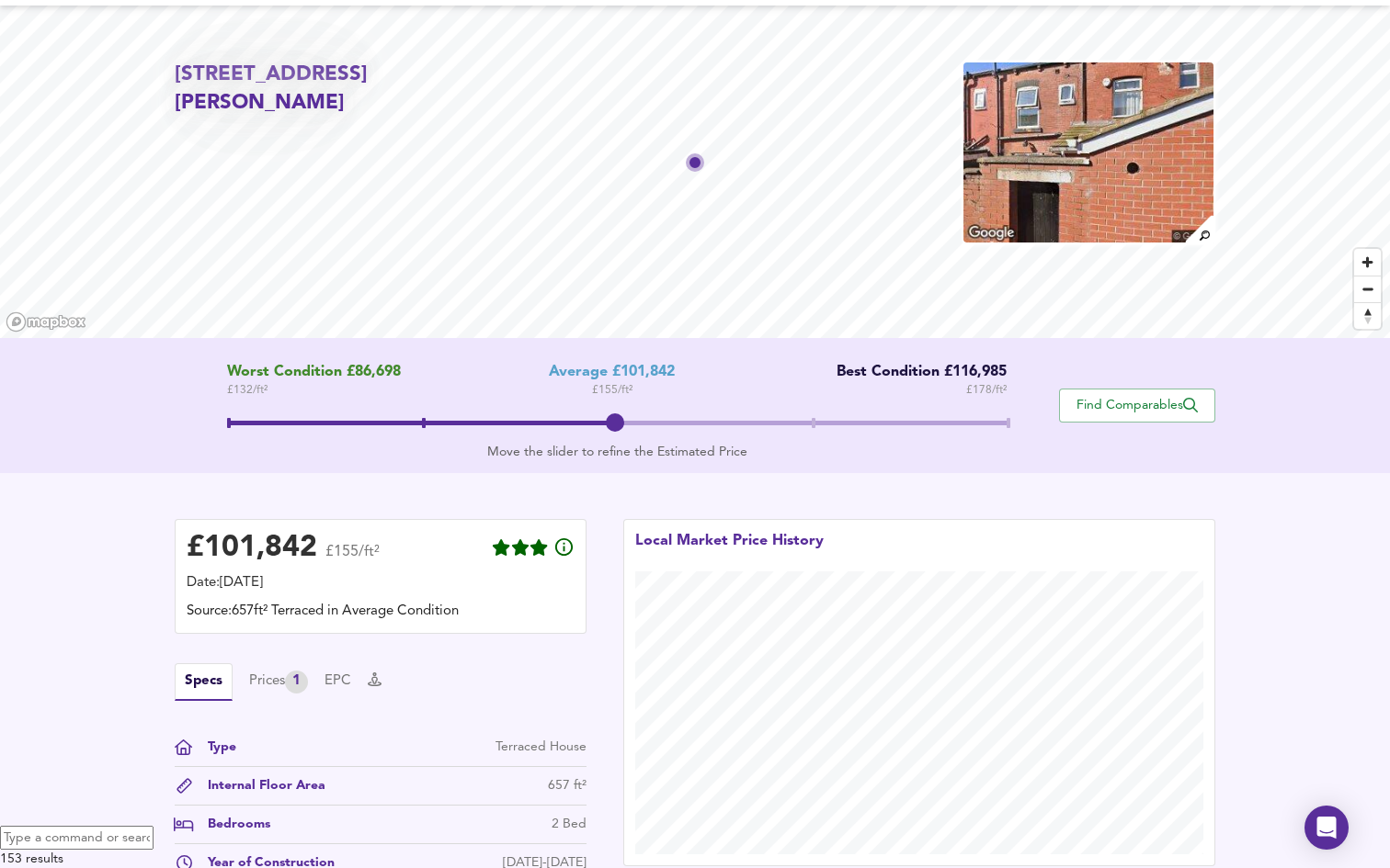
scroll to position [45, 0]
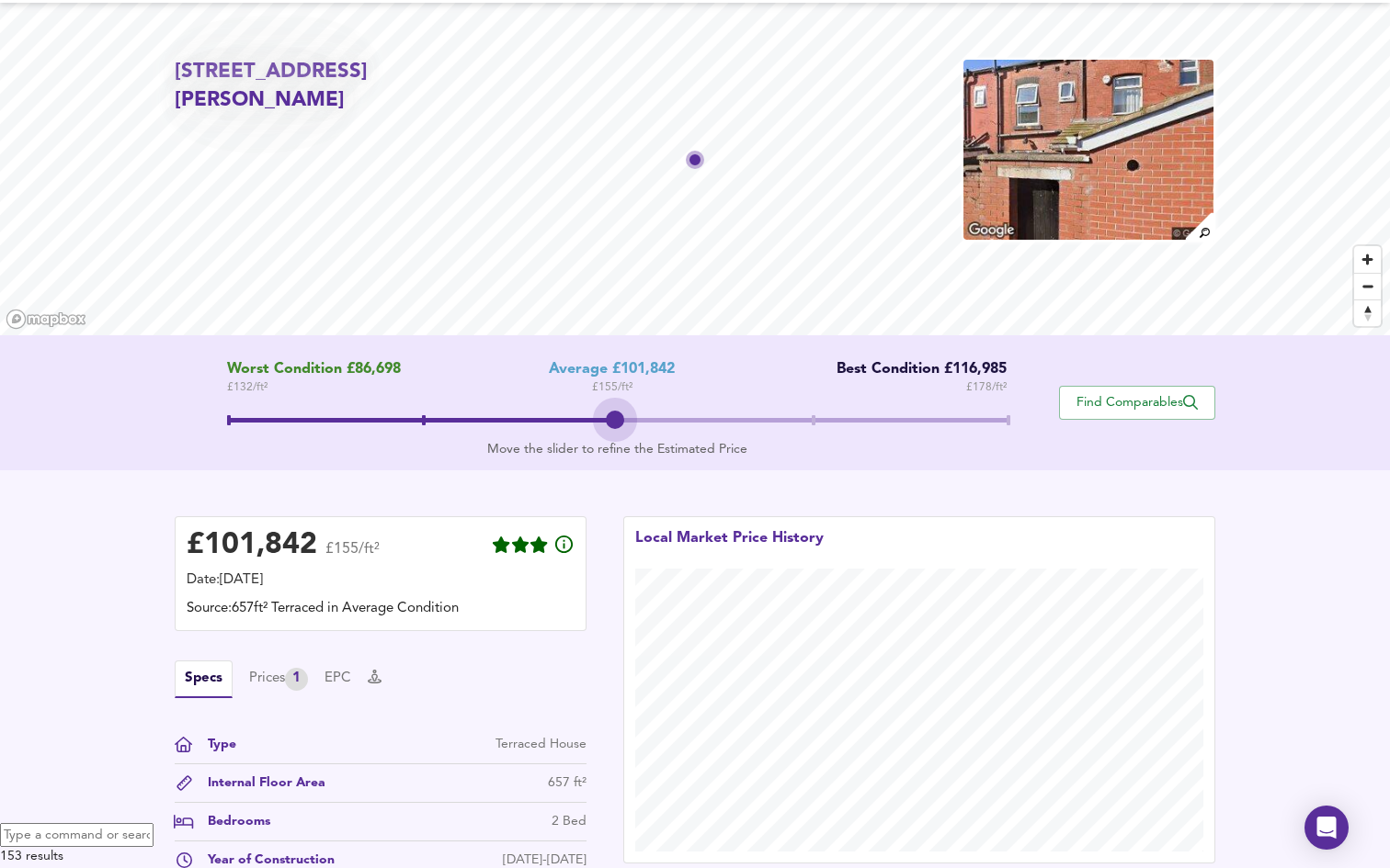
drag, startPoint x: 617, startPoint y: 420, endPoint x: 689, endPoint y: 420, distance: 72.0
click at [689, 420] on span at bounding box center [617, 423] width 780 height 34
drag, startPoint x: 619, startPoint y: 417, endPoint x: 871, endPoint y: 425, distance: 252.1
click at [870, 425] on span at bounding box center [617, 423] width 780 height 34
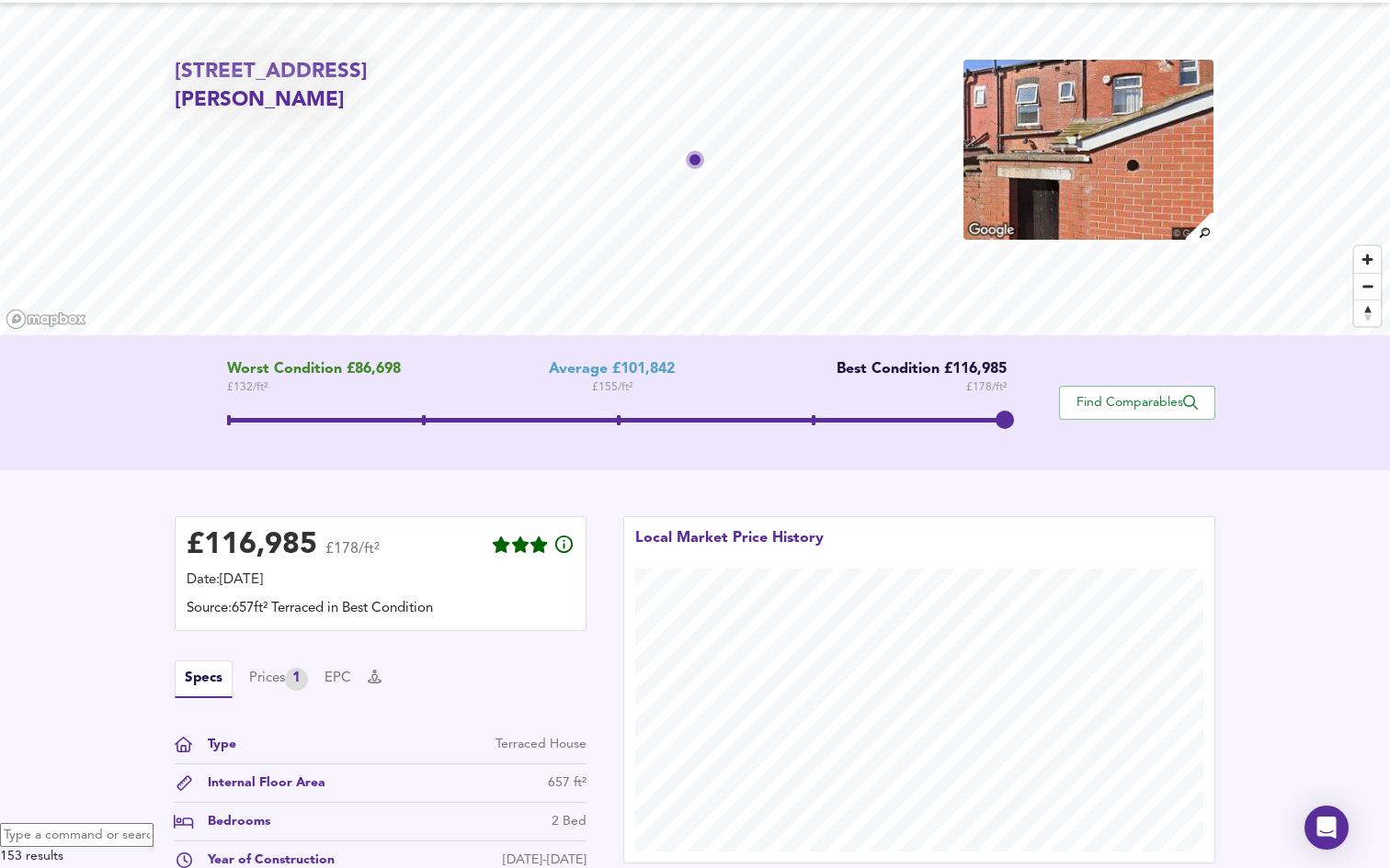
drag, startPoint x: 814, startPoint y: 420, endPoint x: 988, endPoint y: 415, distance: 174.1
click at [995, 416] on span at bounding box center [1004, 419] width 19 height 19
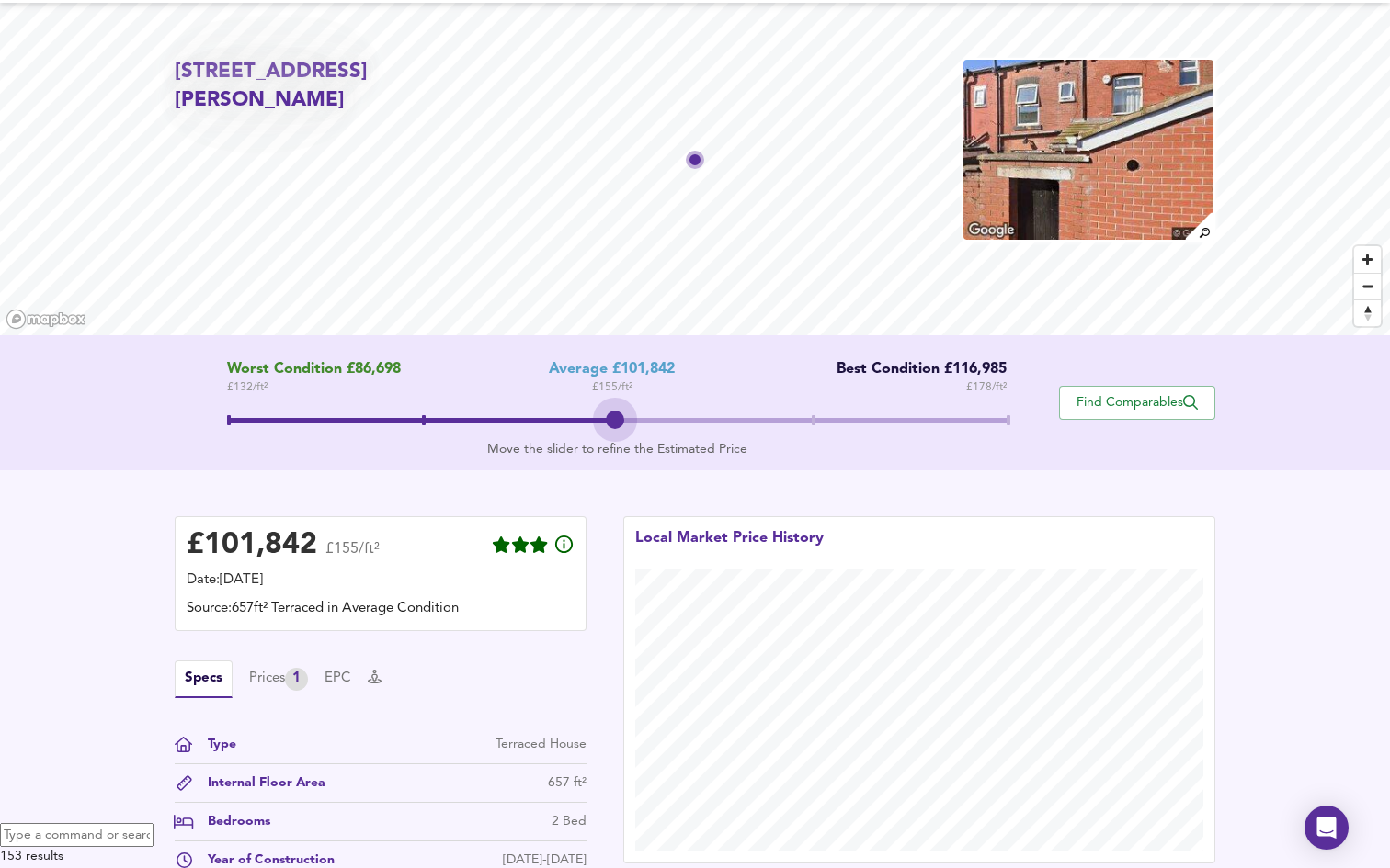
drag, startPoint x: 998, startPoint y: 417, endPoint x: 642, endPoint y: 413, distance: 356.0
click at [642, 413] on span at bounding box center [617, 423] width 780 height 34
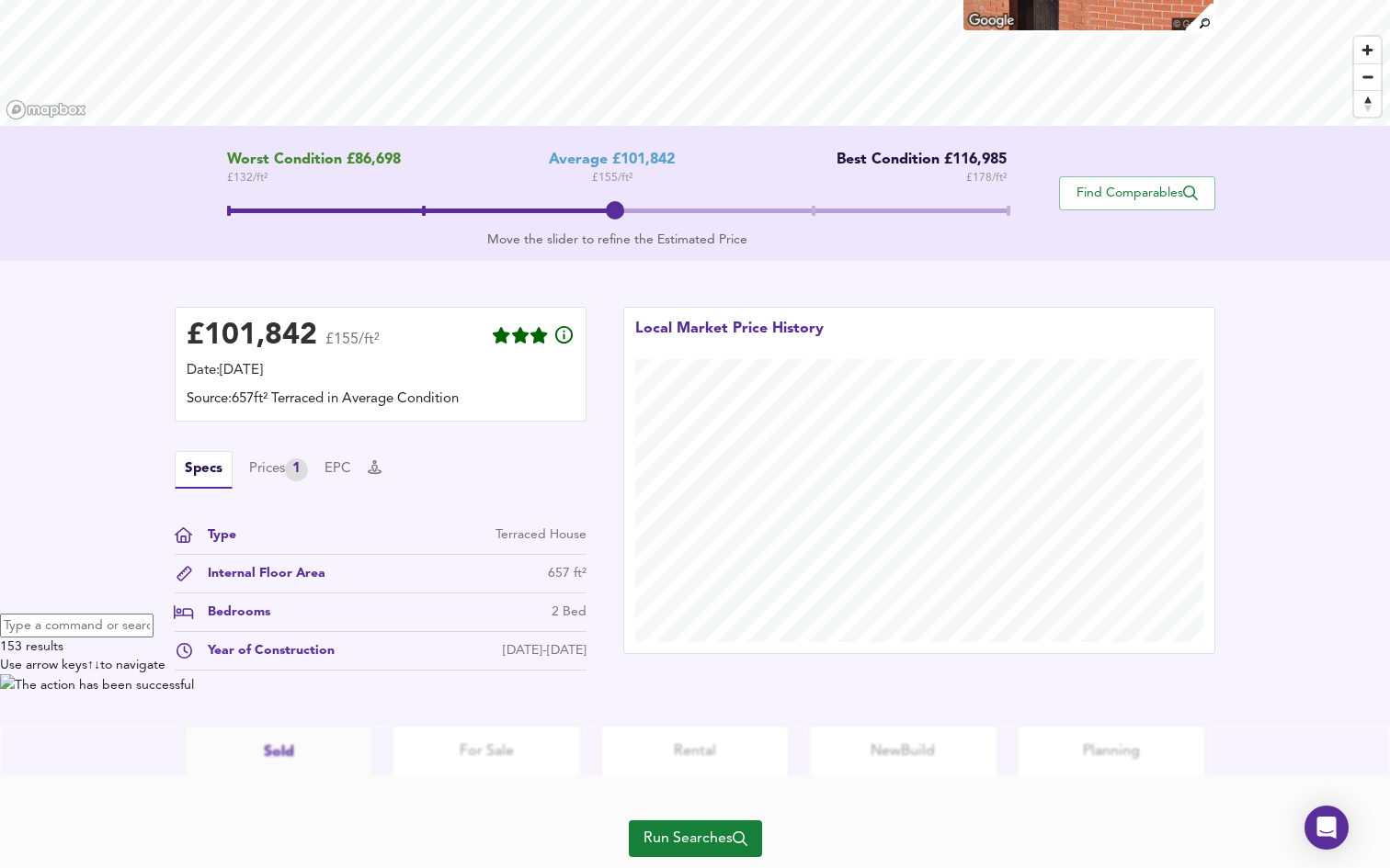
scroll to position [310, 0]
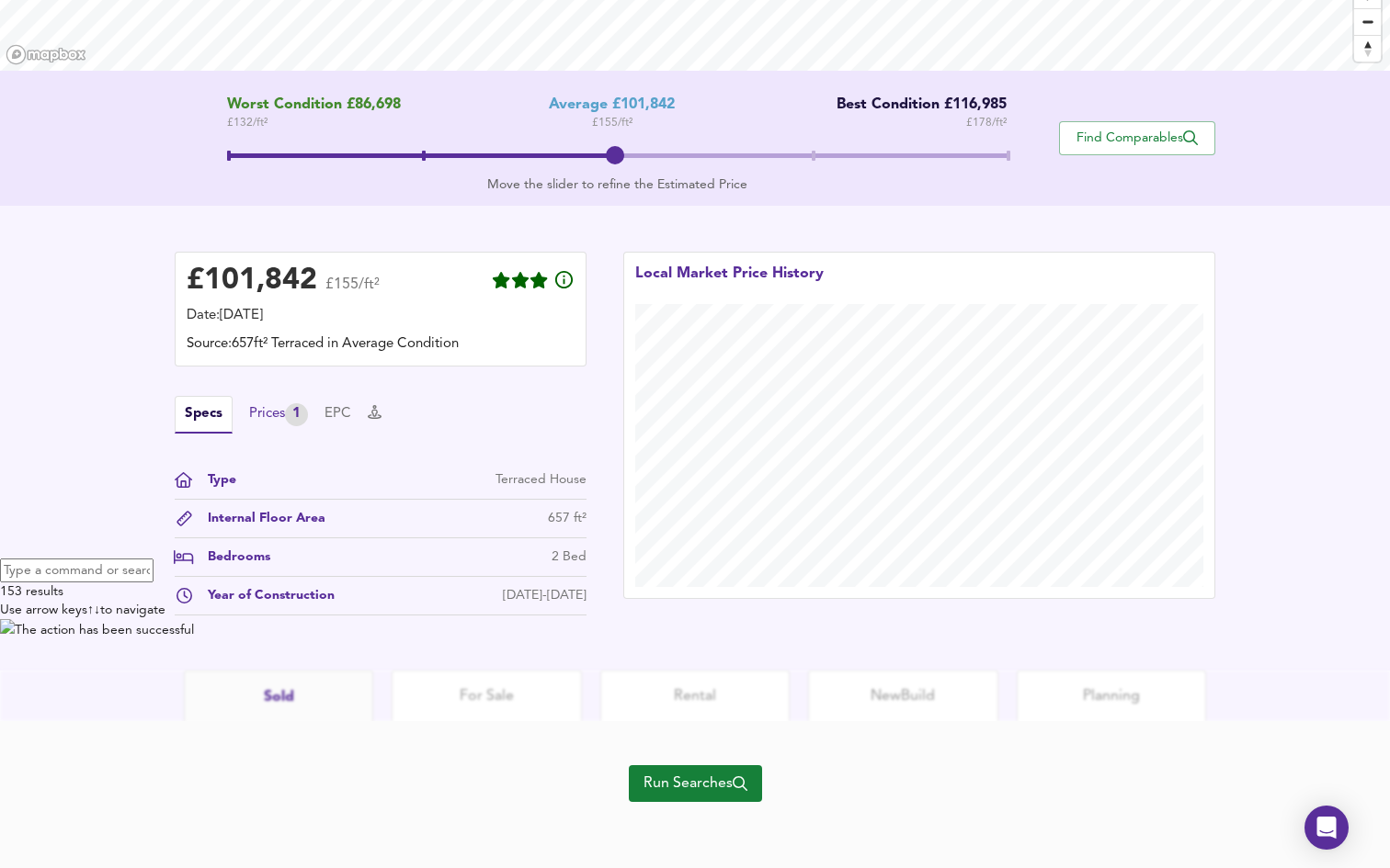
click at [282, 418] on div "Prices 1" at bounding box center [278, 414] width 59 height 23
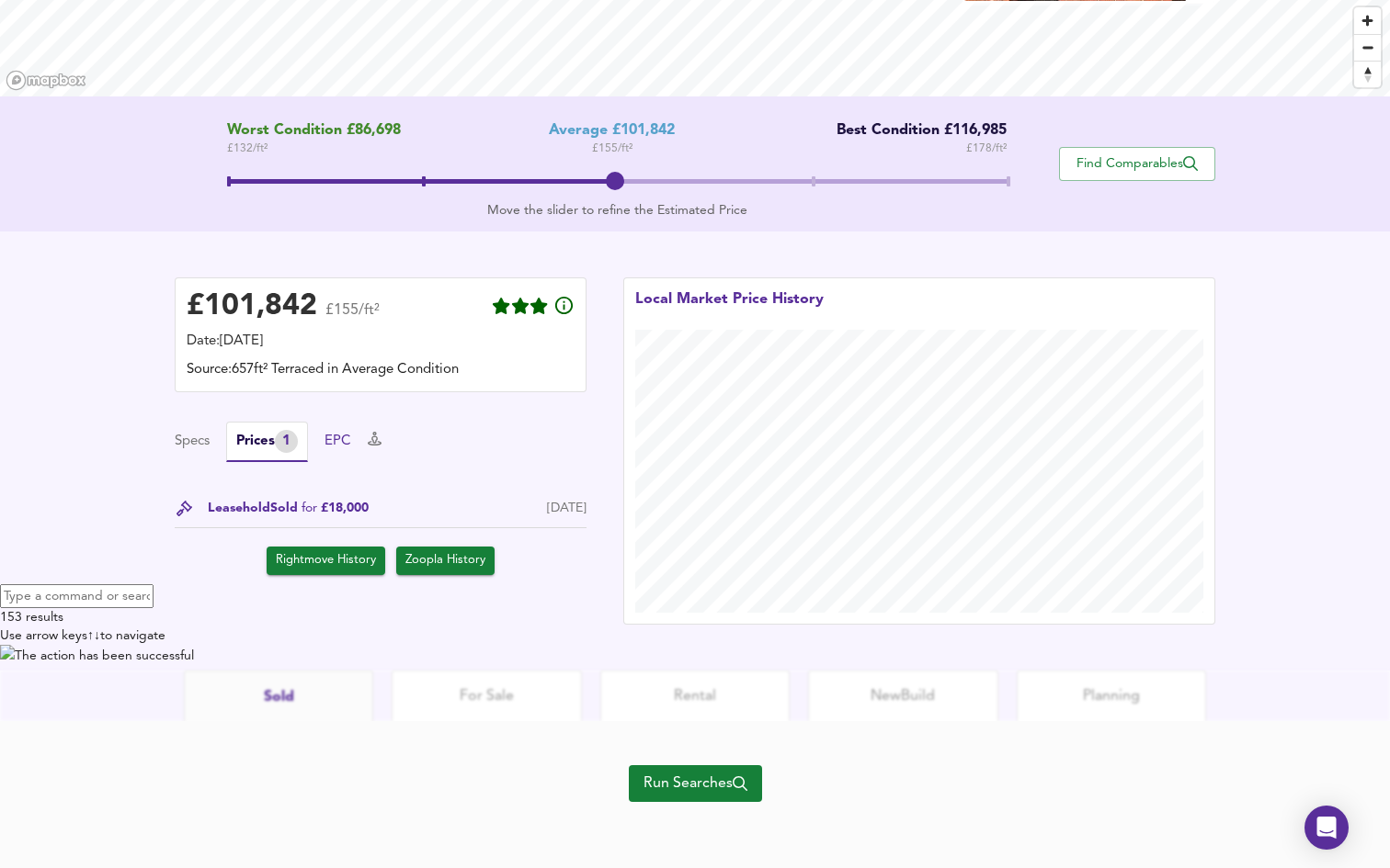
click at [350, 448] on button "EPC" at bounding box center [337, 442] width 27 height 20
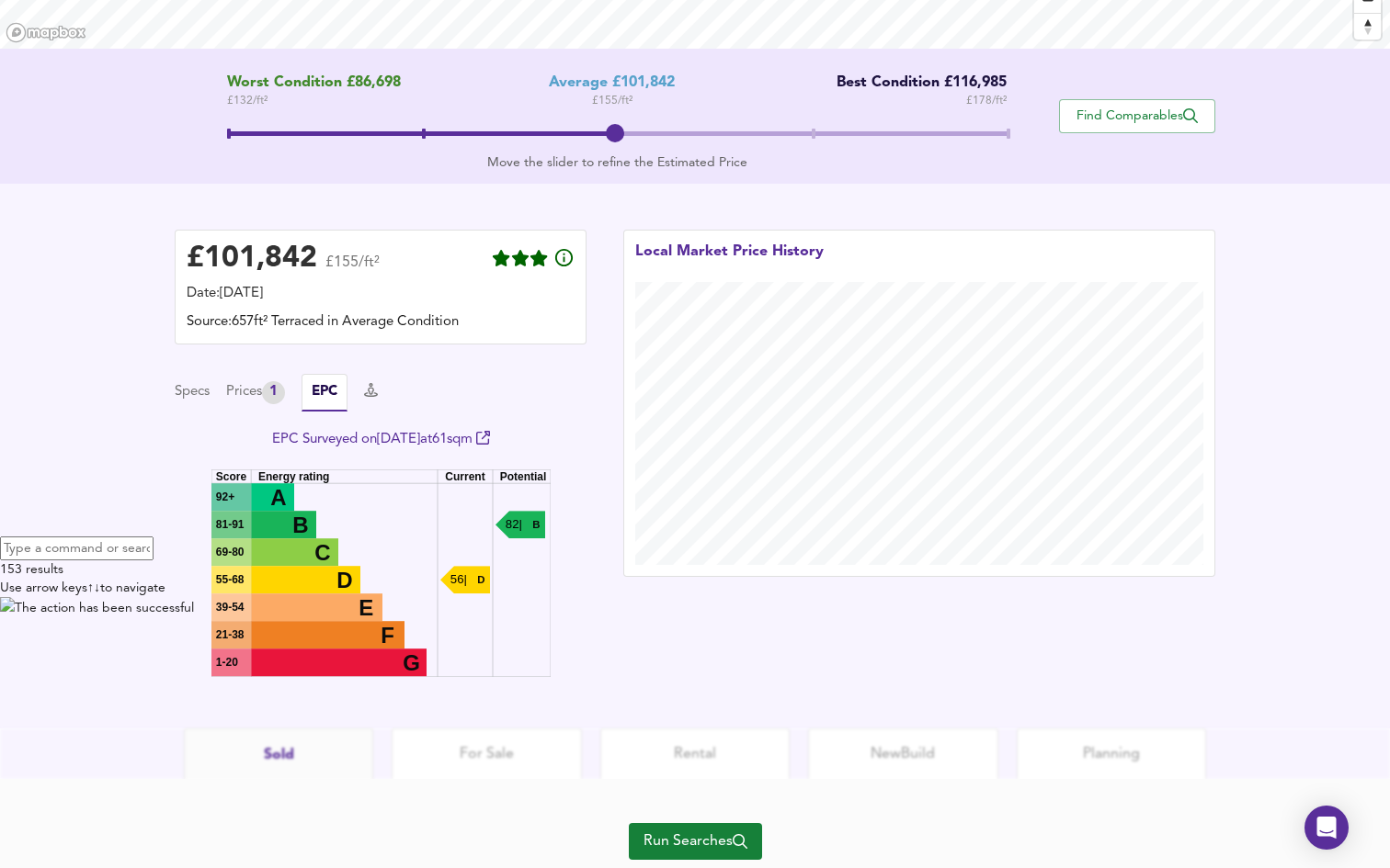
scroll to position [333, 0]
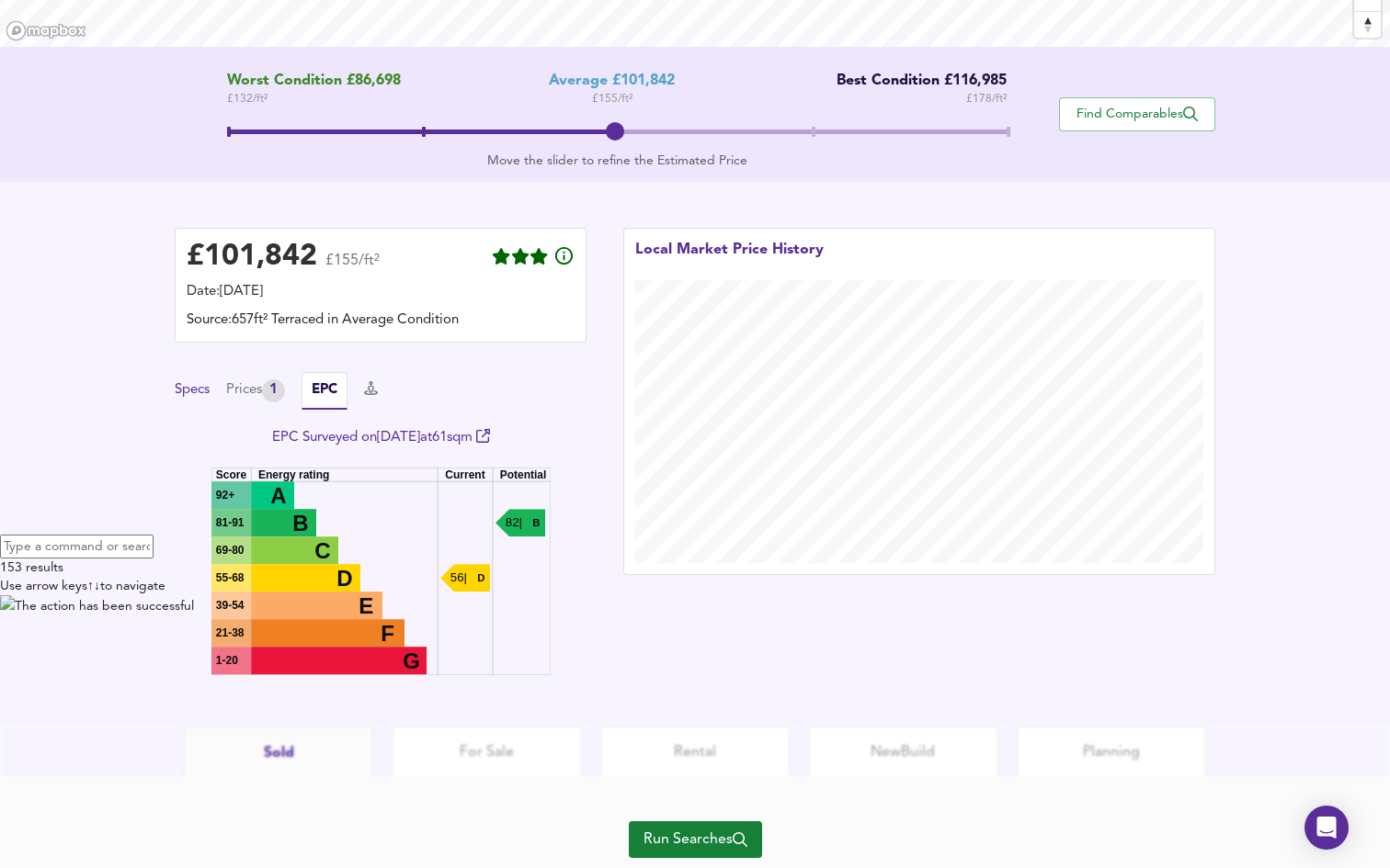
click at [188, 394] on button "Specs" at bounding box center [191, 391] width 35 height 20
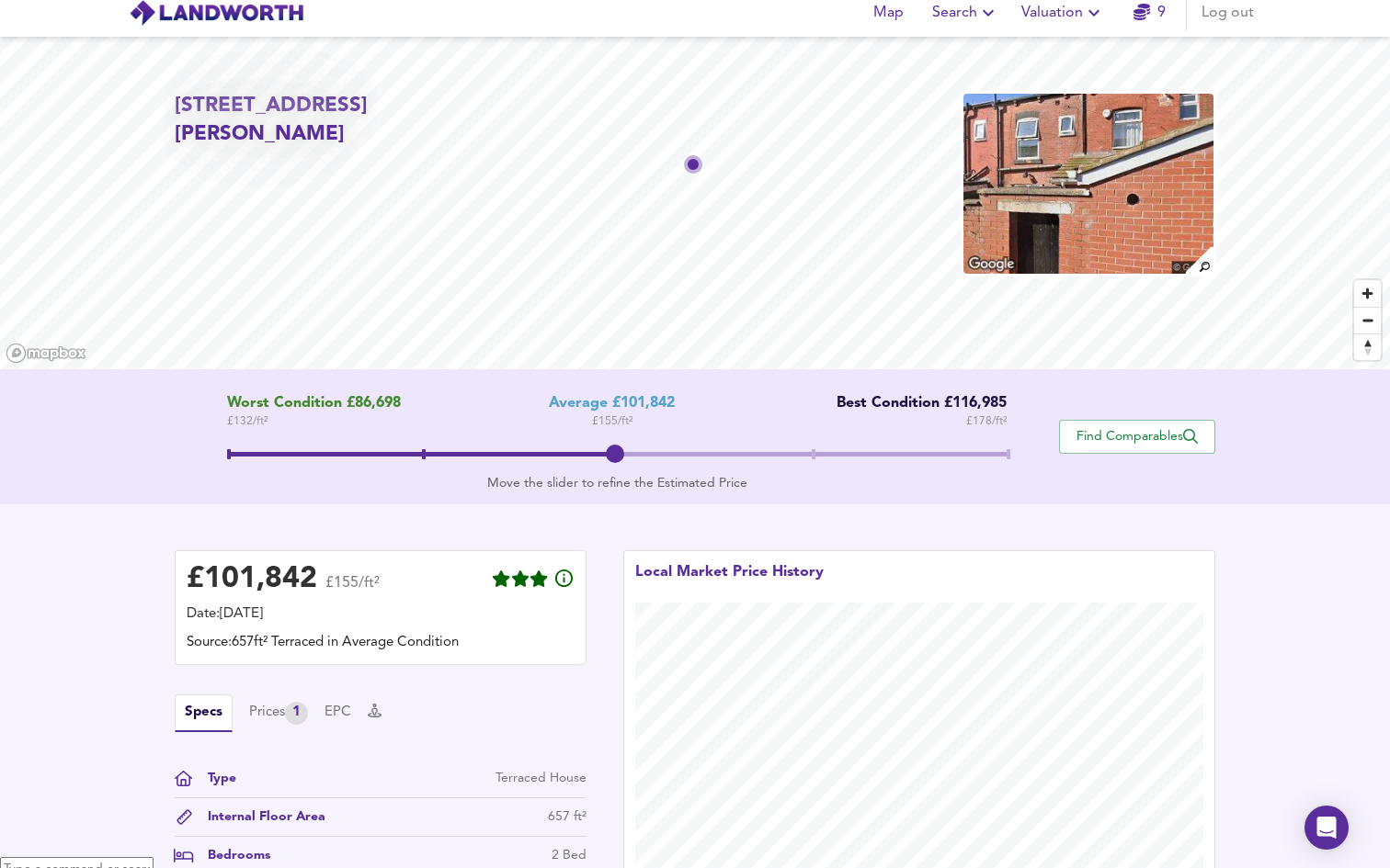
scroll to position [0, 0]
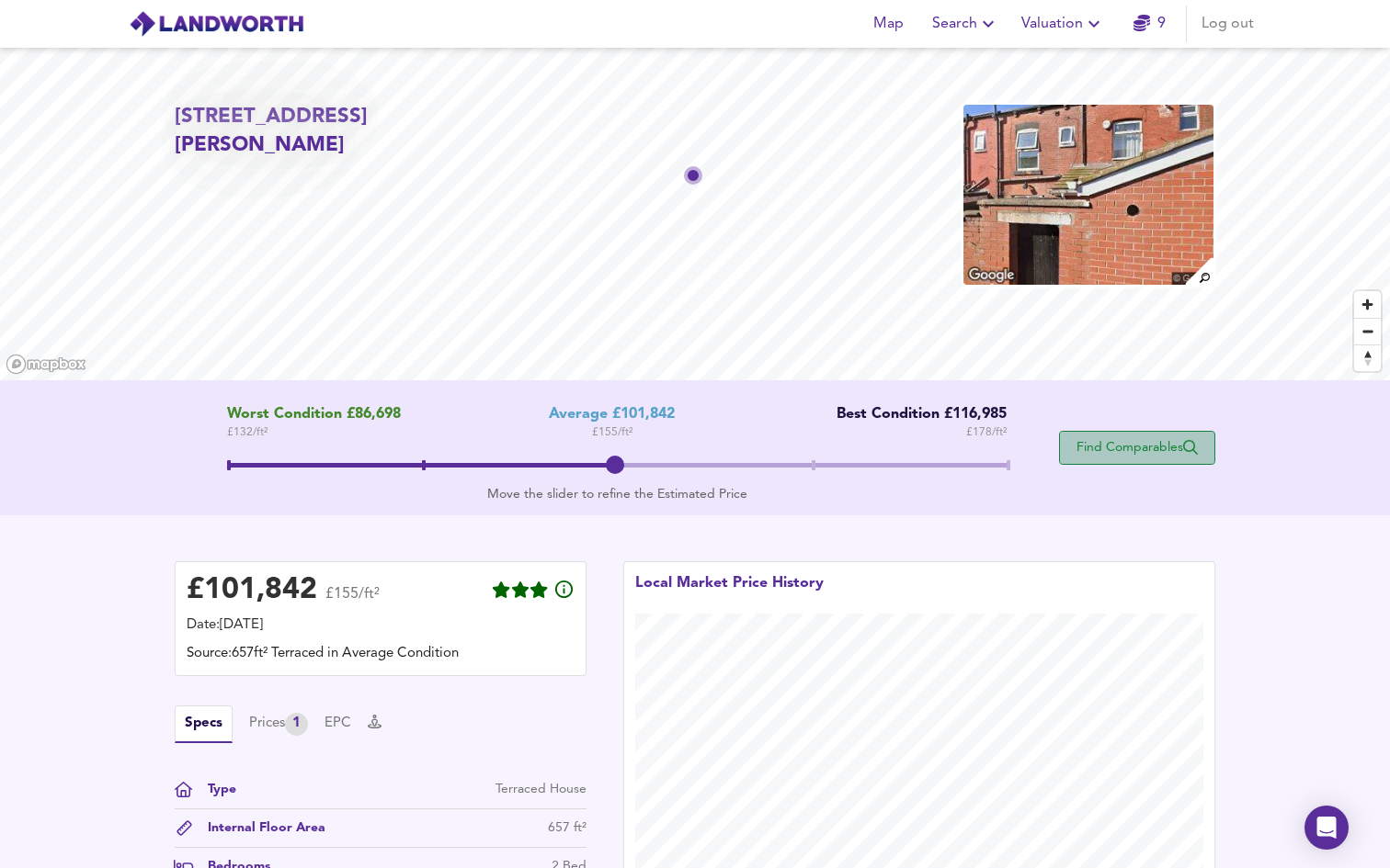
click at [1078, 447] on span "Find Comparables" at bounding box center [1137, 448] width 136 height 18
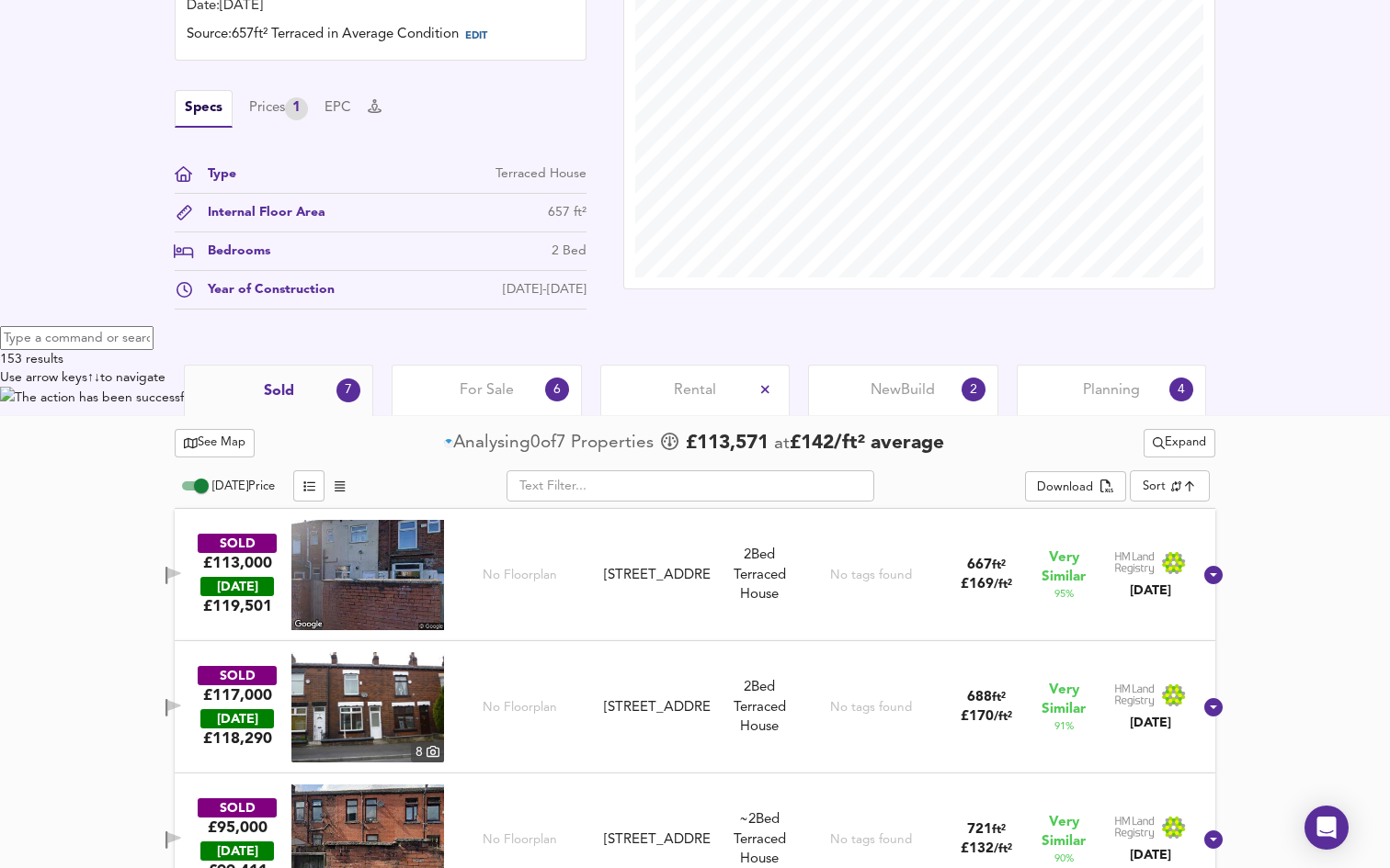
scroll to position [548, 0]
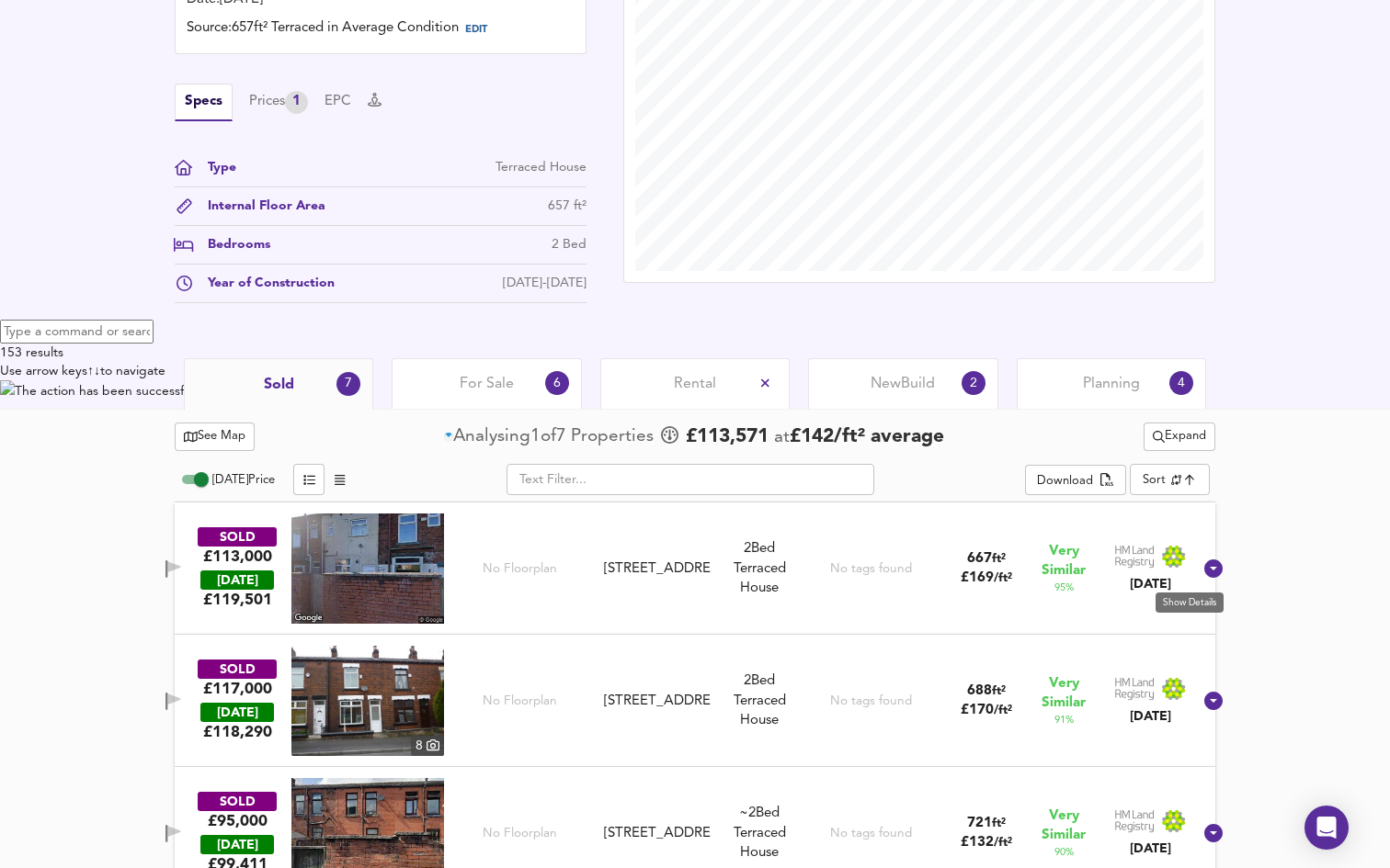
click at [1203, 568] on icon at bounding box center [1213, 569] width 22 height 22
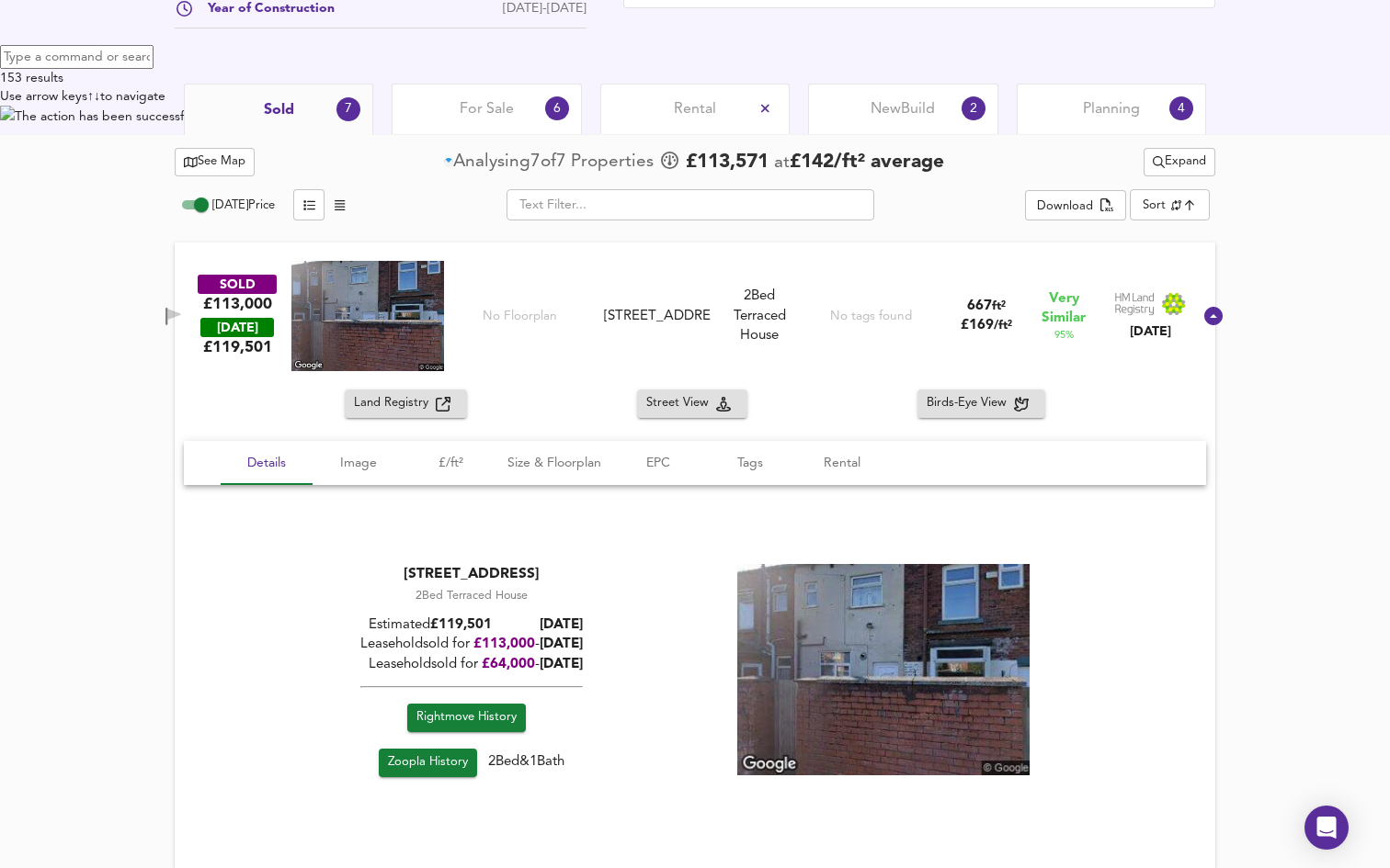
scroll to position [802, 0]
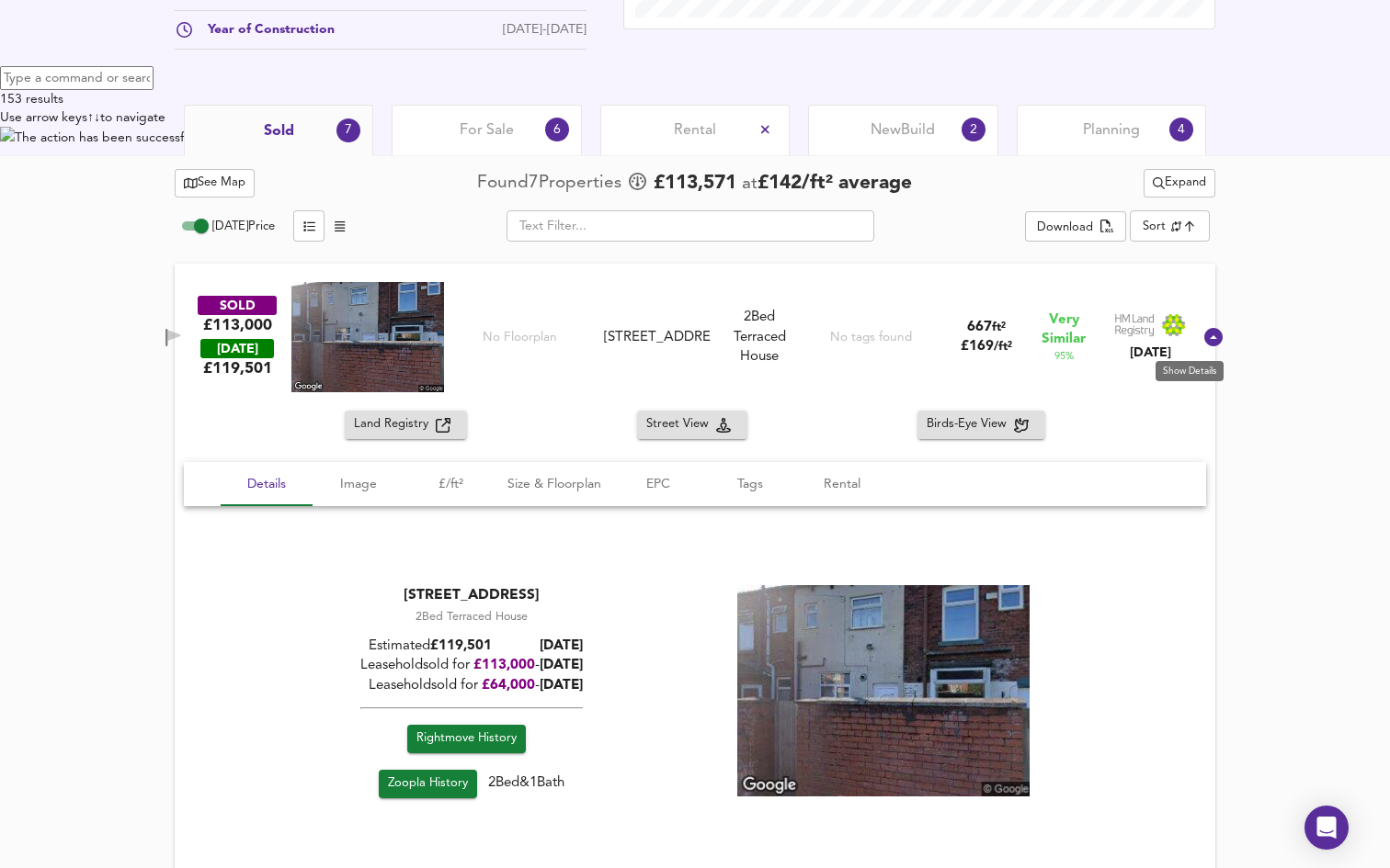
click at [1205, 340] on icon at bounding box center [1213, 337] width 19 height 19
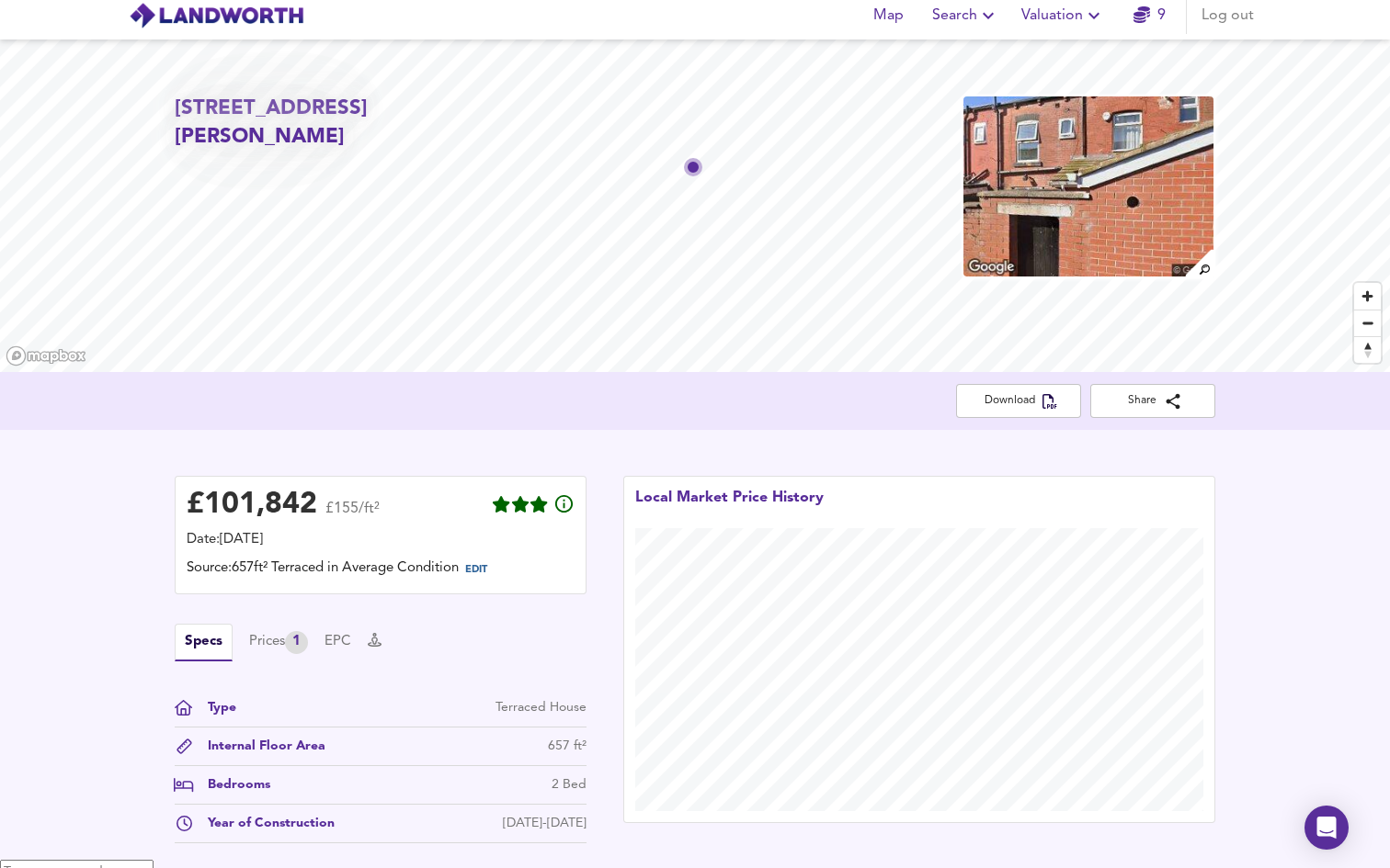
scroll to position [0, 0]
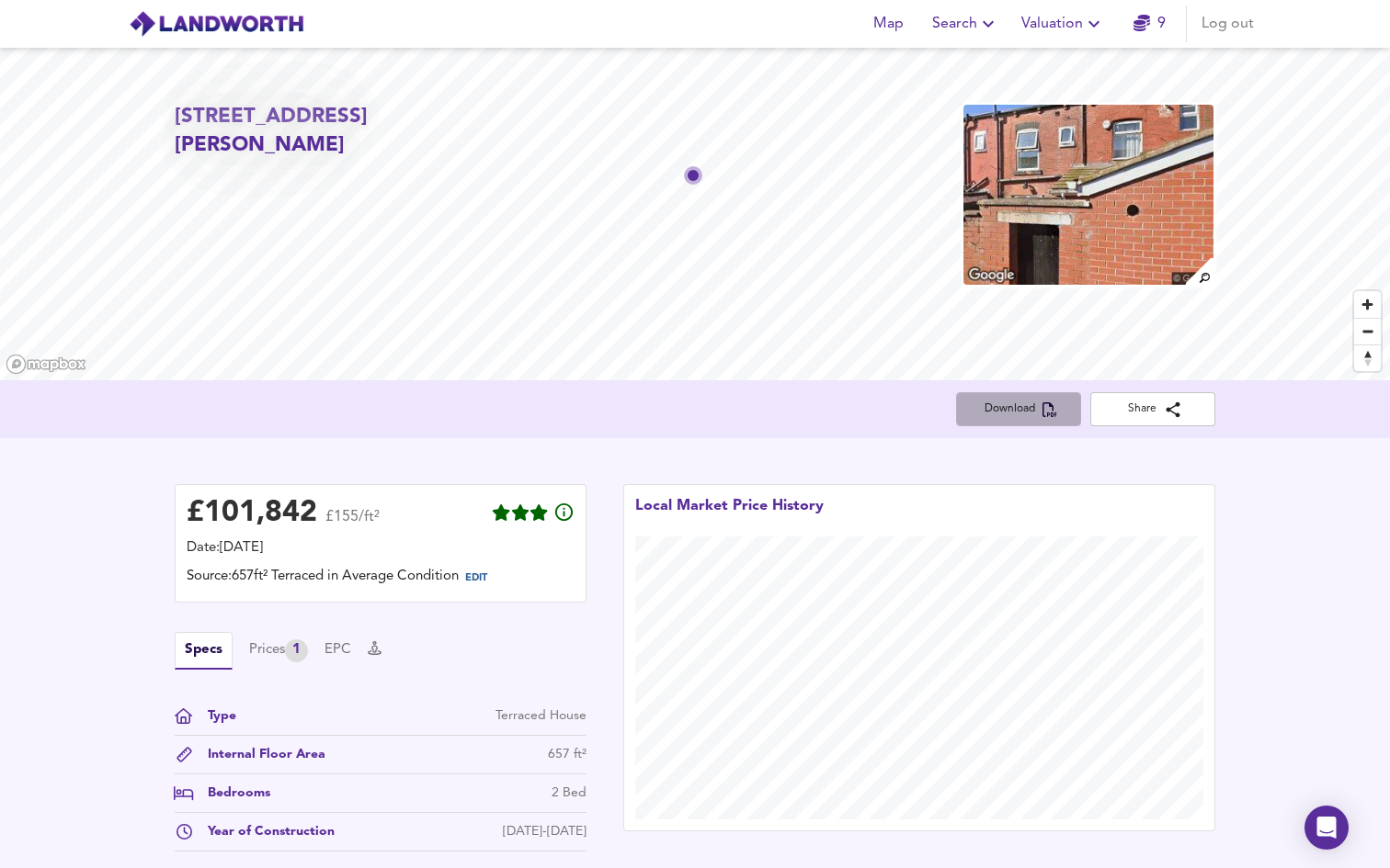
click at [1043, 410] on icon "button" at bounding box center [1050, 409] width 15 height 15
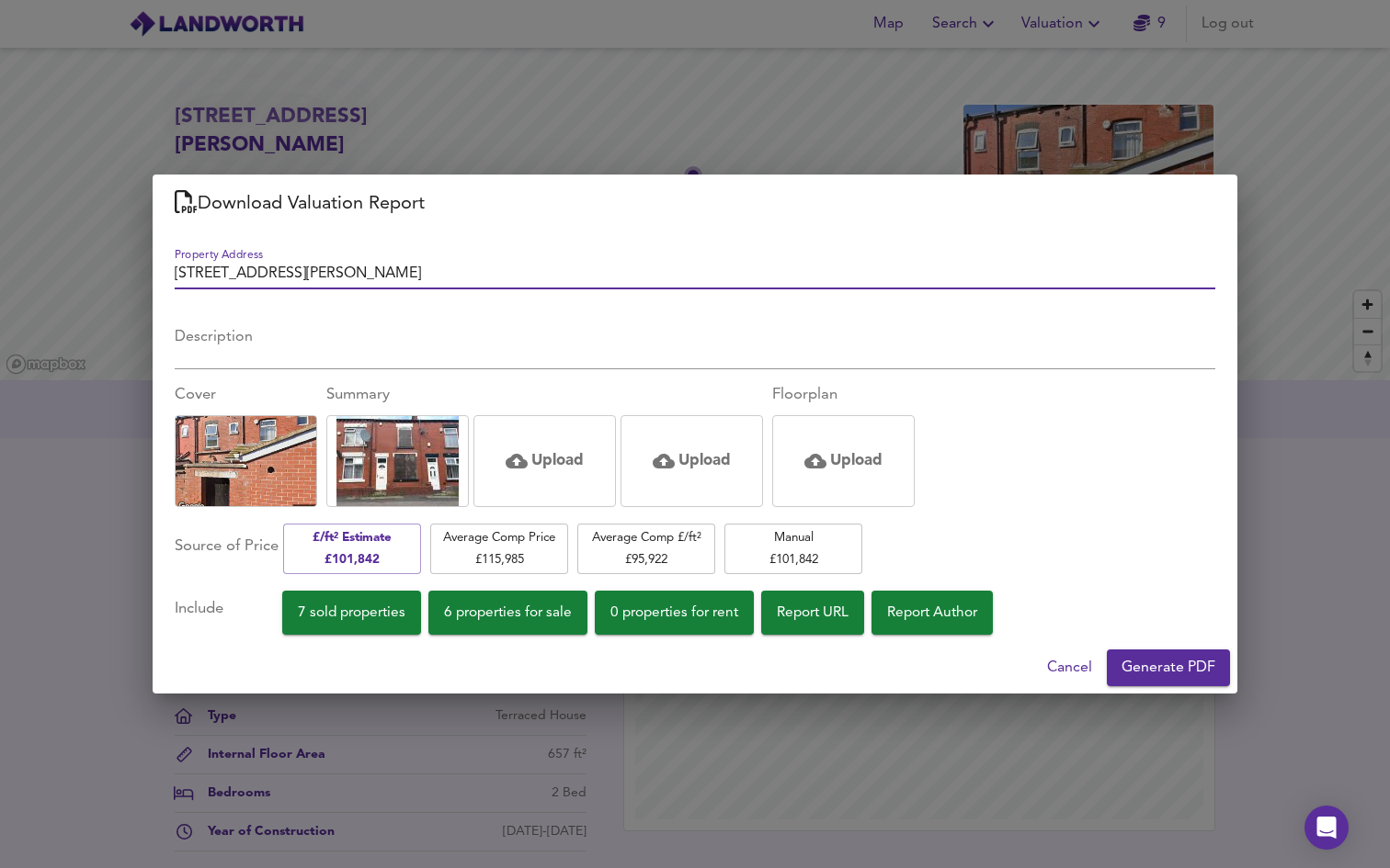
click at [415, 627] on button "7 sold properties" at bounding box center [351, 613] width 139 height 44
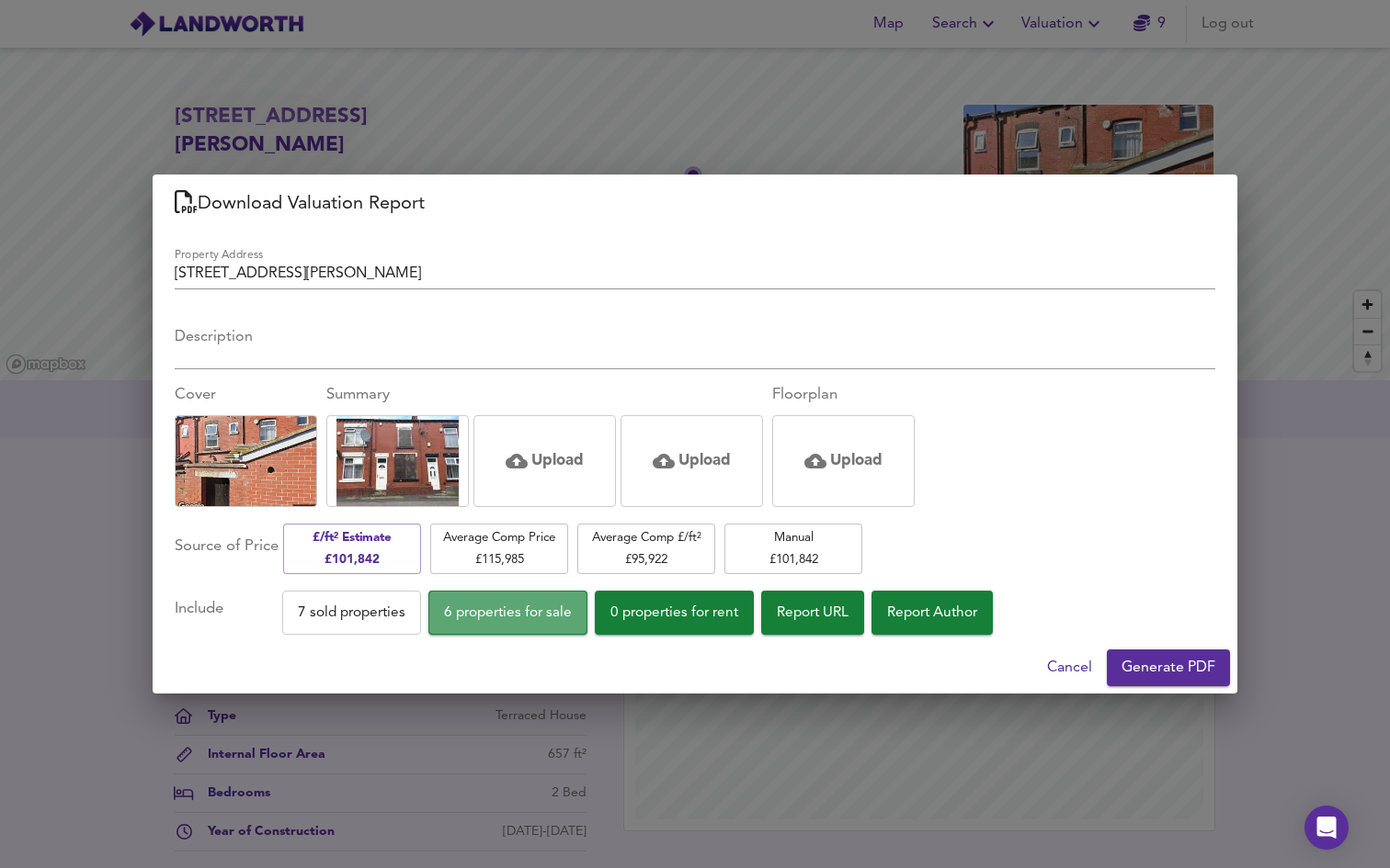
click at [500, 627] on button "6 properties for sale" at bounding box center [507, 613] width 159 height 44
click at [663, 625] on button "0 properties for rent" at bounding box center [674, 613] width 159 height 44
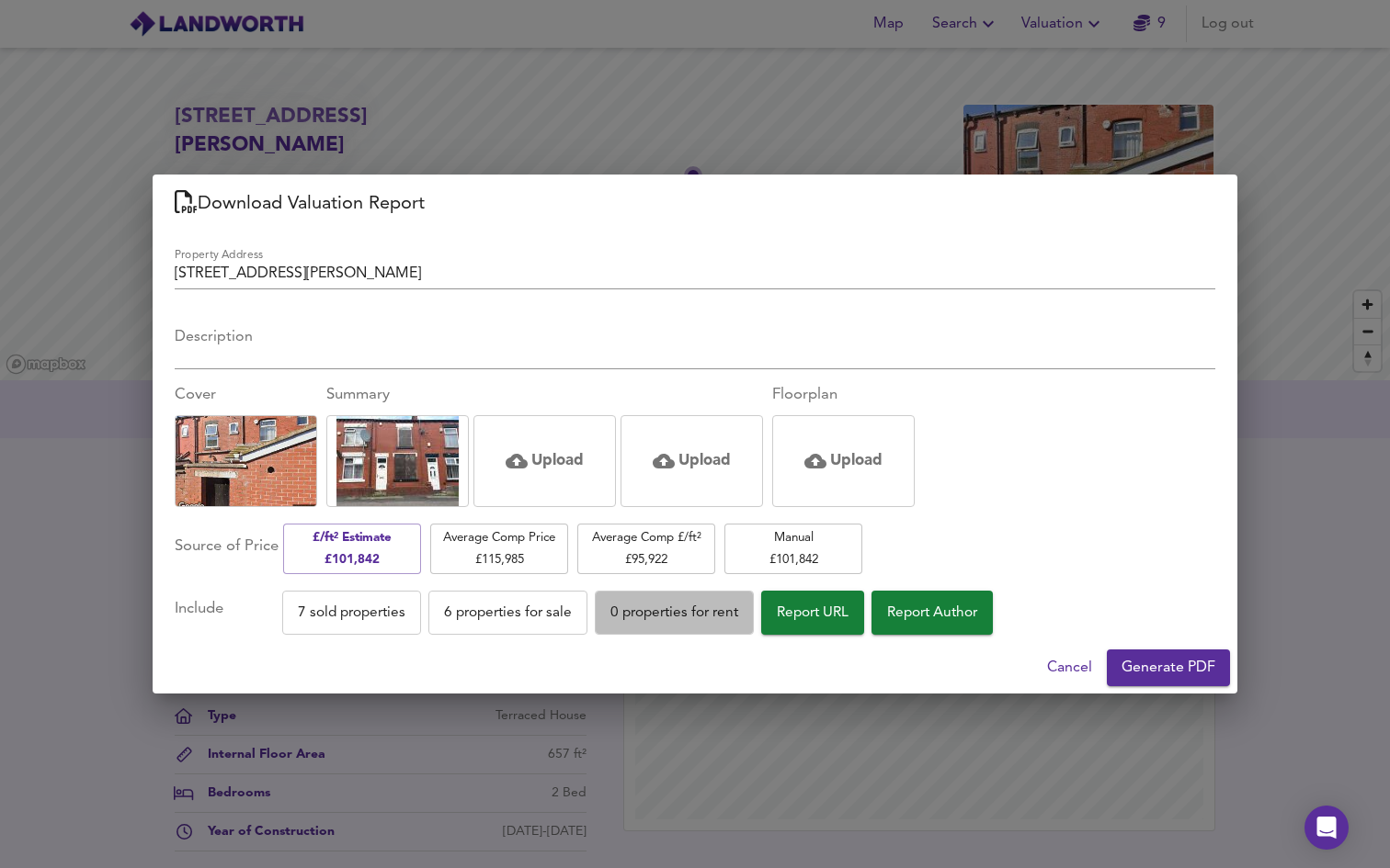
click at [724, 616] on span "0 properties for rent" at bounding box center [675, 613] width 128 height 25
click at [1150, 672] on span "Generate PDF" at bounding box center [1168, 668] width 94 height 26
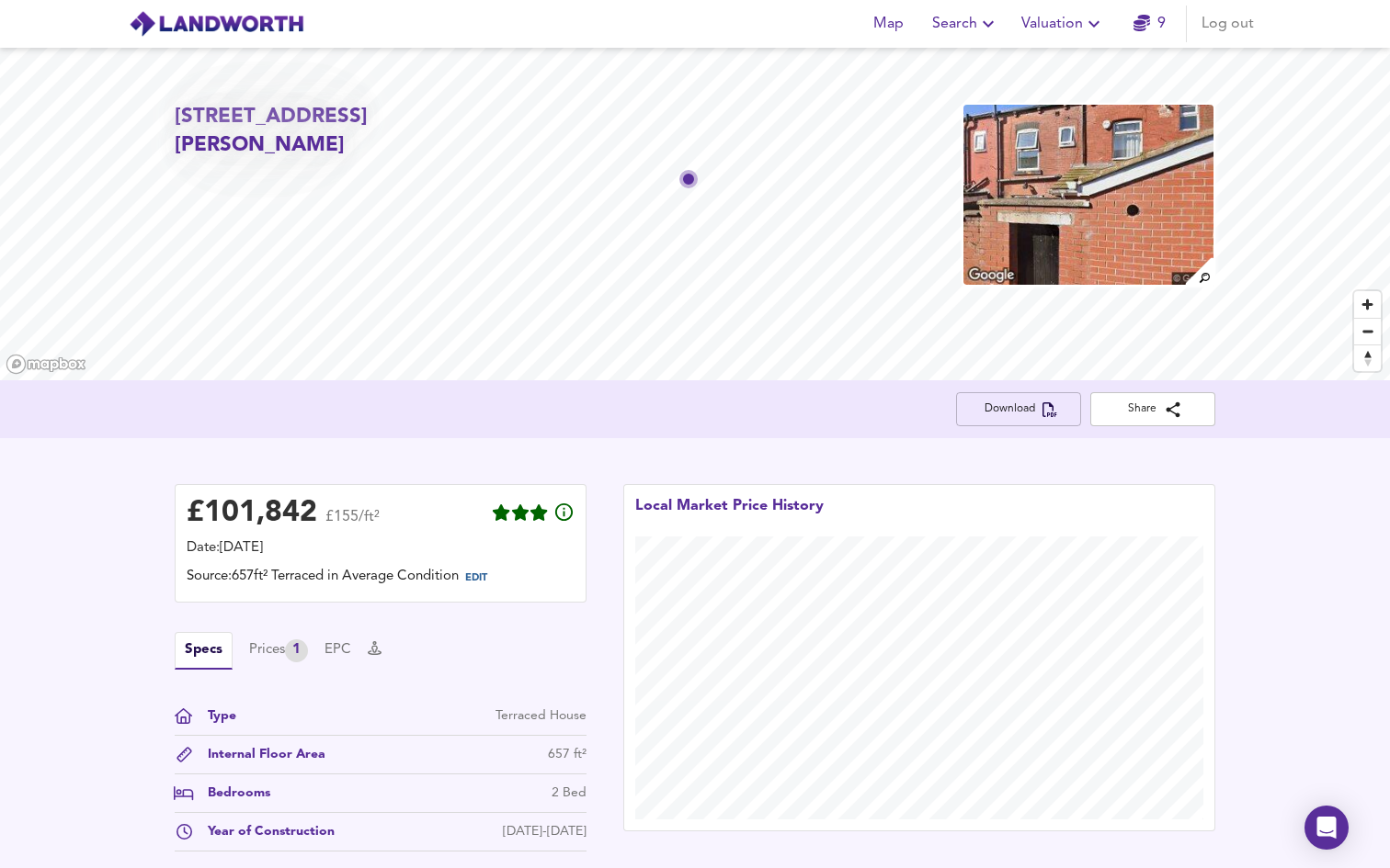
click at [1034, 414] on span "Download" at bounding box center [1018, 409] width 96 height 20
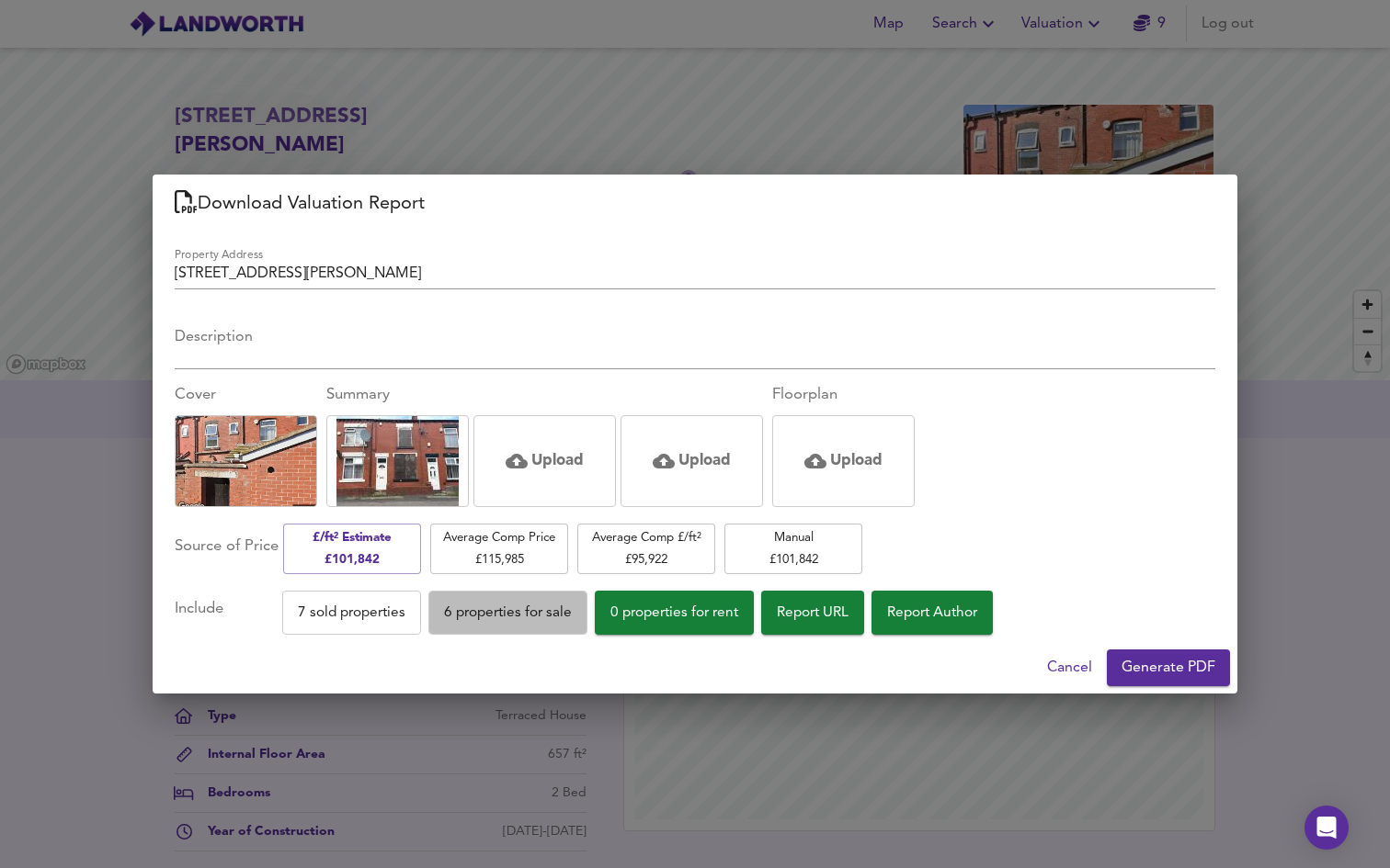
click at [530, 622] on span "6 properties for sale" at bounding box center [508, 613] width 128 height 25
click at [368, 620] on span "7 sold properties" at bounding box center [351, 613] width 108 height 25
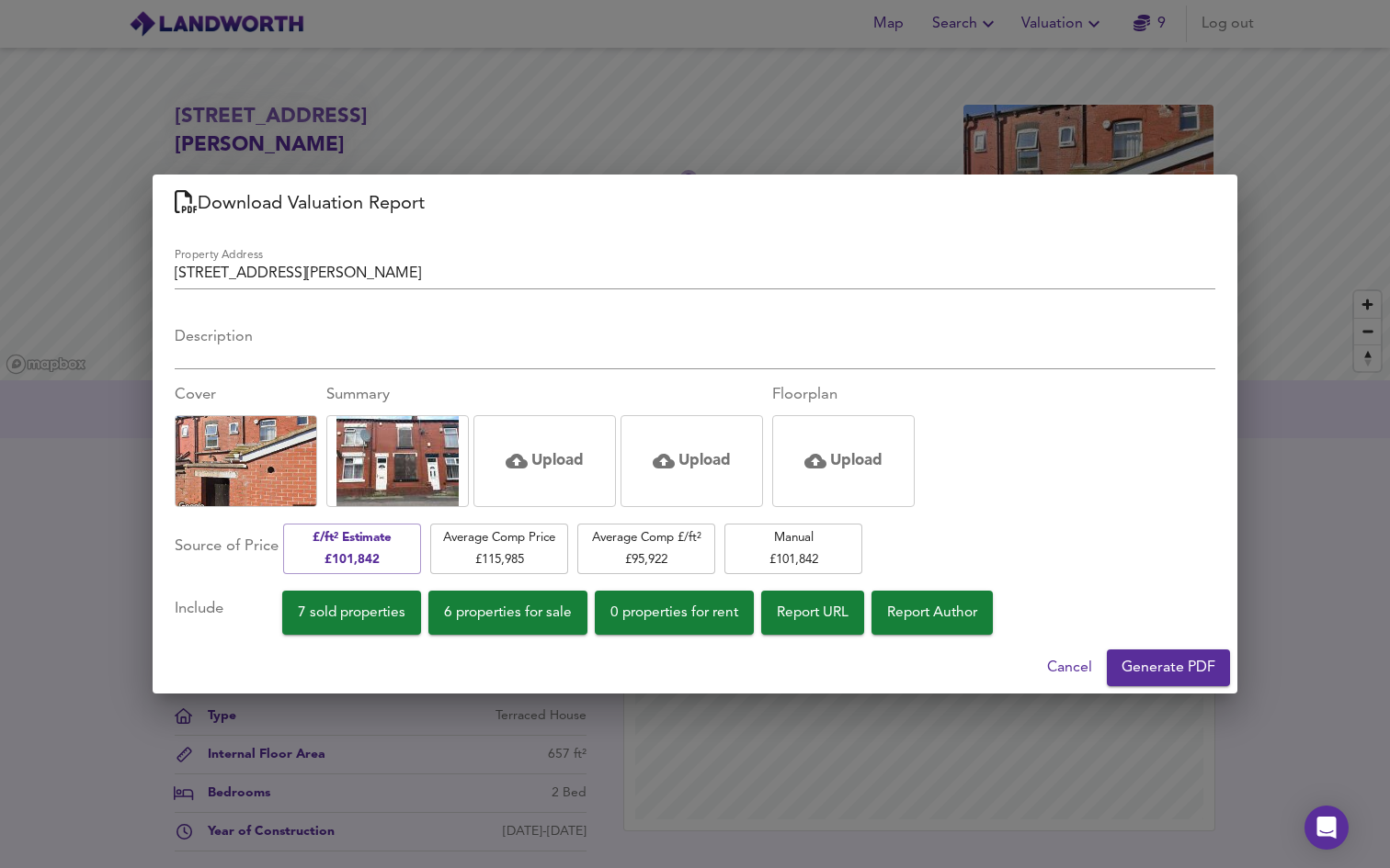
click at [1168, 671] on span "Generate PDF" at bounding box center [1168, 668] width 94 height 26
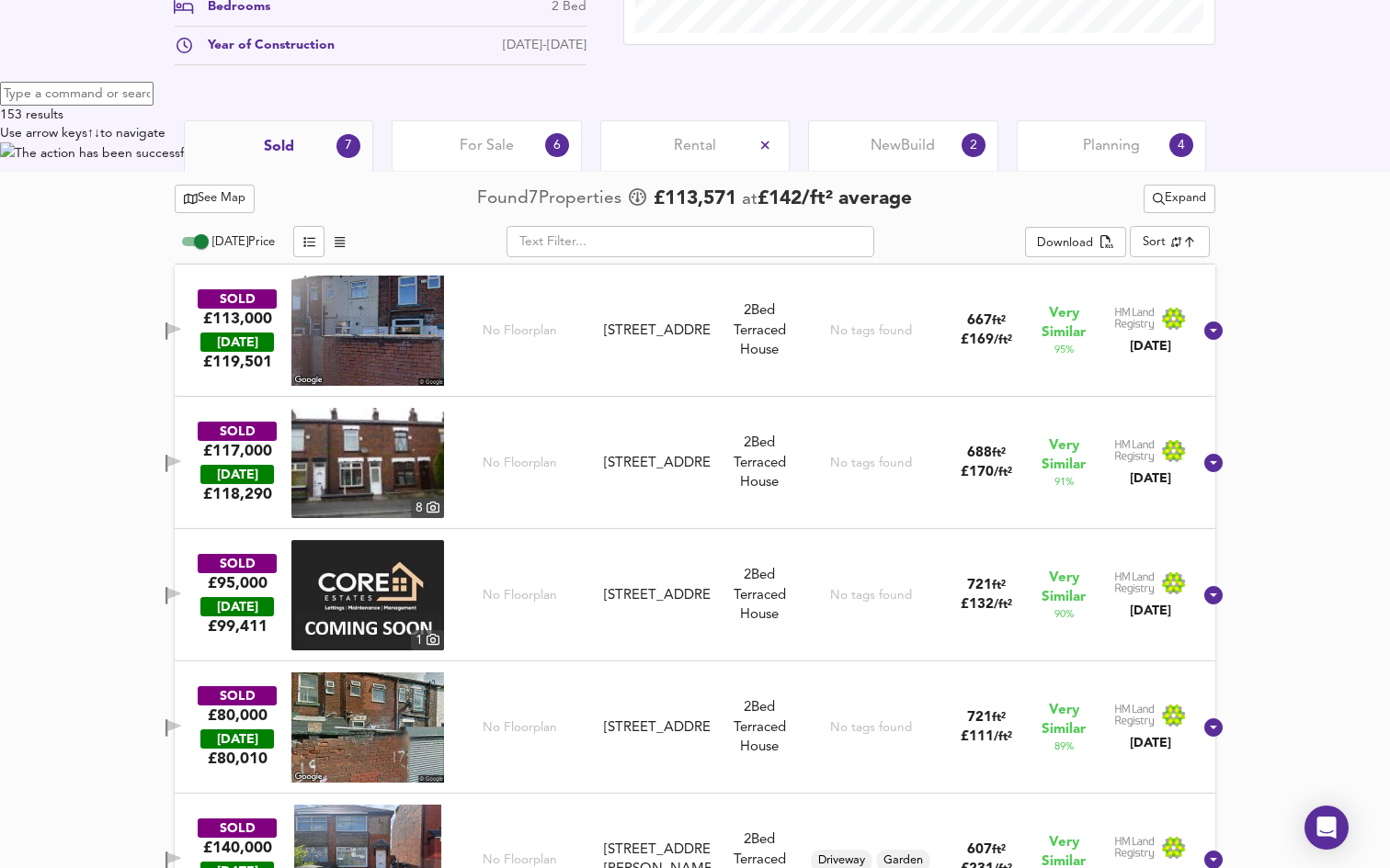
scroll to position [788, 0]
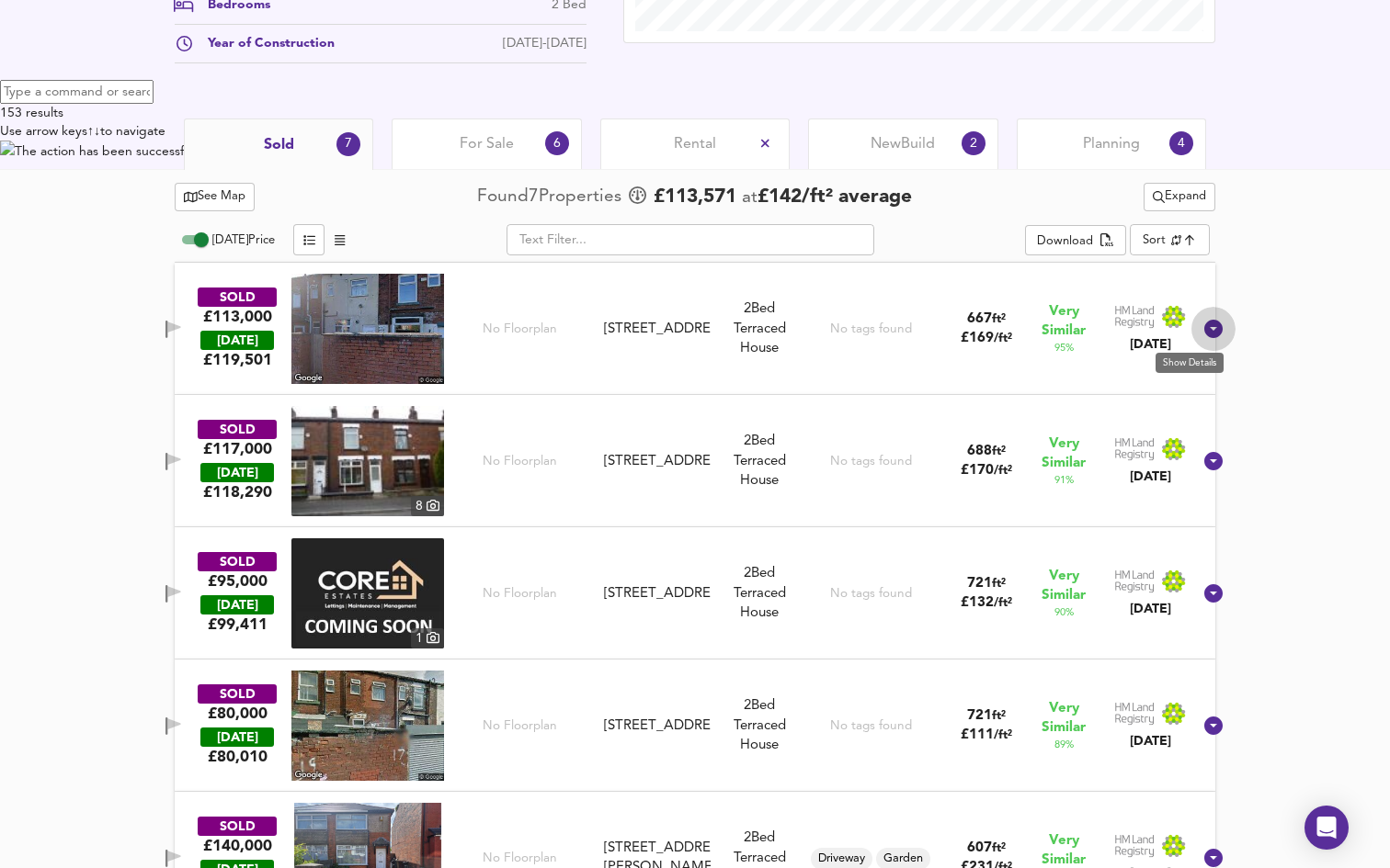
click at [1205, 331] on icon at bounding box center [1213, 328] width 19 height 19
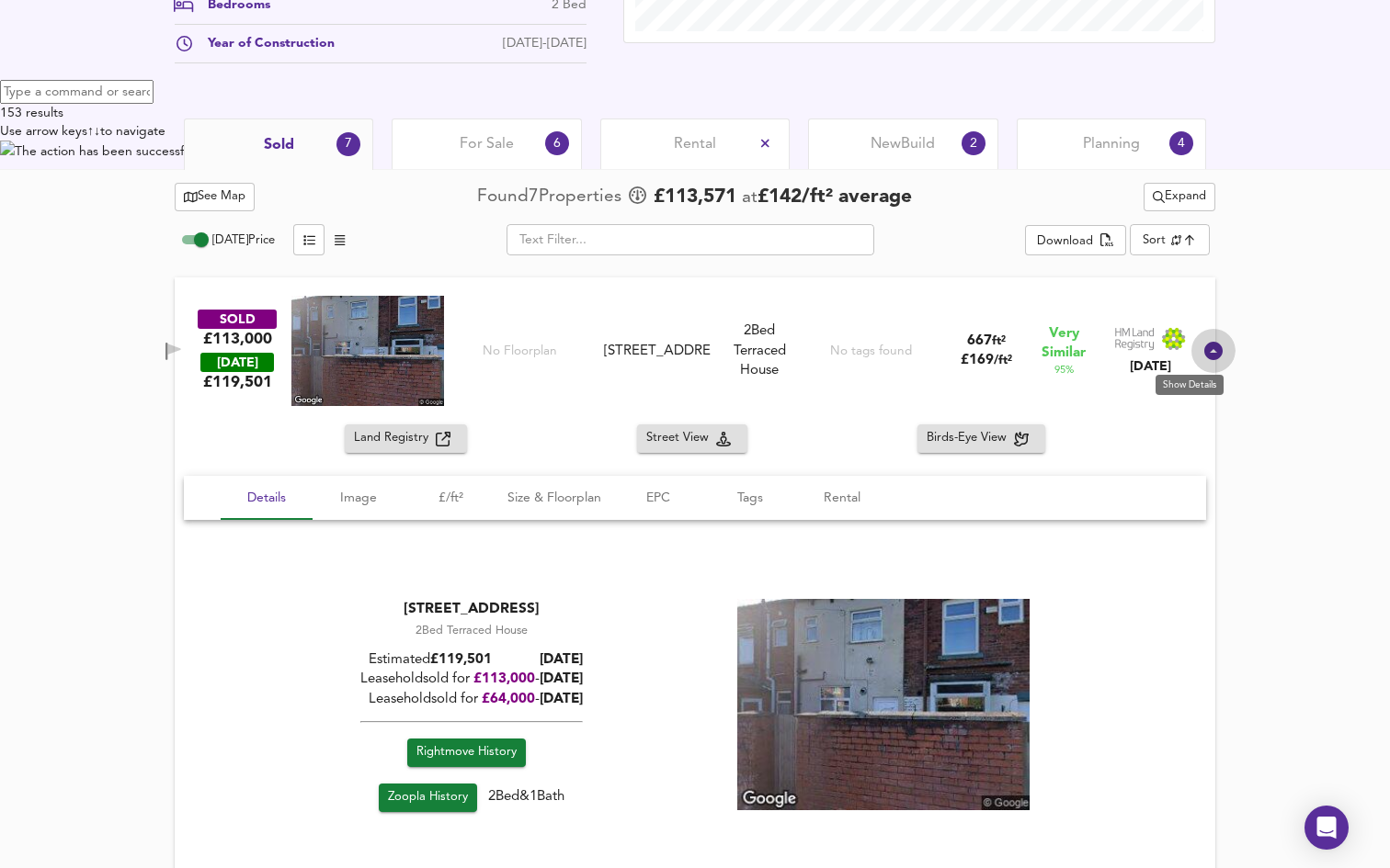
click at [1203, 351] on icon at bounding box center [1213, 351] width 22 height 22
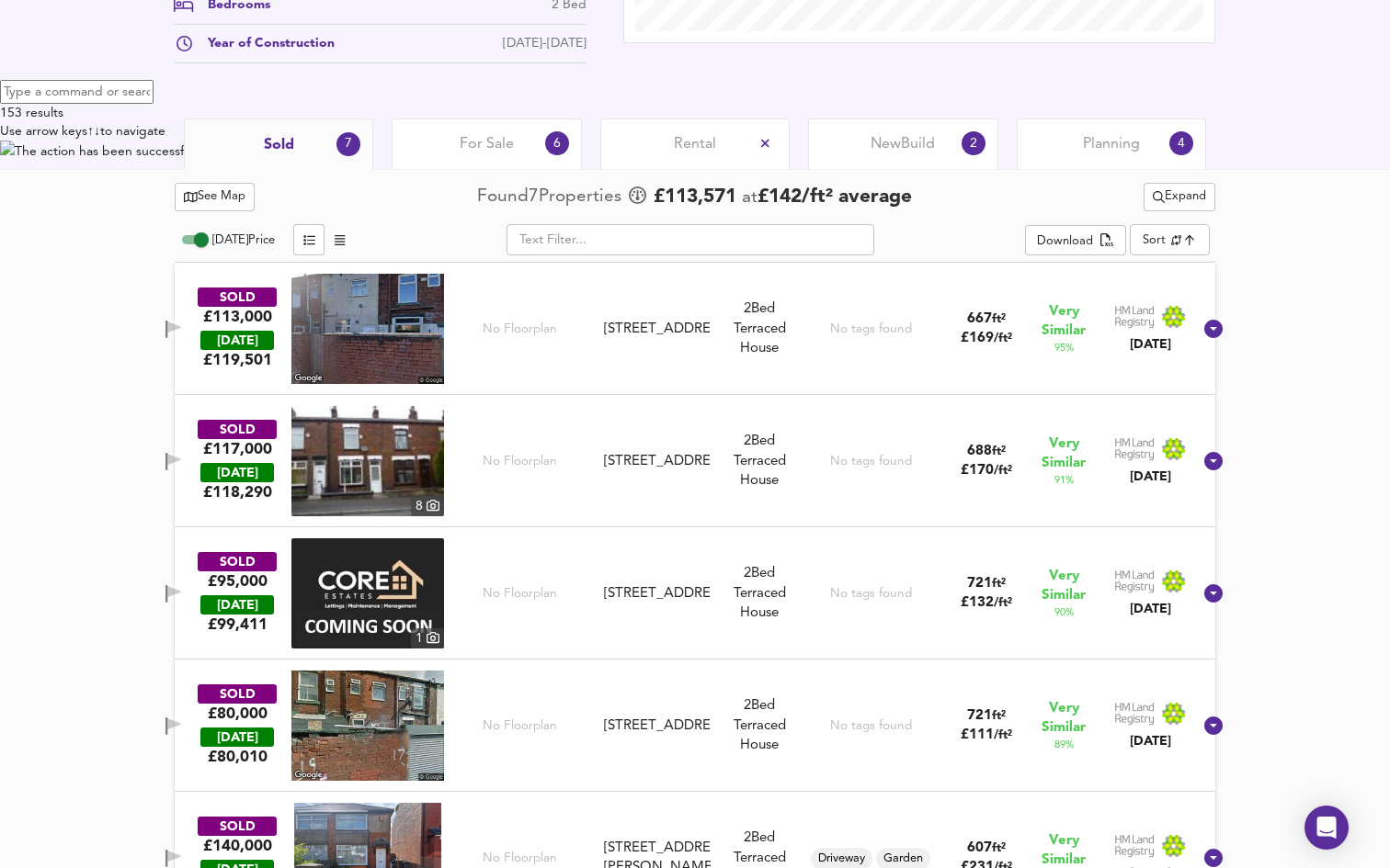
click at [1191, 351] on div "SOLD £113,000 TODAY £ 119,501 No Floorplan 160 Spa Road, BL1 4SE 160 Spa Road, …" at bounding box center [695, 328] width 1041 height 132
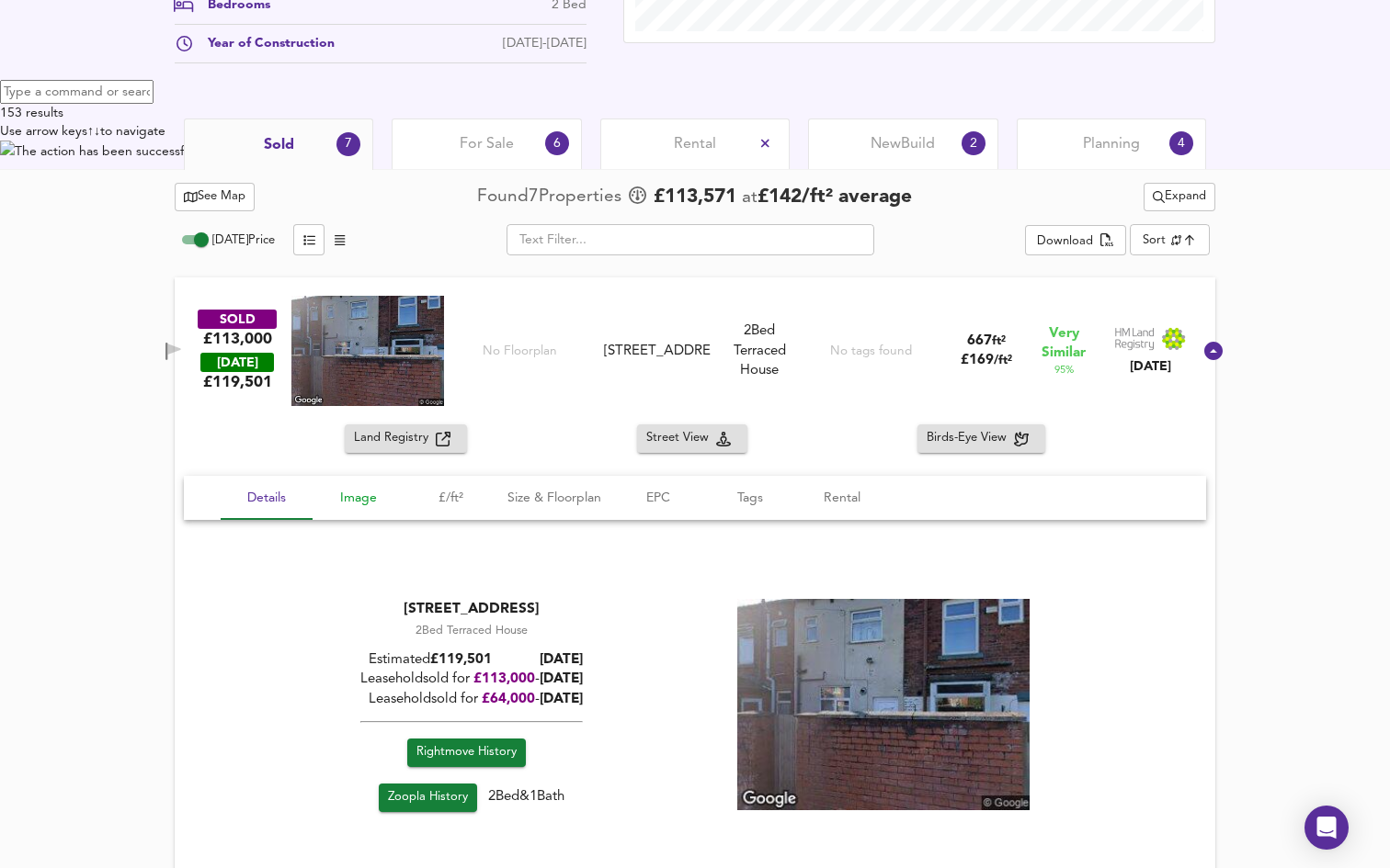
click at [361, 498] on span "Image" at bounding box center [358, 498] width 70 height 23
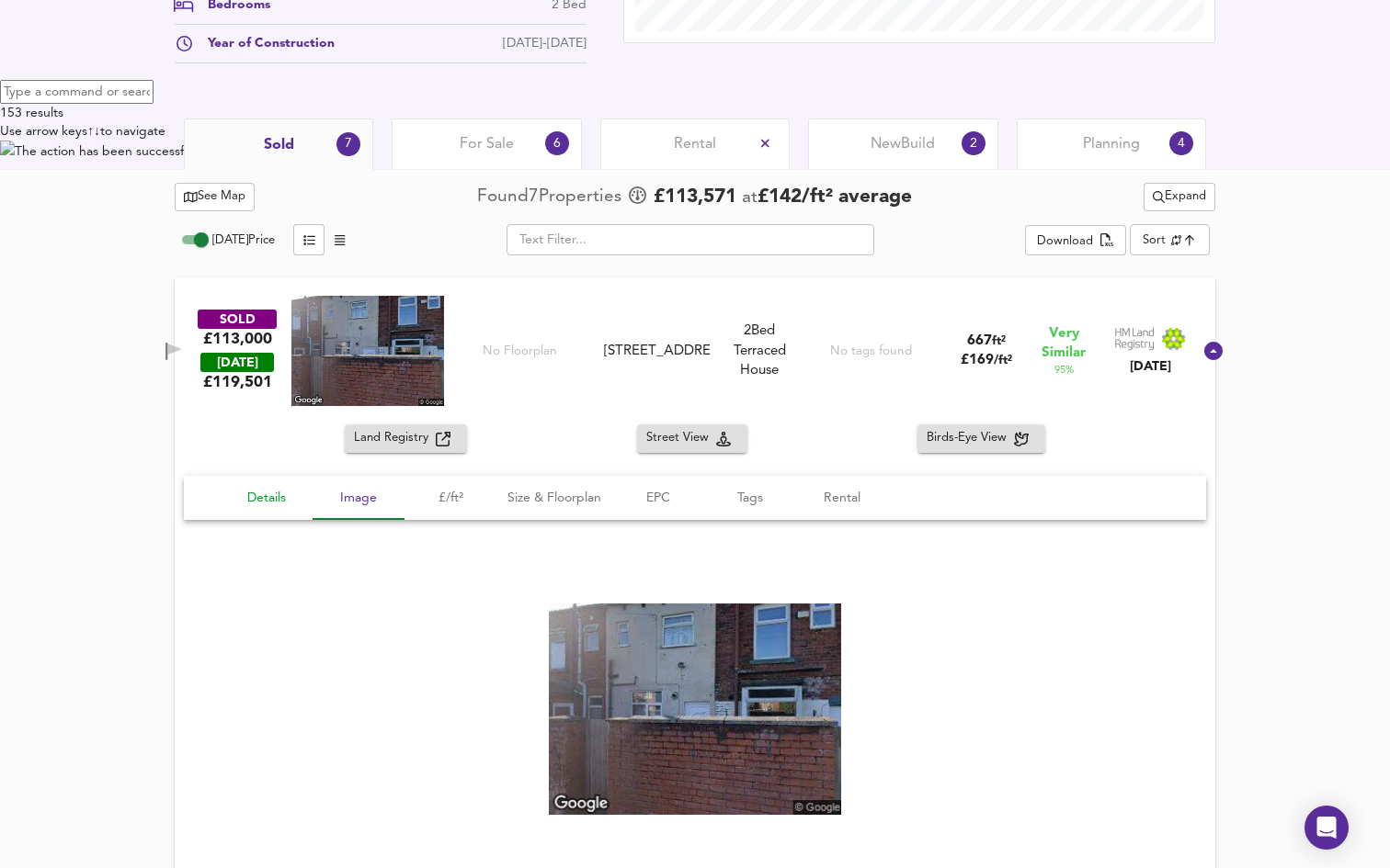
click at [274, 500] on span "Details" at bounding box center [266, 498] width 70 height 23
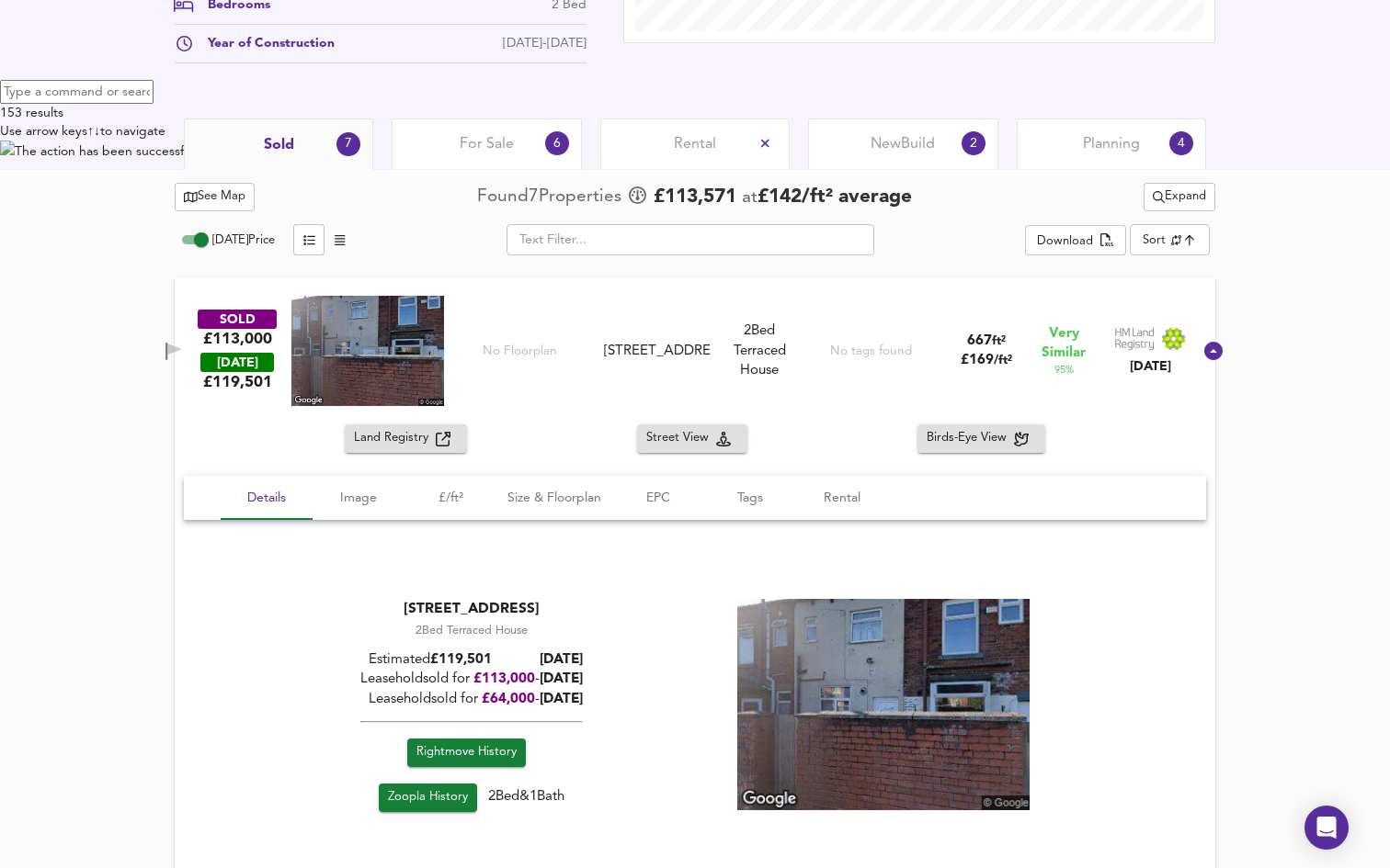
click at [1203, 361] on icon at bounding box center [1213, 351] width 22 height 22
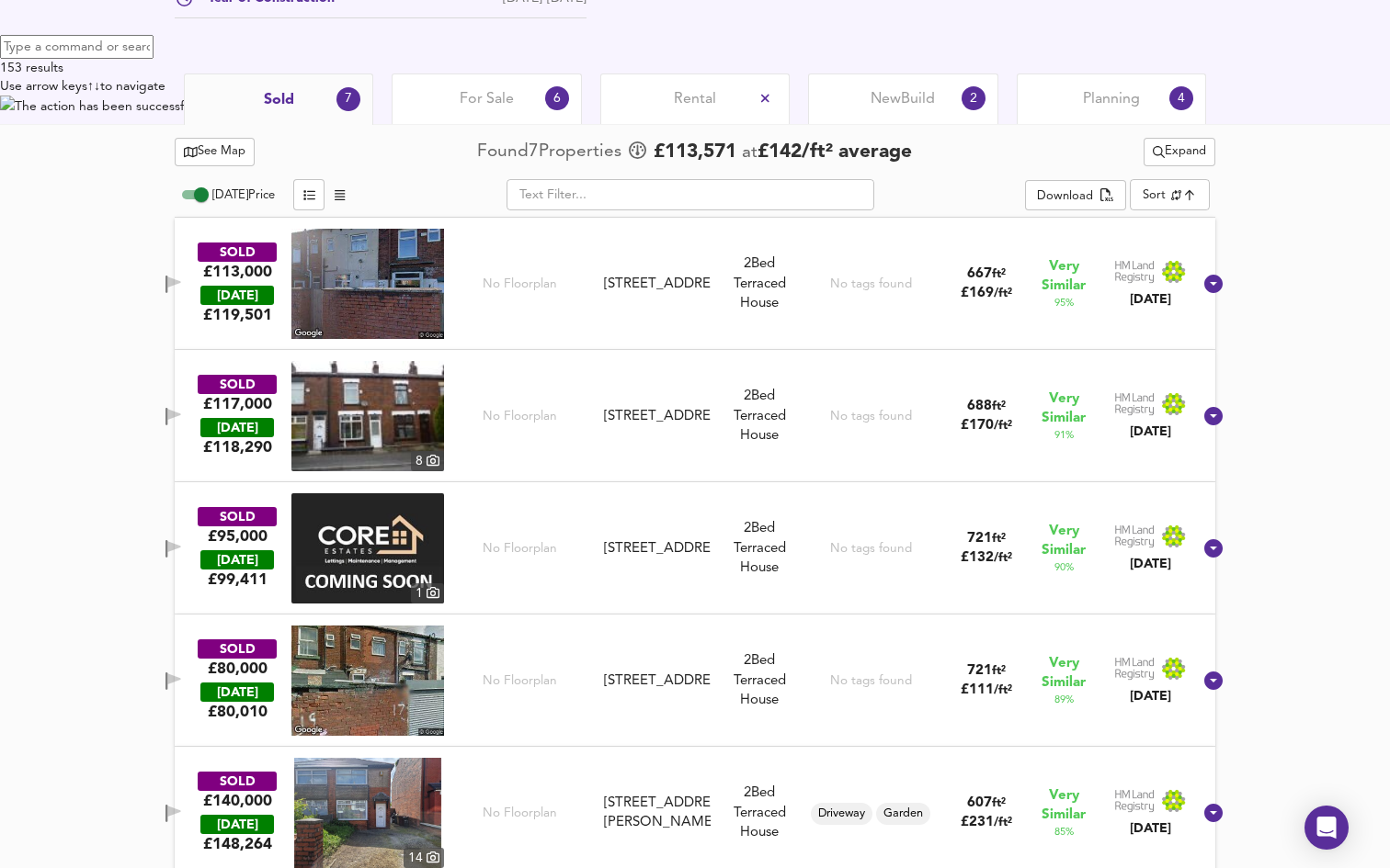
scroll to position [840, 0]
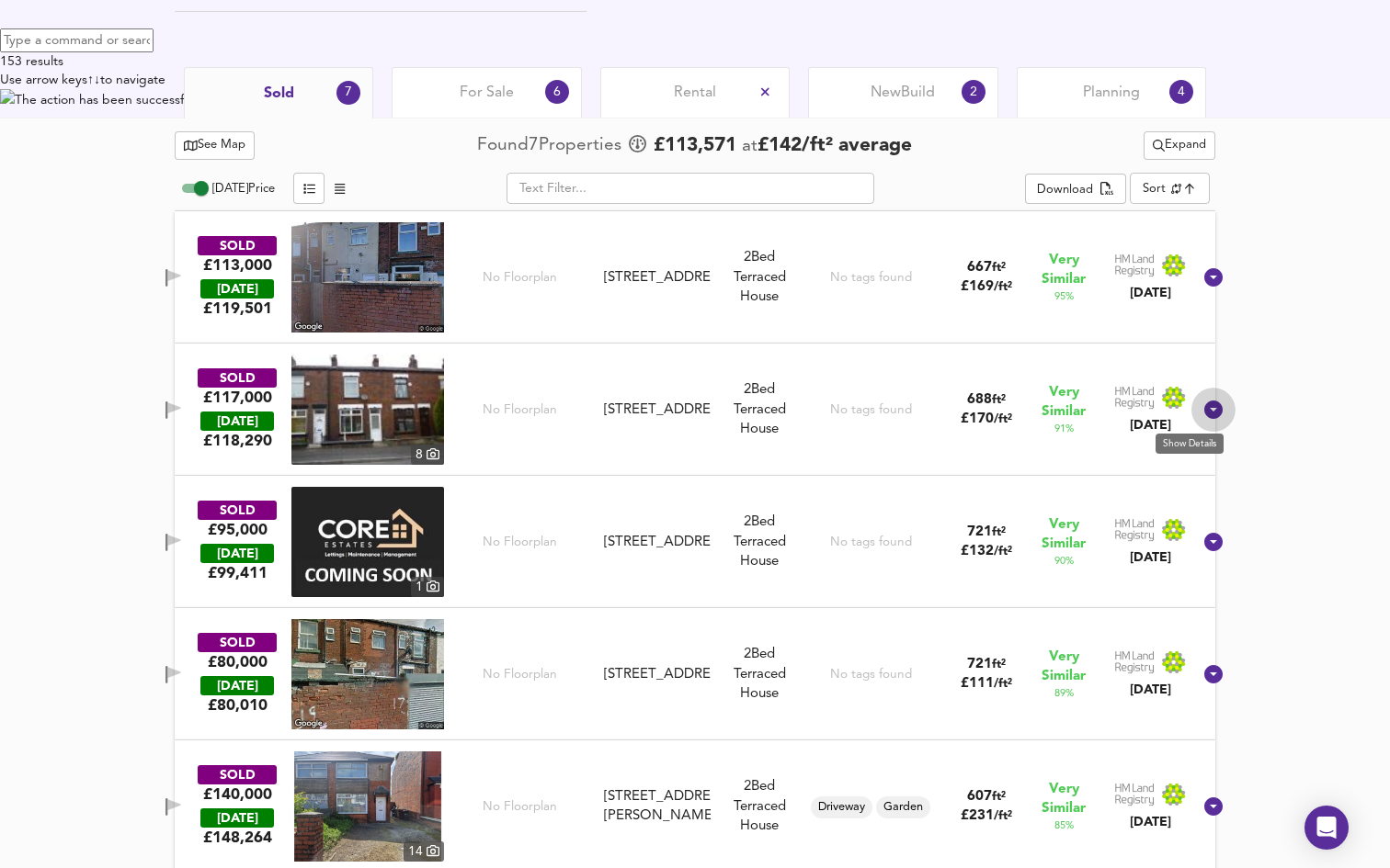
click at [1203, 408] on icon at bounding box center [1213, 409] width 22 height 22
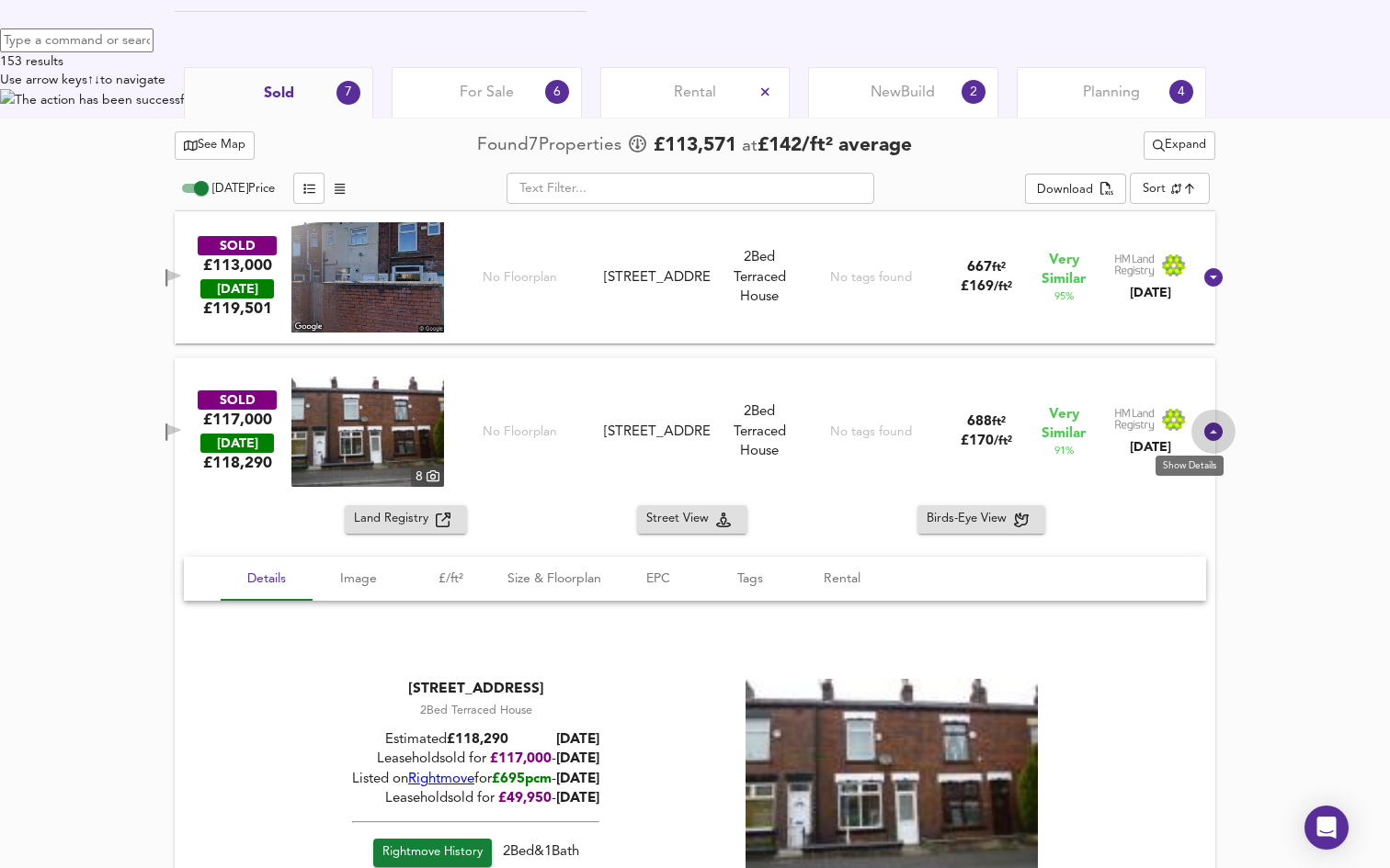
click at [1205, 427] on icon at bounding box center [1213, 432] width 19 height 19
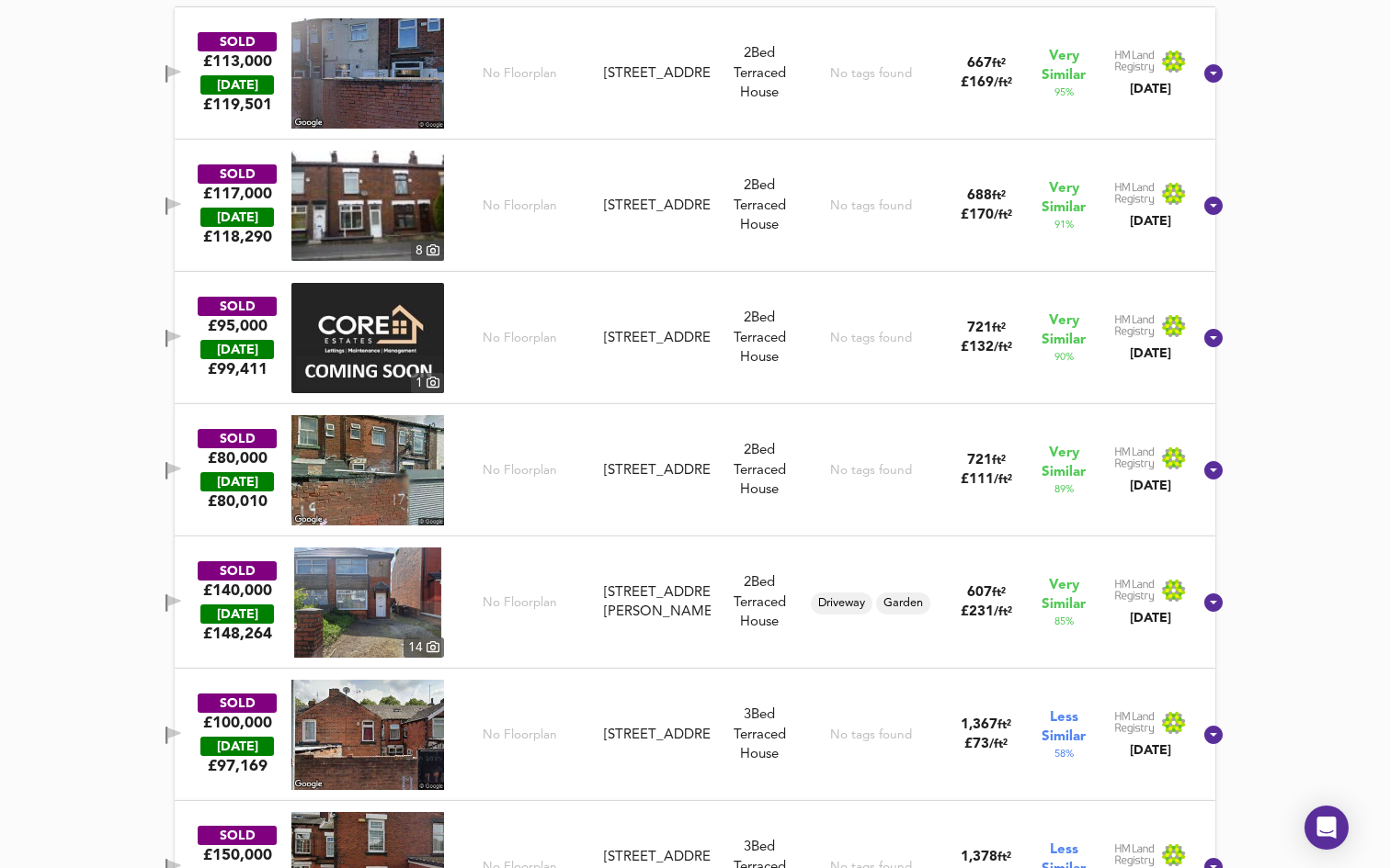
scroll to position [1041, 0]
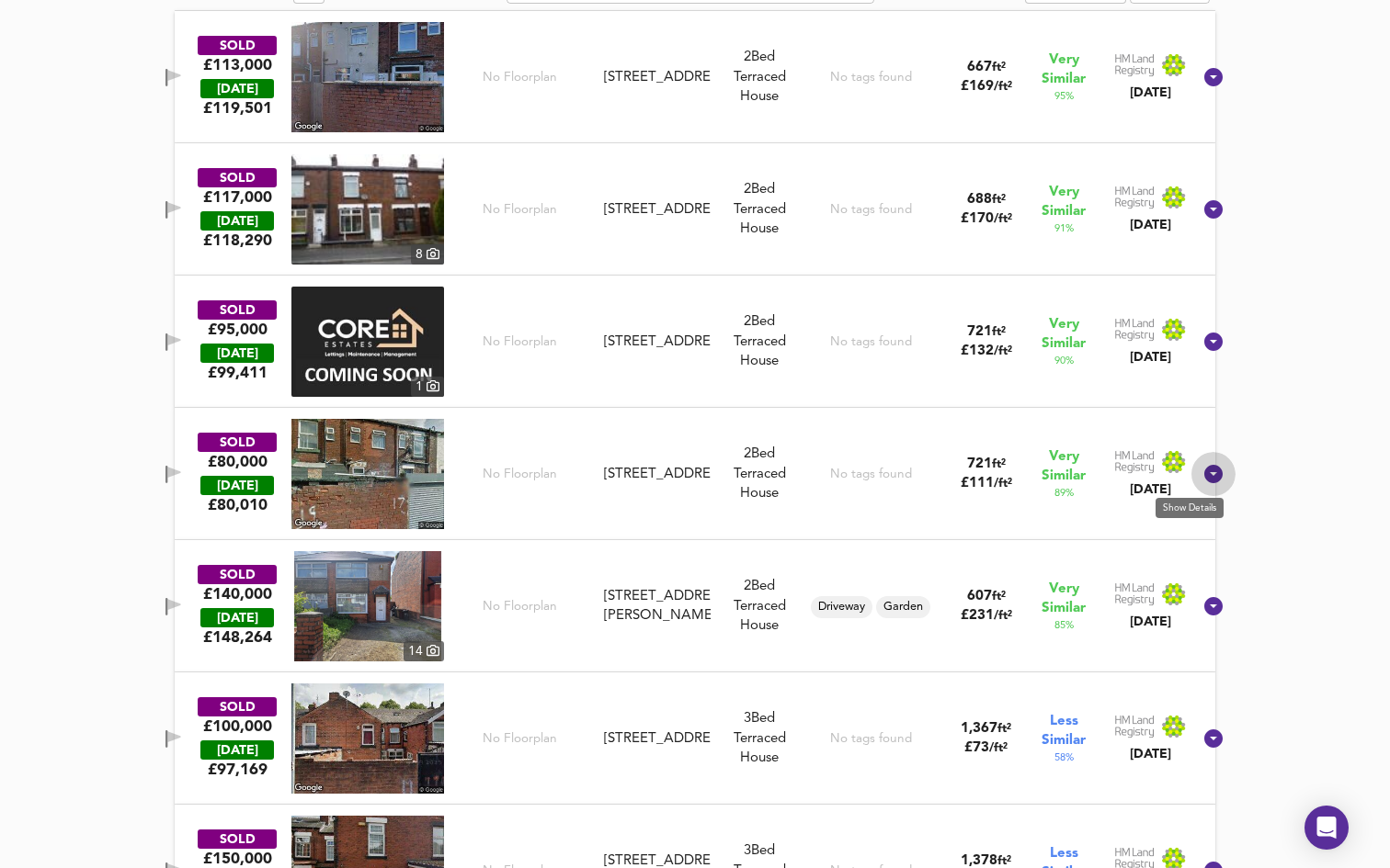
click at [1203, 472] on icon at bounding box center [1213, 474] width 22 height 22
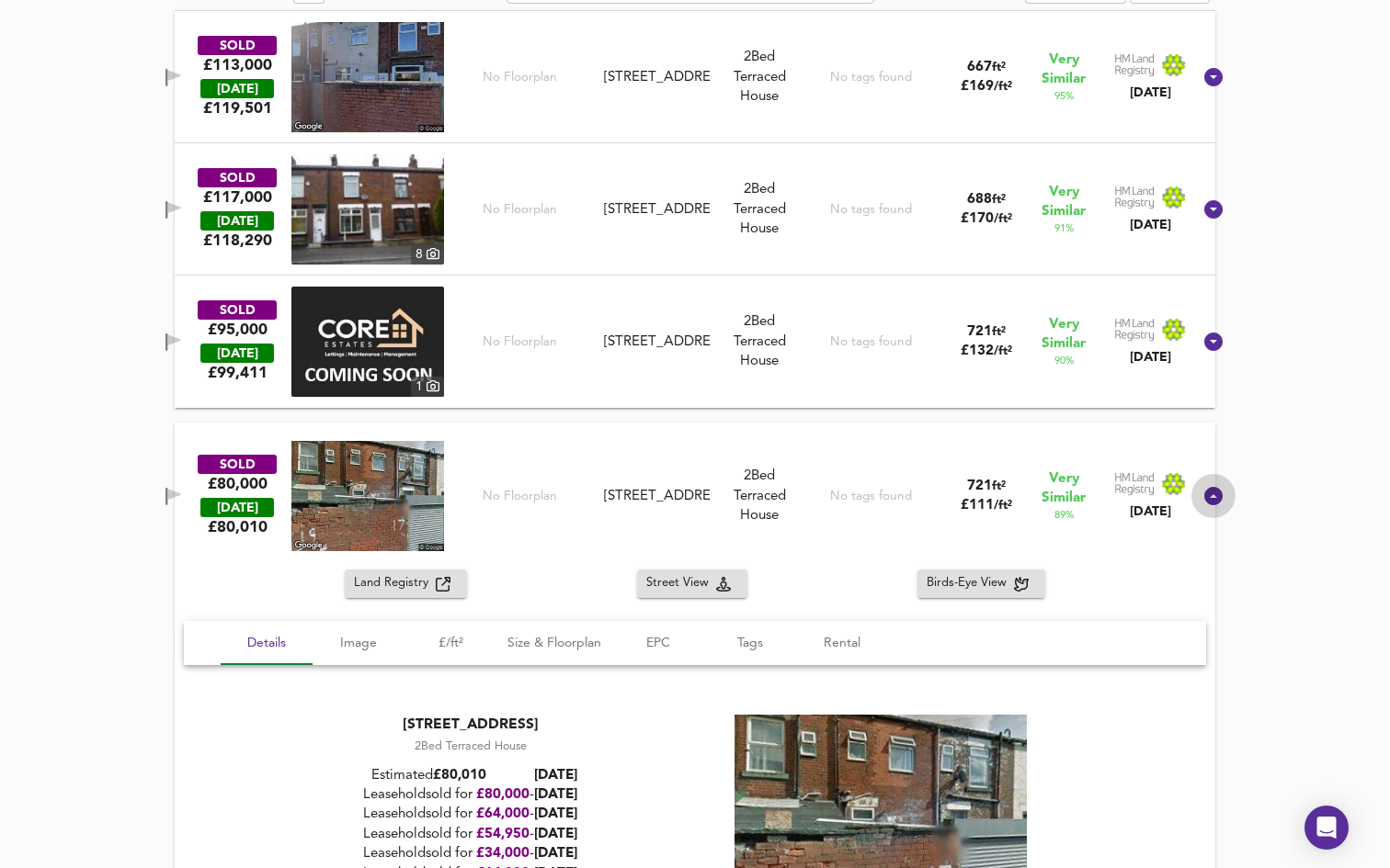
click at [1191, 480] on div at bounding box center [1212, 496] width 44 height 44
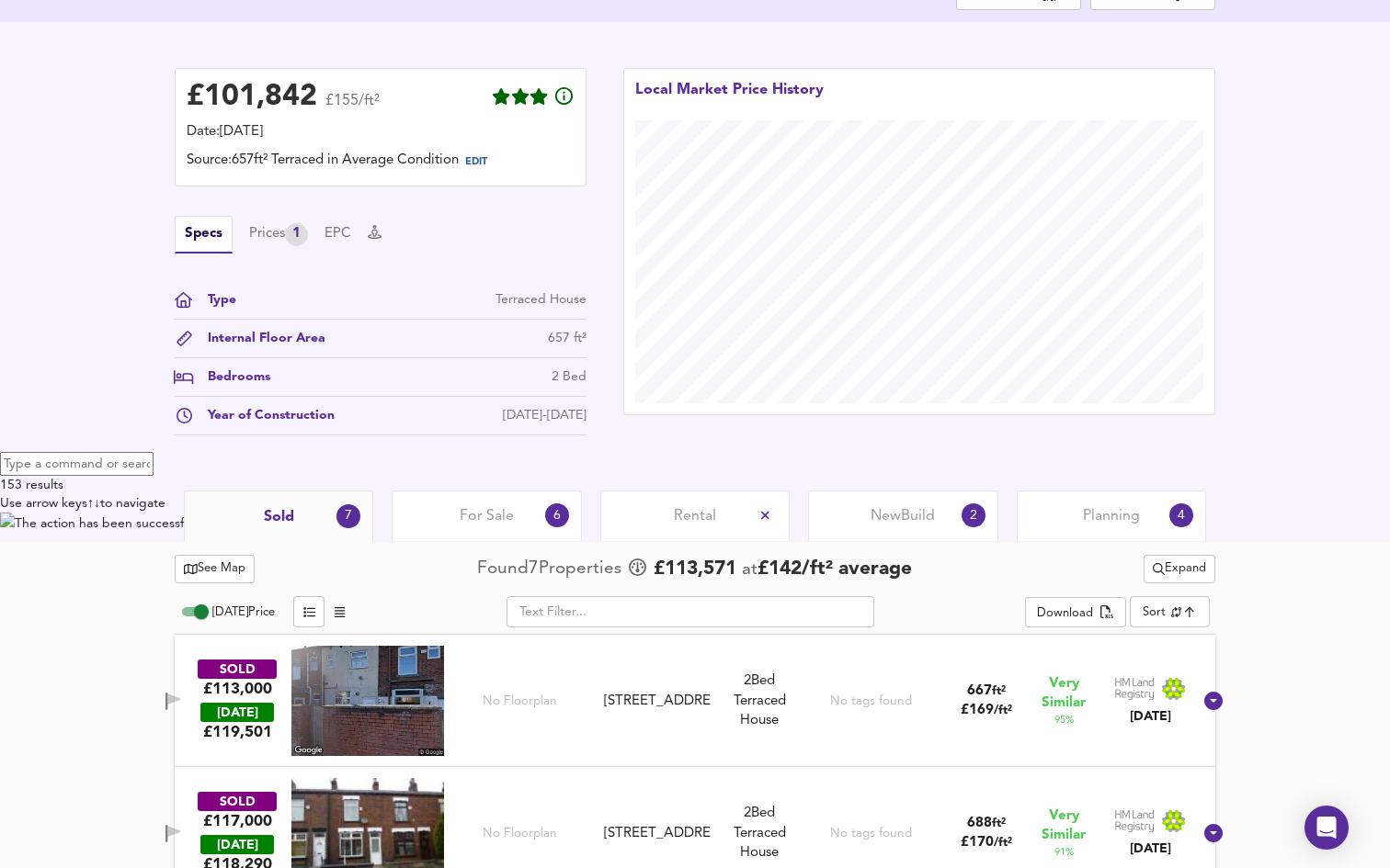
scroll to position [589, 0]
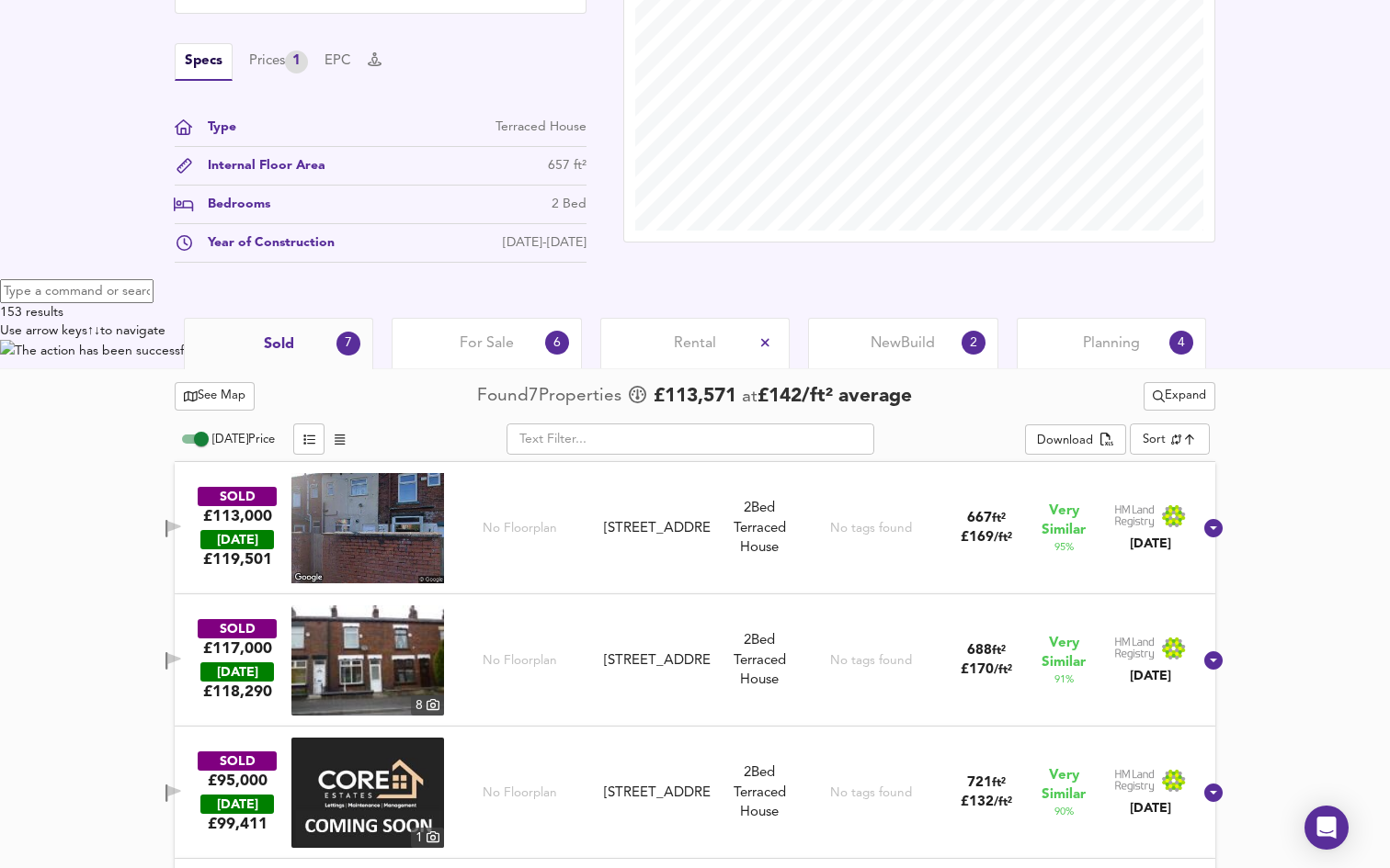
click at [509, 340] on span "For Sale" at bounding box center [486, 343] width 54 height 20
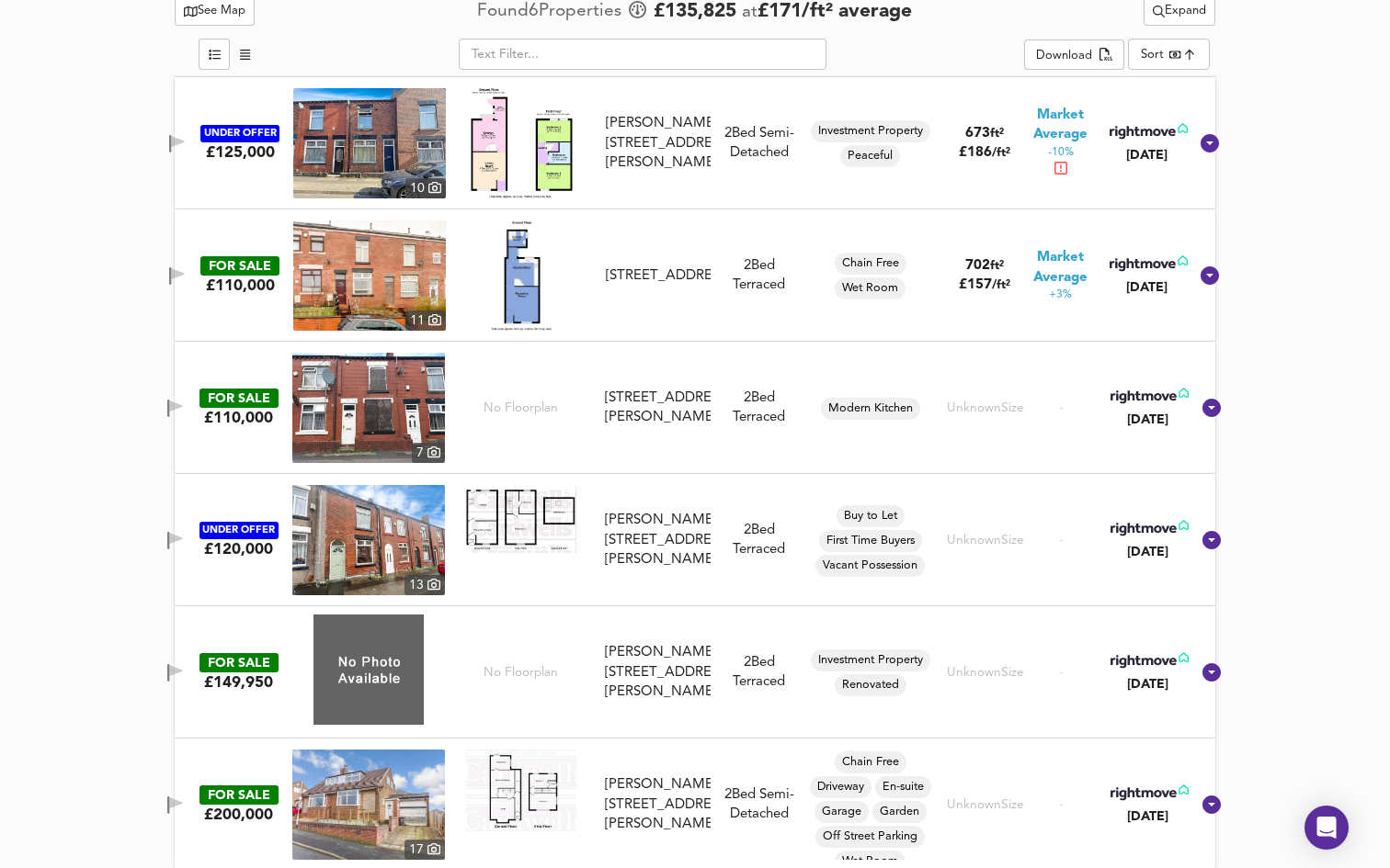
scroll to position [986, 0]
